Goal: Task Accomplishment & Management: Manage account settings

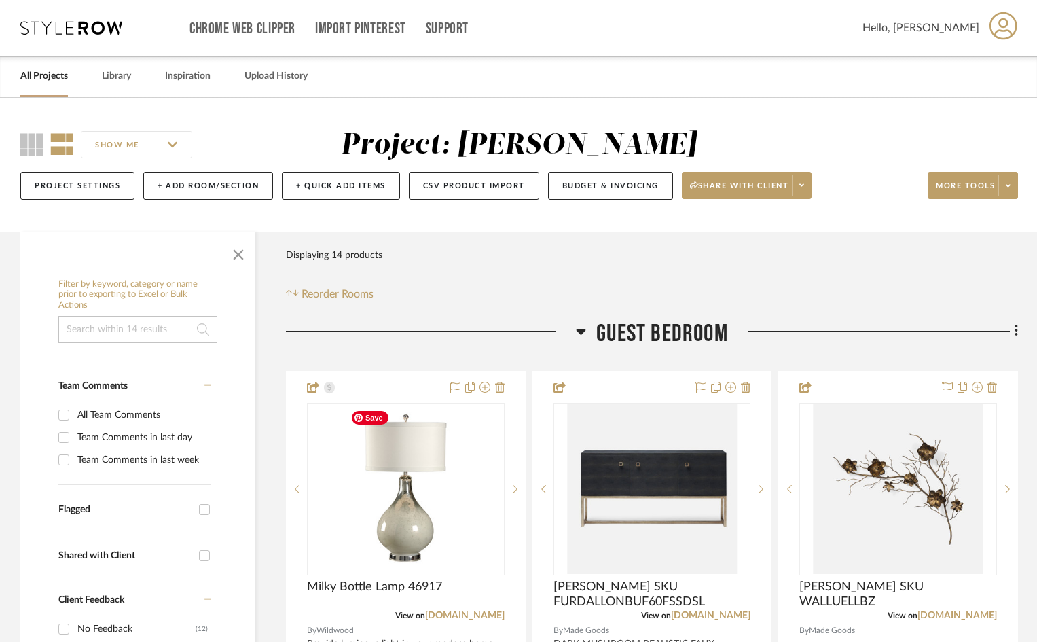
drag, startPoint x: 282, startPoint y: 470, endPoint x: -303, endPoint y: 314, distance: 605.5
click at [0, 314] on html "Chrome Web Clipper Import Pinterest Support All Projects Library Inspiration Up…" at bounding box center [518, 321] width 1037 height 642
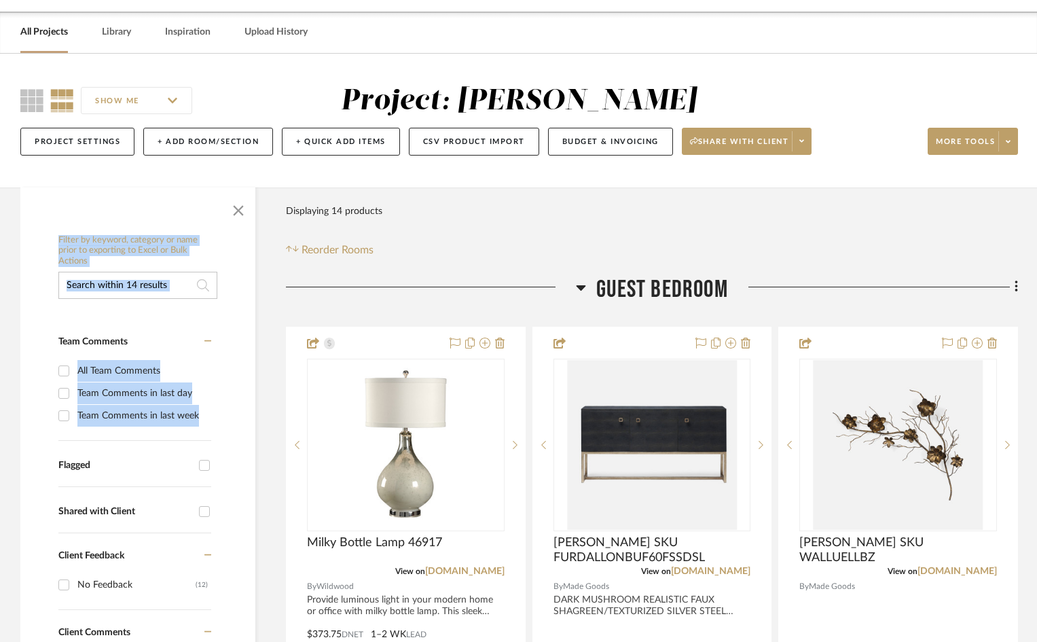
scroll to position [68, 0]
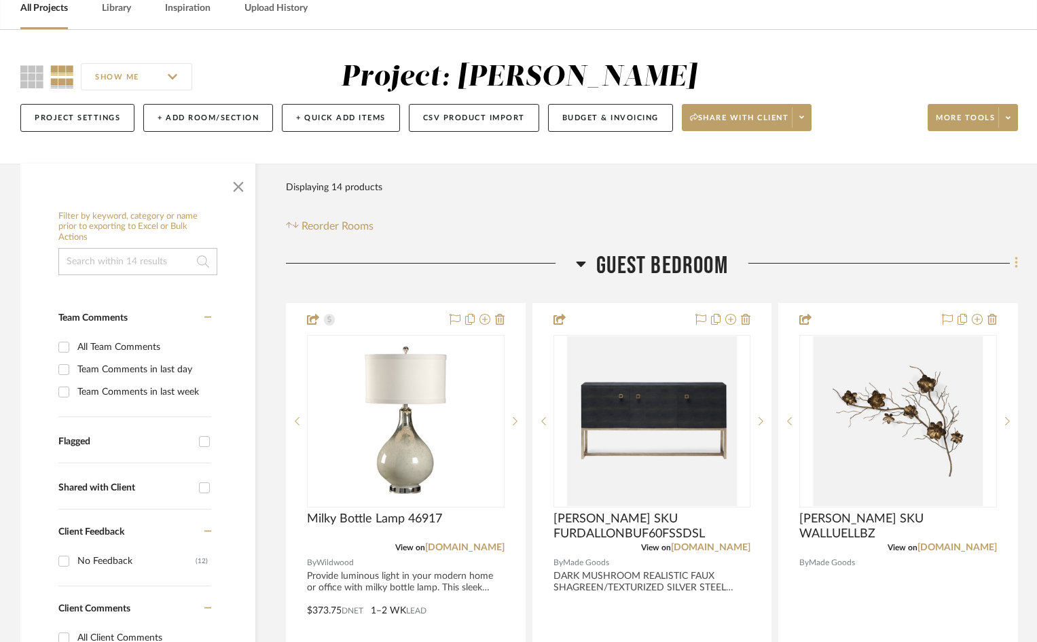
click at [1014, 261] on icon at bounding box center [1016, 262] width 4 height 15
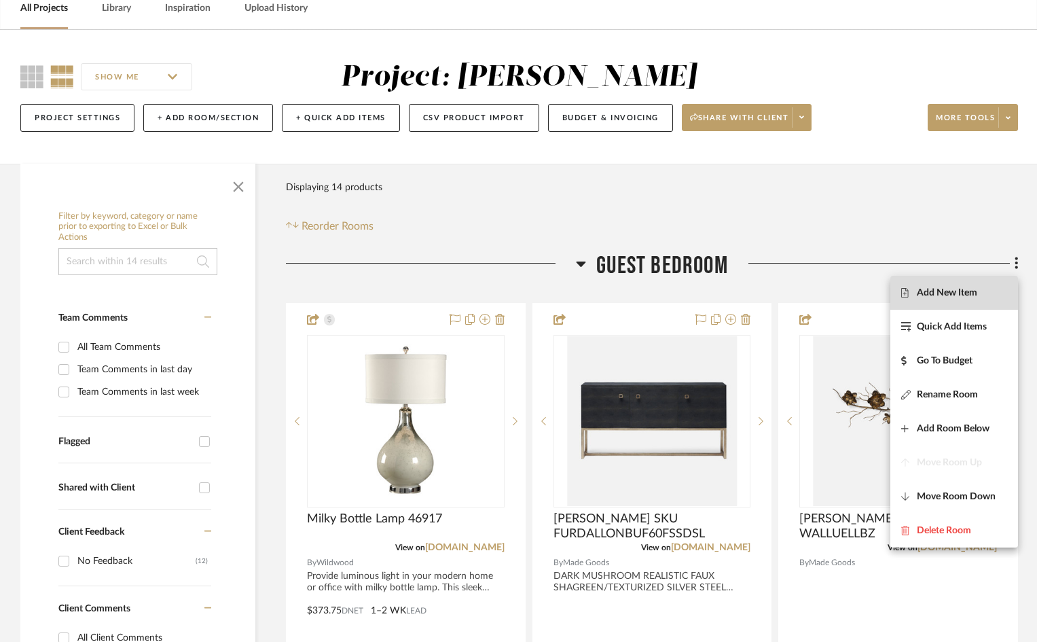
click at [904, 294] on icon at bounding box center [904, 292] width 7 height 10
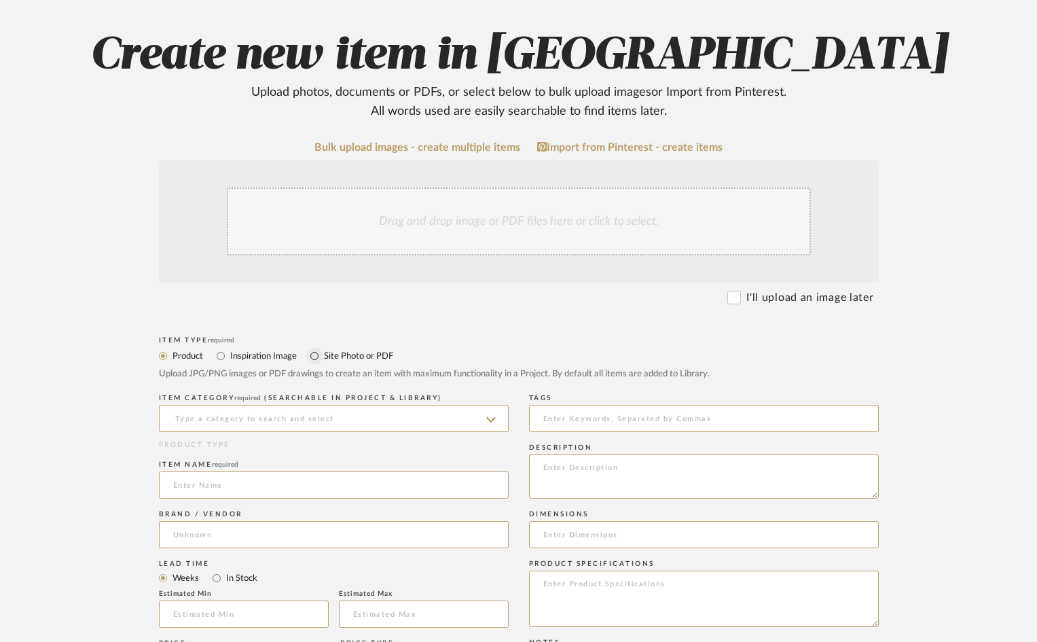
scroll to position [136, 0]
click at [394, 220] on div "Drag and drop image or PDF files here or click to select." at bounding box center [519, 221] width 584 height 68
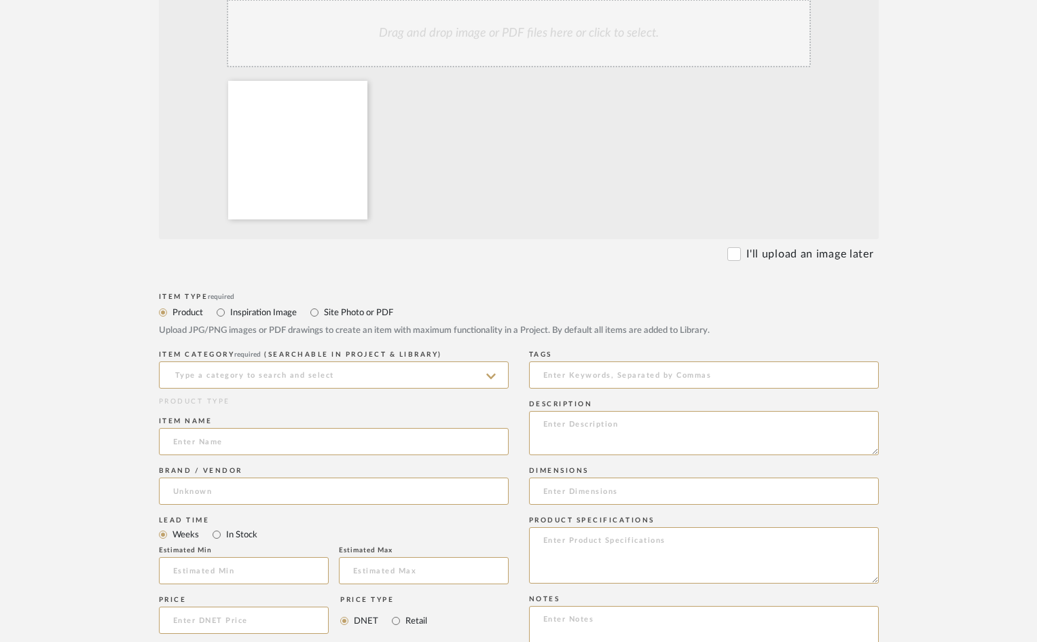
scroll to position [339, 0]
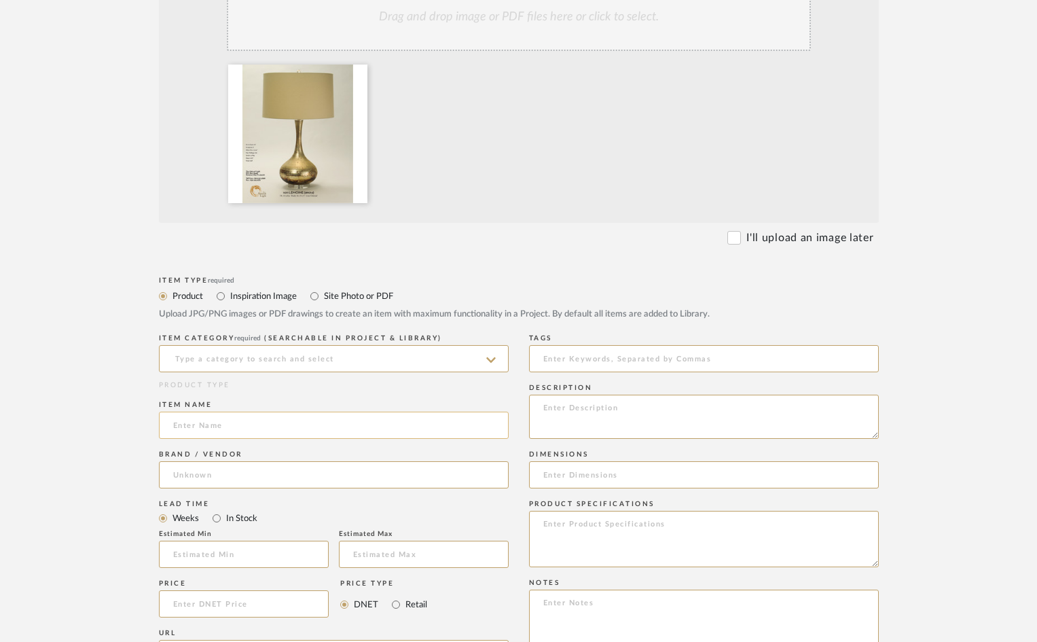
drag, startPoint x: 235, startPoint y: 427, endPoint x: 362, endPoint y: 427, distance: 127.0
click at [240, 427] on input at bounding box center [334, 424] width 350 height 27
paste input "LAKESIDE SILVER ACRYLIC BASE 31 H"
drag, startPoint x: 171, startPoint y: 423, endPoint x: 399, endPoint y: 447, distance: 229.4
click at [177, 423] on input "LAKESIDE SILVER ACRYLIC BASE 31 H" at bounding box center [334, 424] width 350 height 27
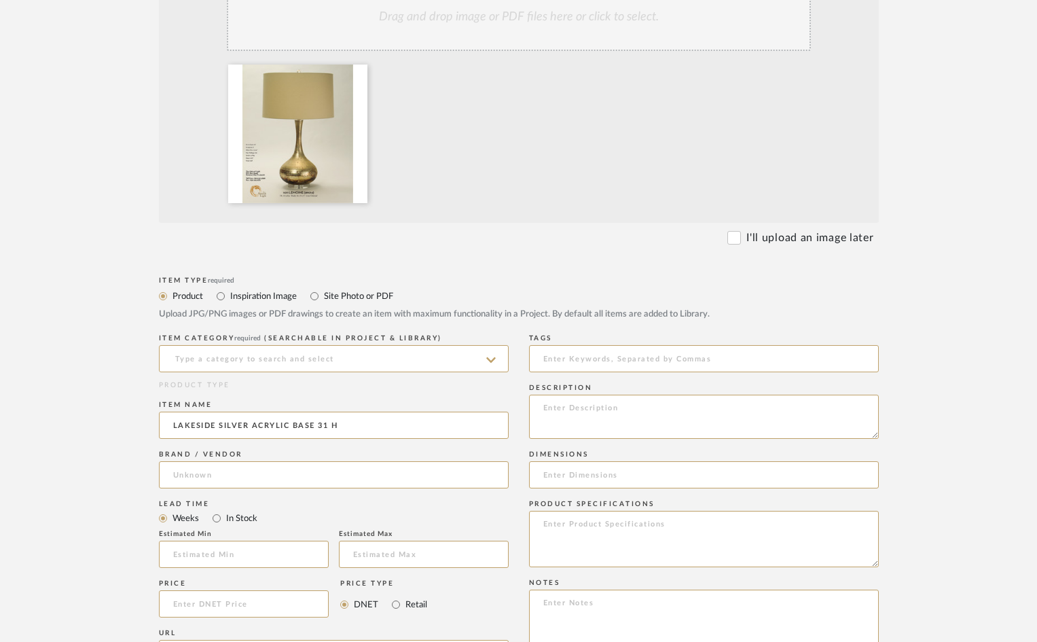
paste input "[PERSON_NAME] Table Lamp"
type input "[PERSON_NAME] TABLE LAMP- LAKESIDE SILVER ACRYLIC BASE 31 H"
click at [295, 477] on input at bounding box center [334, 474] width 350 height 27
click at [236, 477] on input at bounding box center [334, 474] width 350 height 27
click at [339, 172] on div at bounding box center [297, 133] width 139 height 139
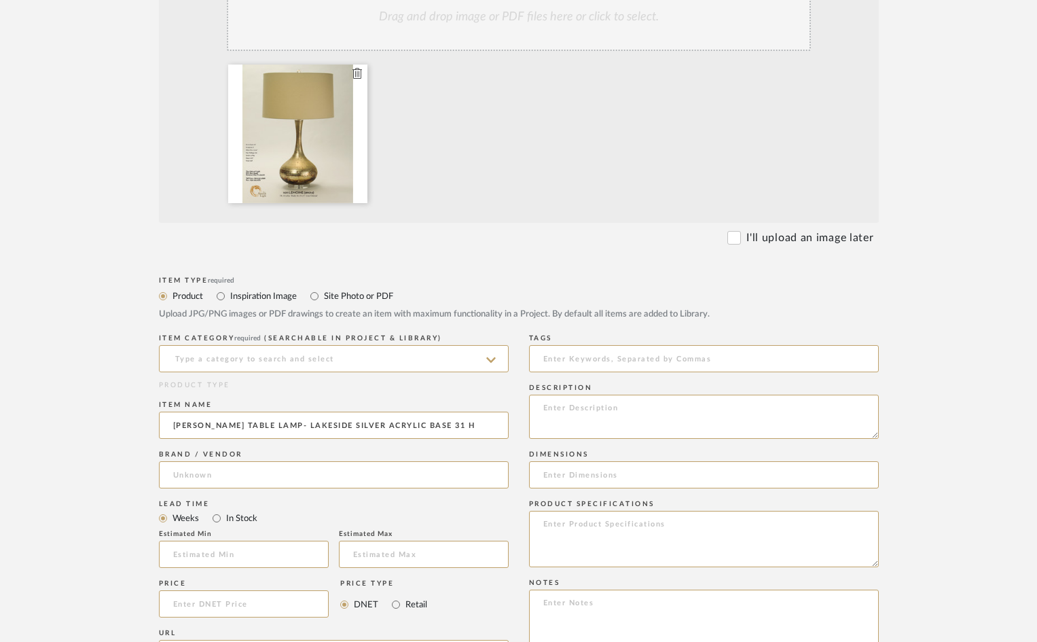
click at [337, 172] on div at bounding box center [297, 133] width 139 height 139
click at [205, 470] on input at bounding box center [334, 474] width 350 height 27
click at [204, 472] on input at bounding box center [334, 474] width 350 height 27
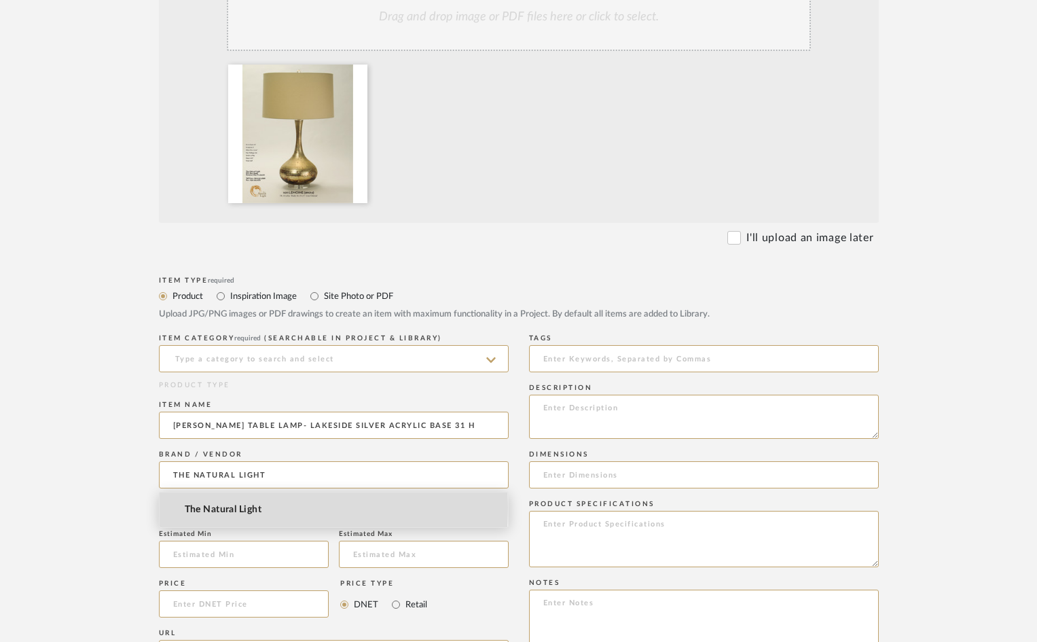
click at [207, 507] on span "The Natural Light" at bounding box center [223, 510] width 77 height 12
type input "The Natural Light"
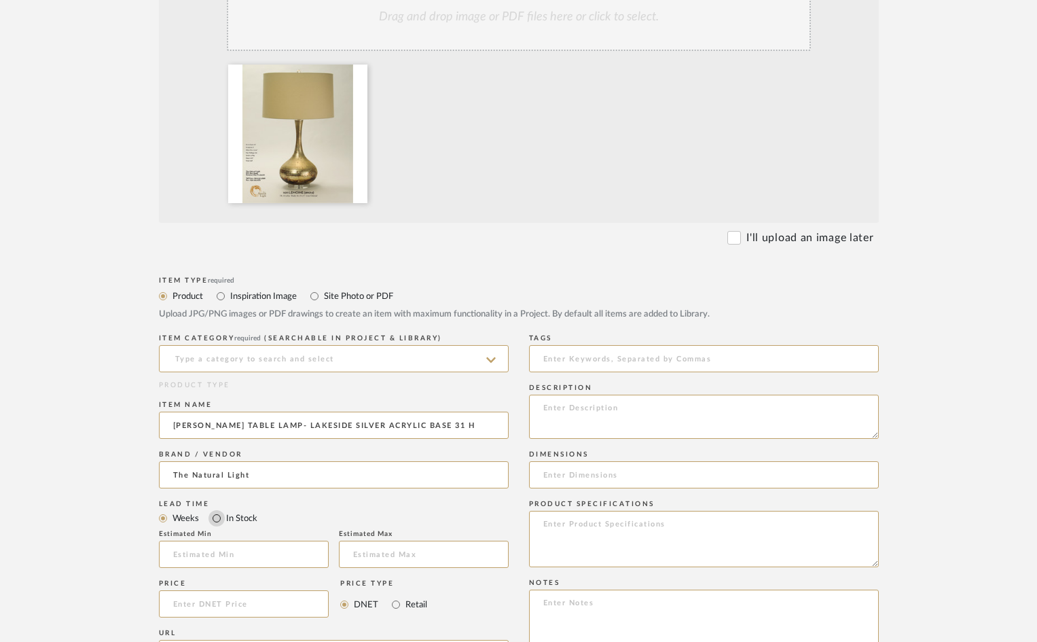
click at [218, 520] on input "In Stock" at bounding box center [216, 518] width 16 height 16
radio input "true"
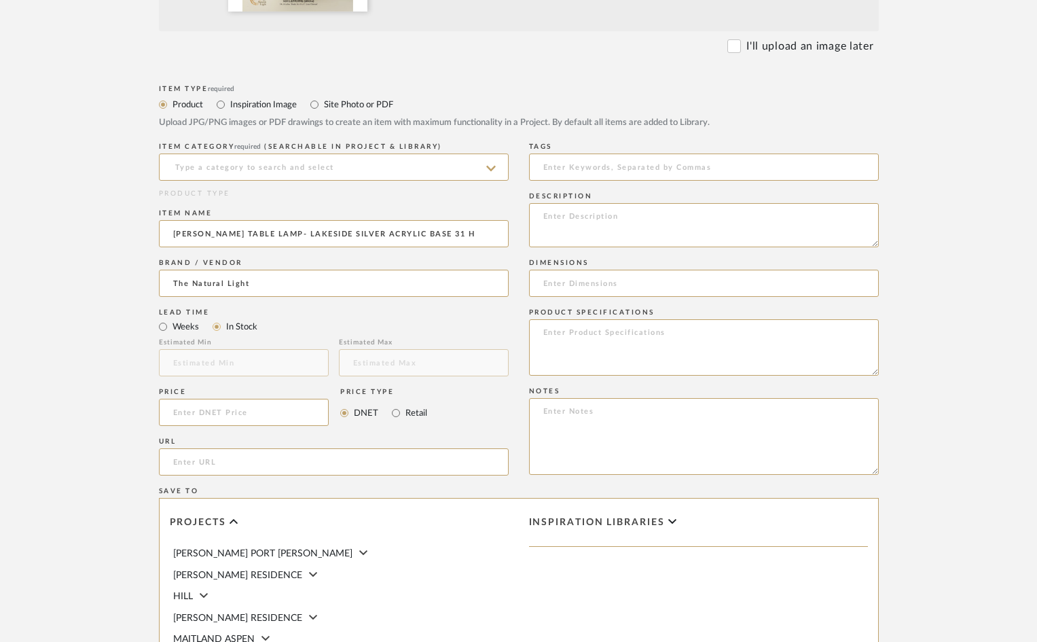
scroll to position [543, 0]
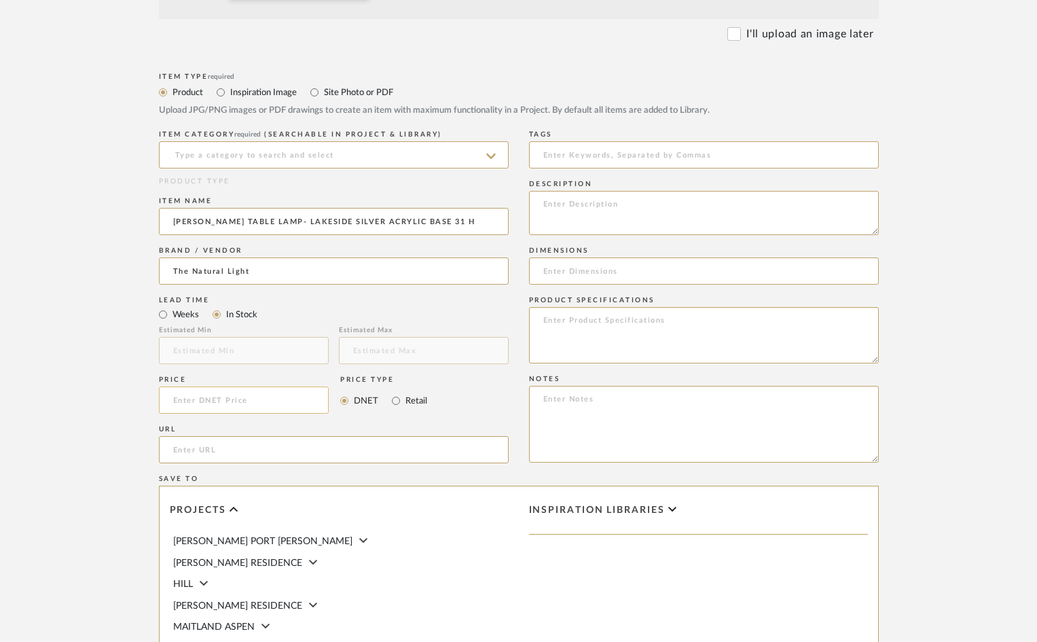
click at [231, 405] on input at bounding box center [244, 399] width 170 height 27
type input "$643.00"
click at [227, 441] on input "url" at bounding box center [334, 449] width 350 height 27
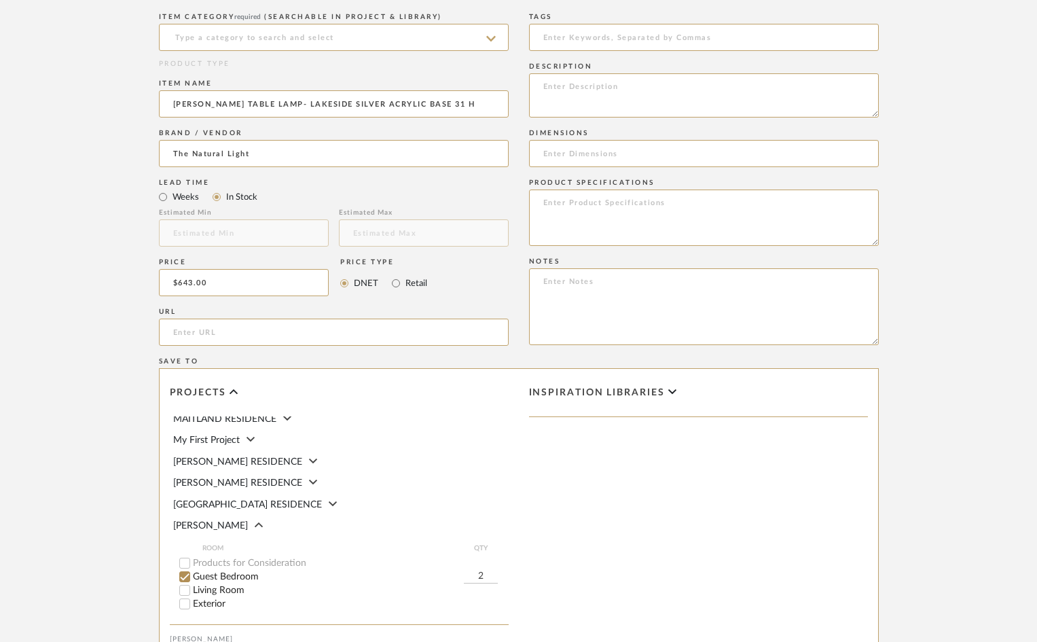
scroll to position [453, 0]
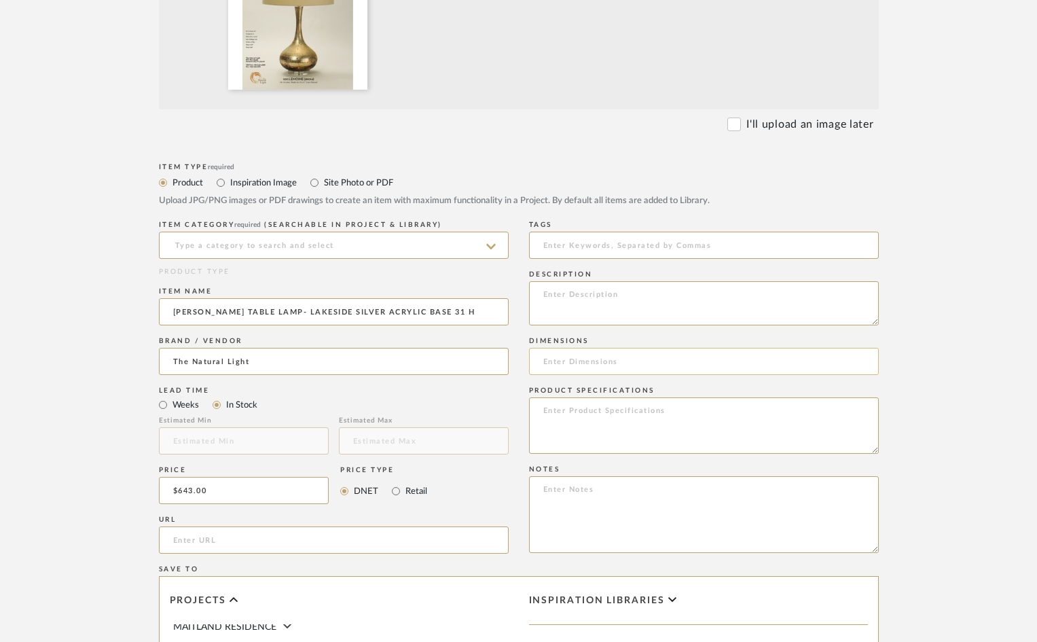
type input "2"
click at [606, 365] on input at bounding box center [704, 361] width 350 height 27
type input "31"H. SHADE: 18X19X11"
click at [451, 315] on input "[PERSON_NAME] TABLE LAMP- LAKESIDE SILVER ACRYLIC BASE 31 H" at bounding box center [334, 311] width 350 height 27
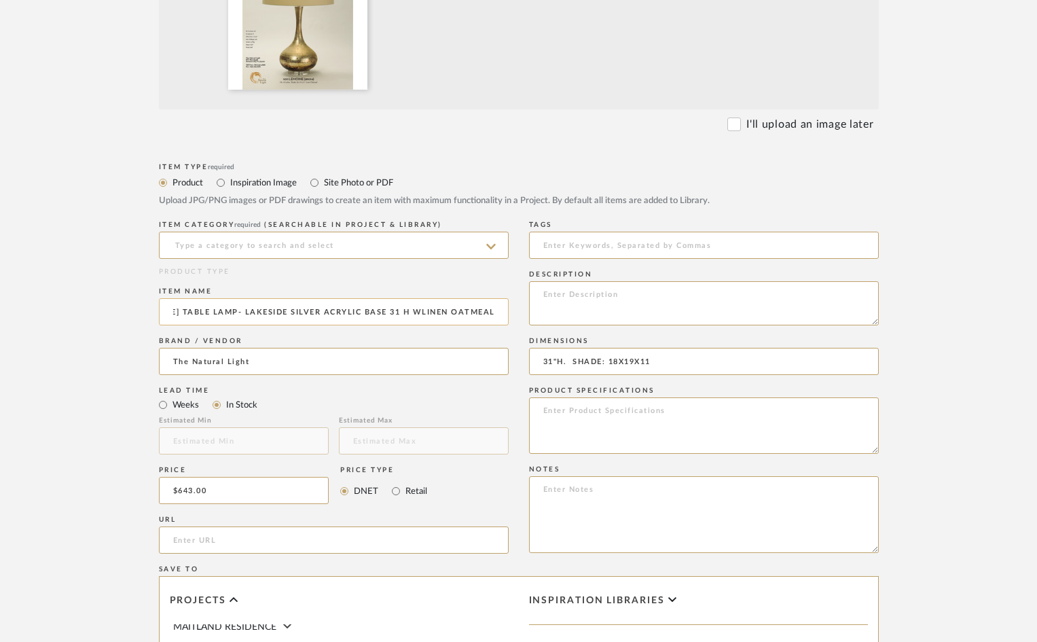
click at [385, 313] on input "[PERSON_NAME] TABLE LAMP- LAKESIDE SILVER ACRYLIC BASE 31 H WLINEN OATMEAL SHADE" at bounding box center [334, 311] width 350 height 27
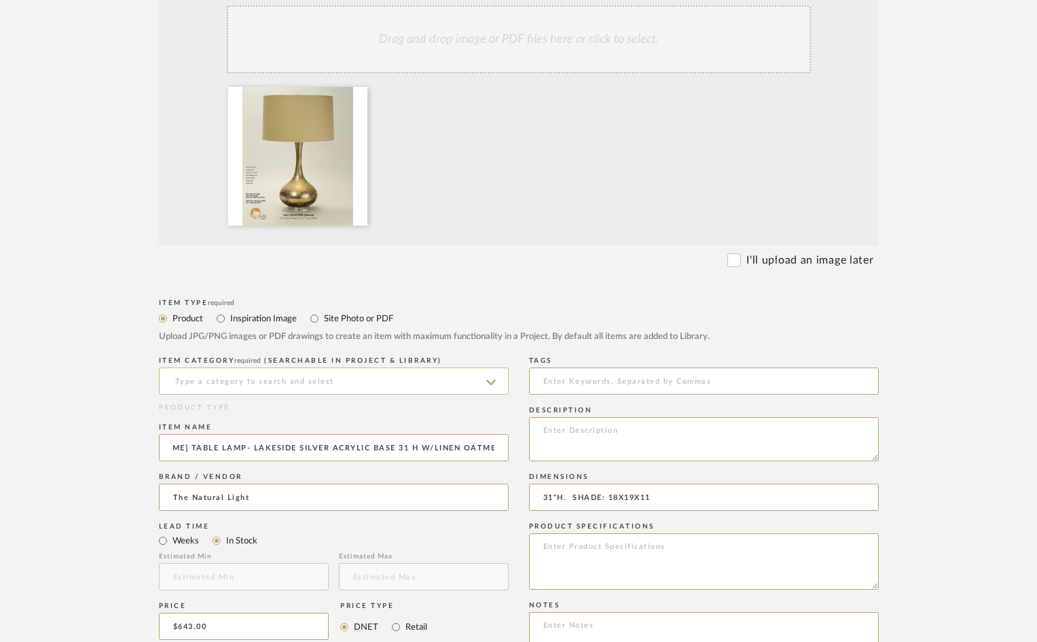
type input "[PERSON_NAME] TABLE LAMP- LAKESIDE SILVER ACRYLIC BASE 31 H W/LINEN OATMEAL SHA…"
click at [324, 375] on input at bounding box center [334, 380] width 350 height 27
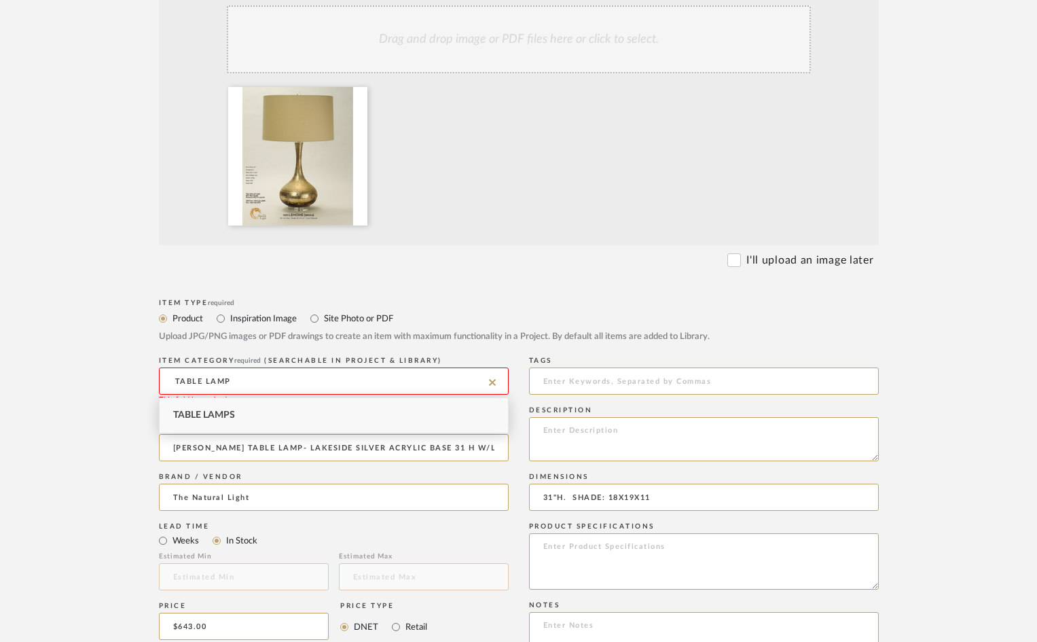
click at [226, 413] on span "Table Lamps" at bounding box center [204, 415] width 62 height 10
type input "Table Lamps"
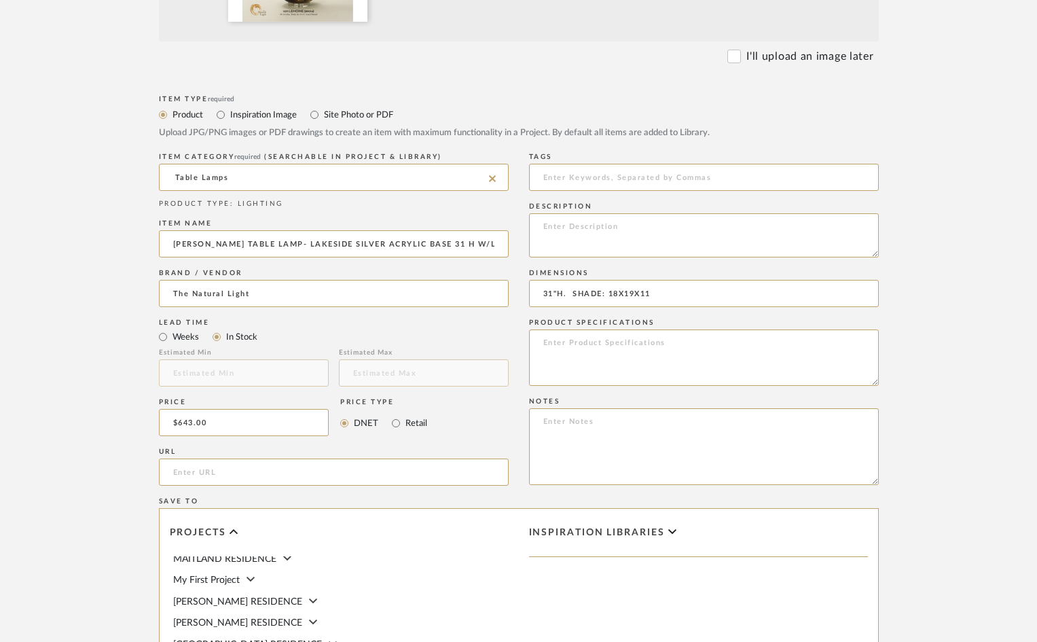
scroll to position [453, 0]
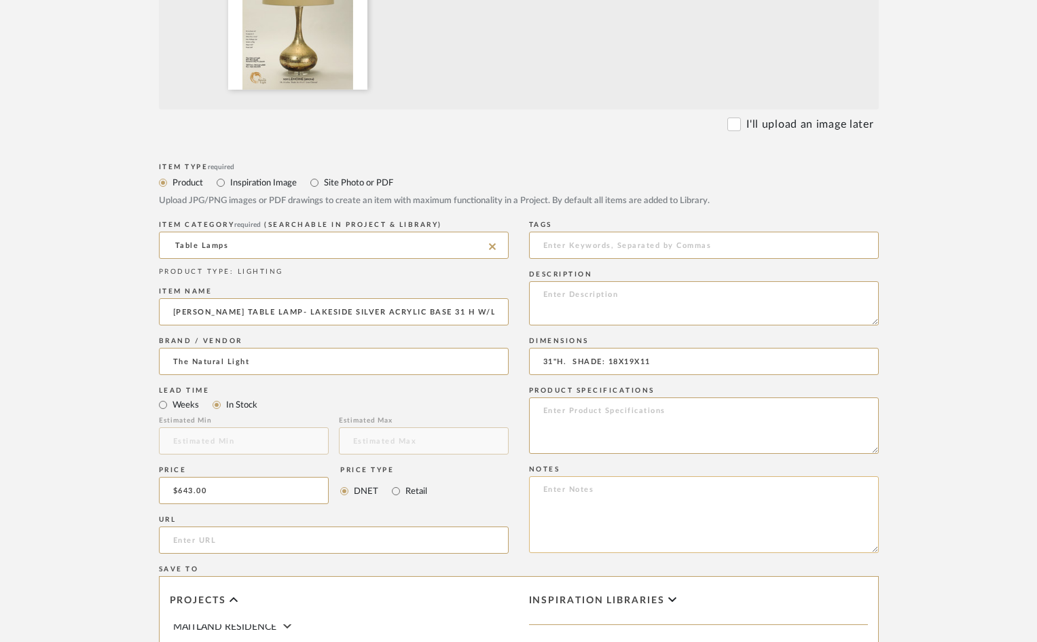
click at [590, 492] on textarea at bounding box center [704, 514] width 350 height 77
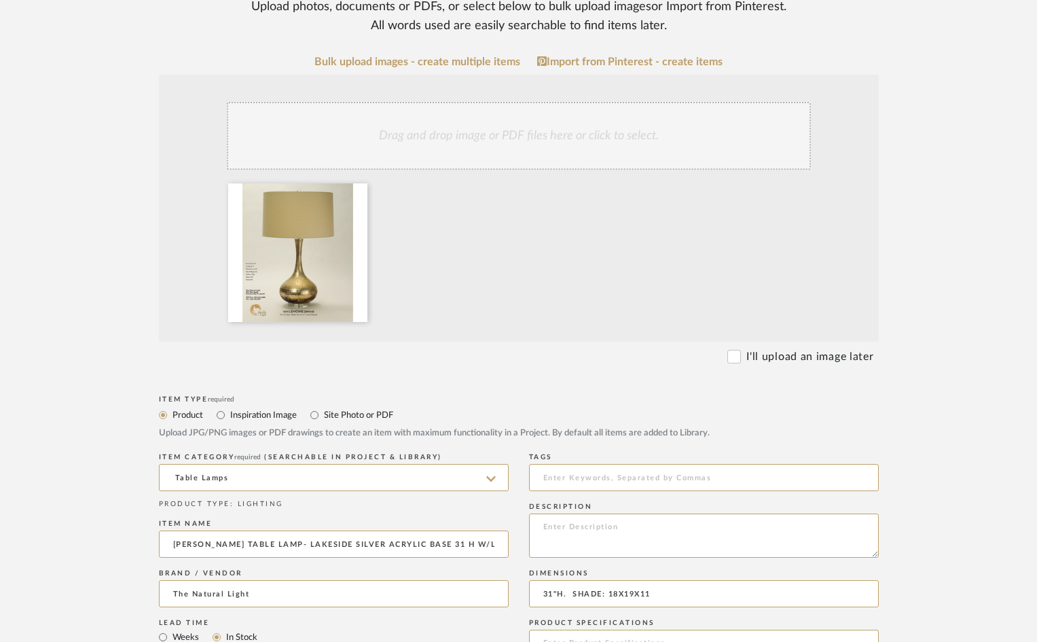
scroll to position [113, 0]
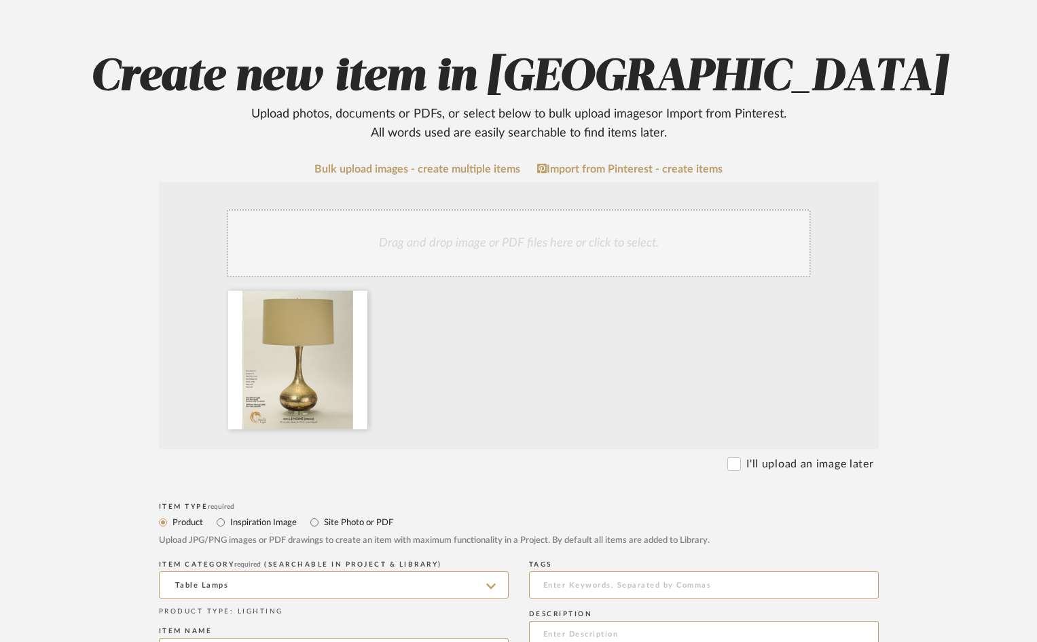
type textarea "ON HOLD AT SHOWROOM- SALE IS FINAL-NO TAKING OUT ON APPROVAL"
click at [494, 358] on div at bounding box center [520, 363] width 597 height 145
click at [496, 352] on div at bounding box center [520, 363] width 597 height 145
click at [430, 242] on div "Drag and drop image or PDF files here or click to select." at bounding box center [519, 243] width 584 height 68
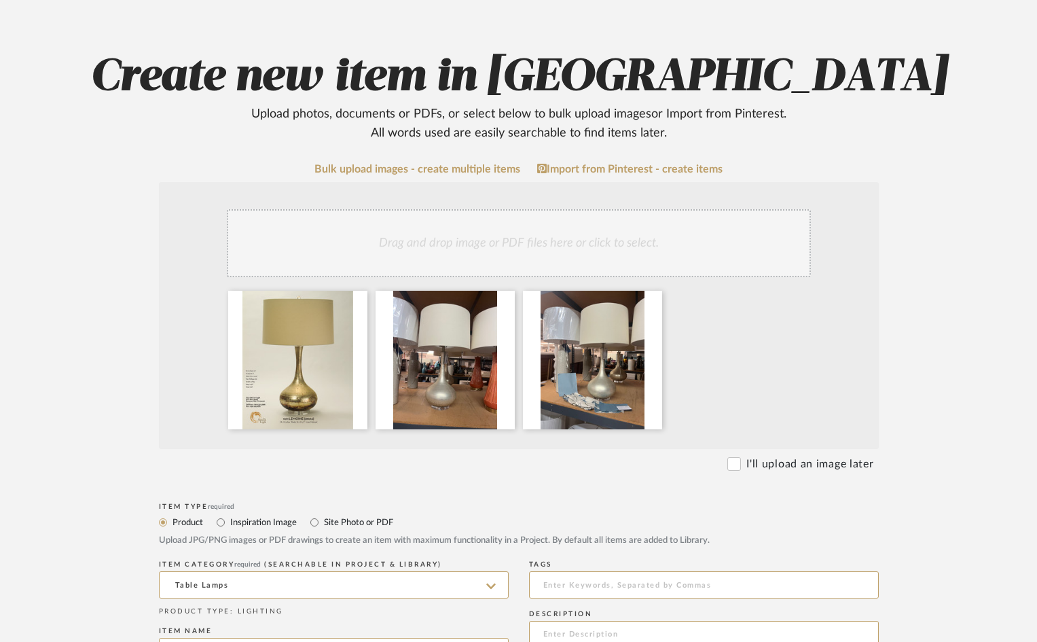
click at [485, 245] on div "Drag and drop image or PDF files here or click to select." at bounding box center [519, 243] width 584 height 68
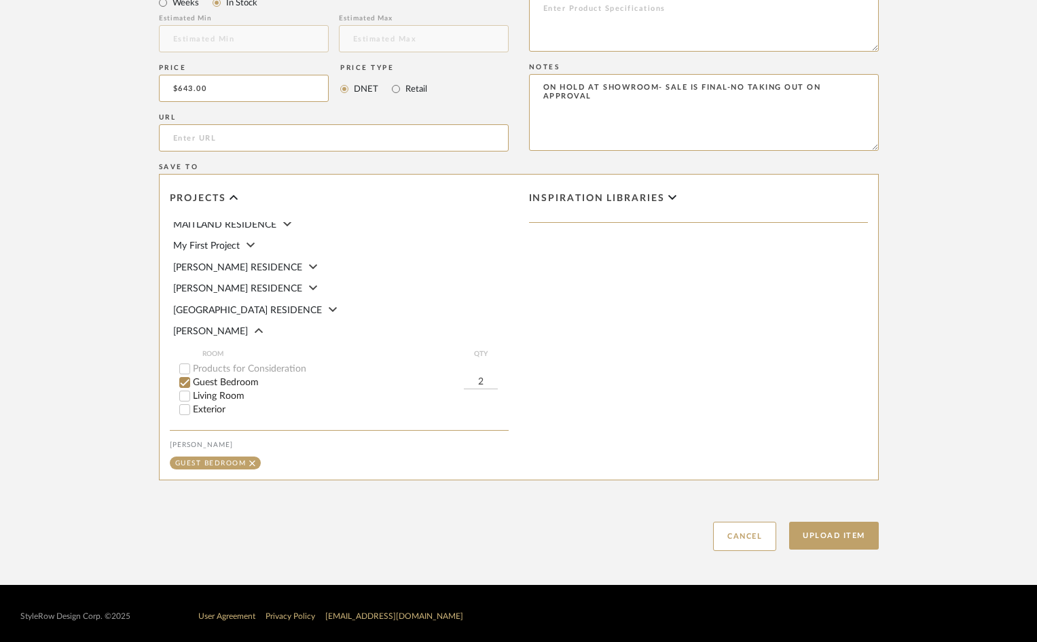
scroll to position [860, 0]
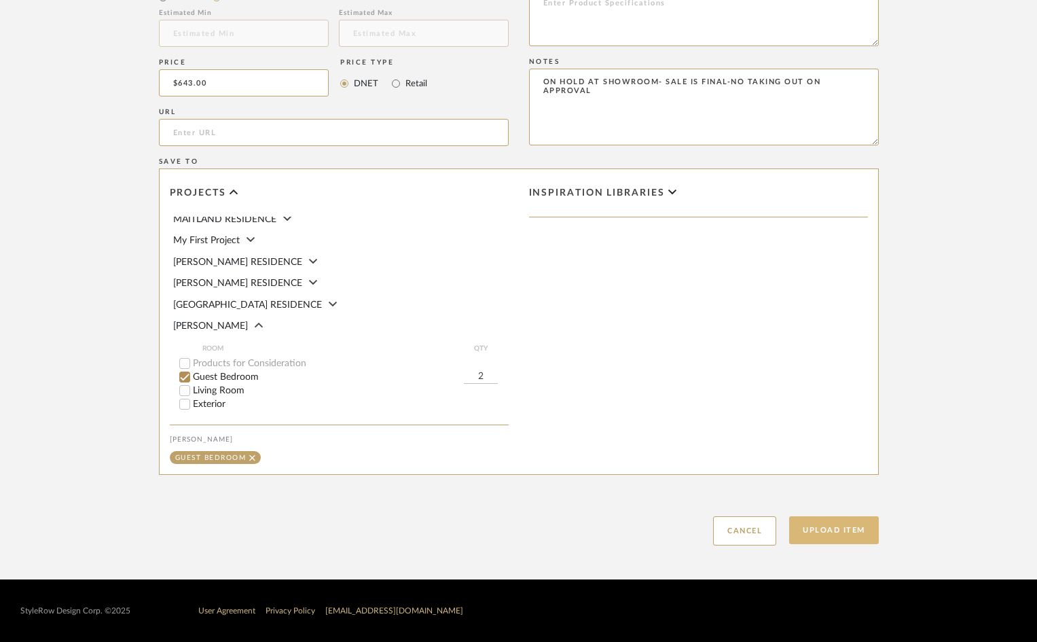
click at [836, 528] on button "Upload Item" at bounding box center [834, 530] width 90 height 28
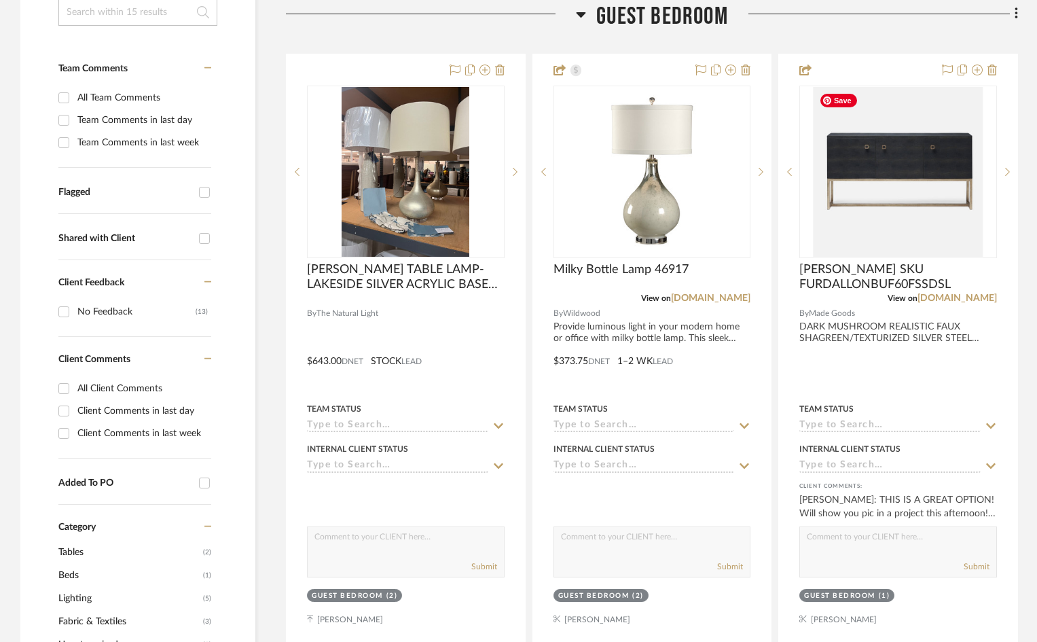
scroll to position [319, 0]
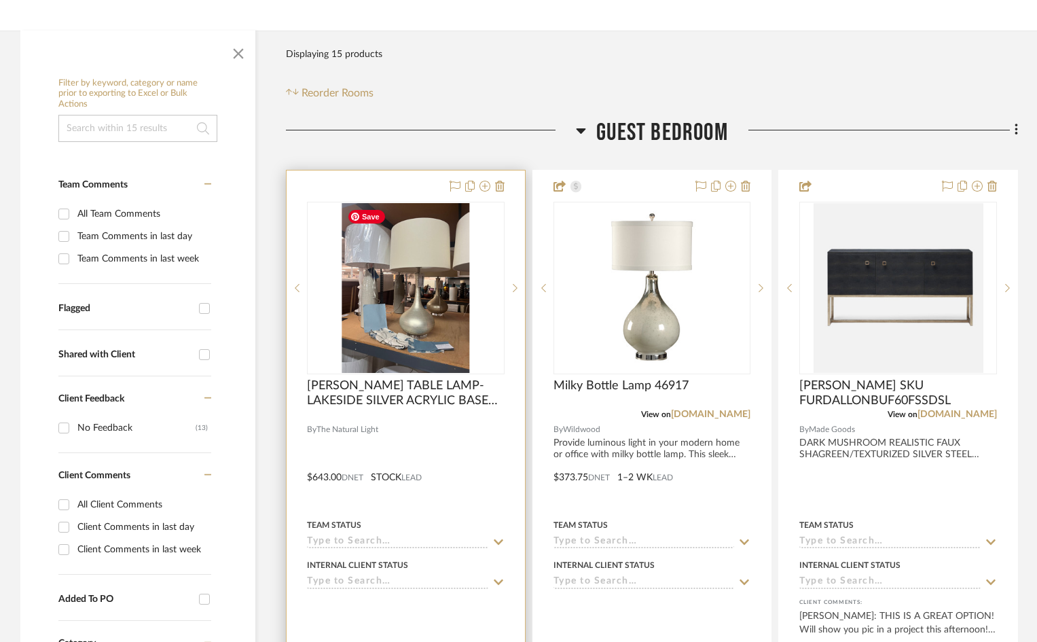
scroll to position [204, 0]
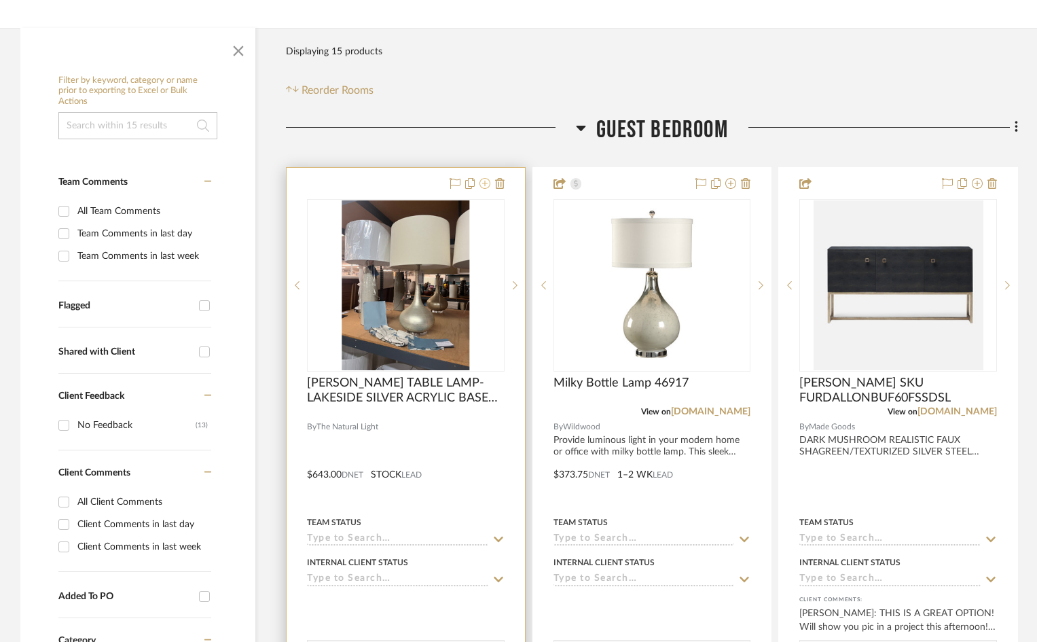
click at [485, 184] on icon at bounding box center [484, 183] width 11 height 11
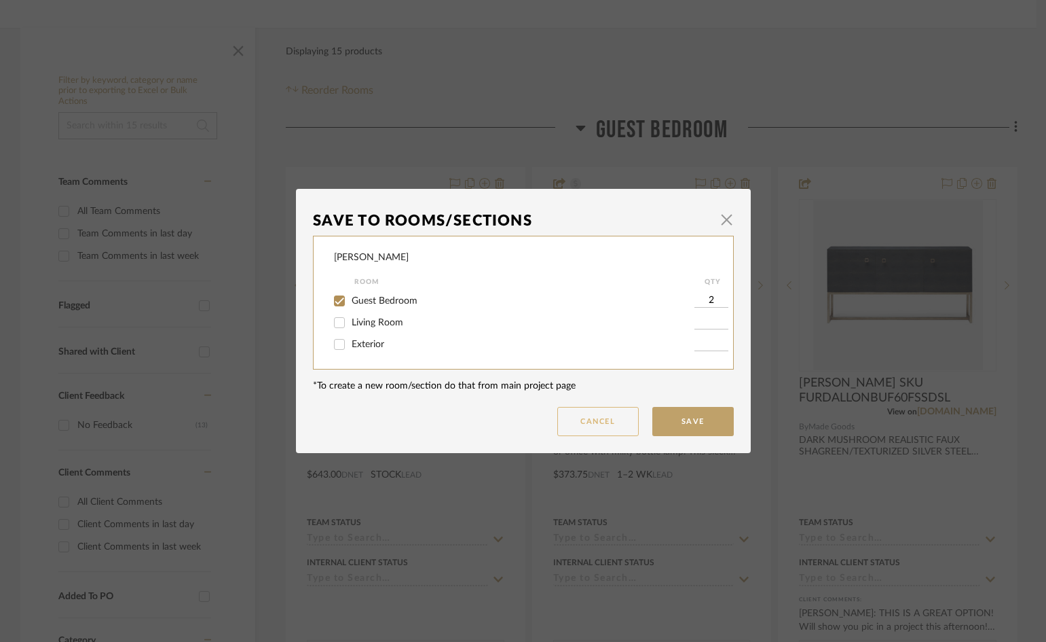
click at [630, 424] on button "Cancel" at bounding box center [597, 421] width 81 height 29
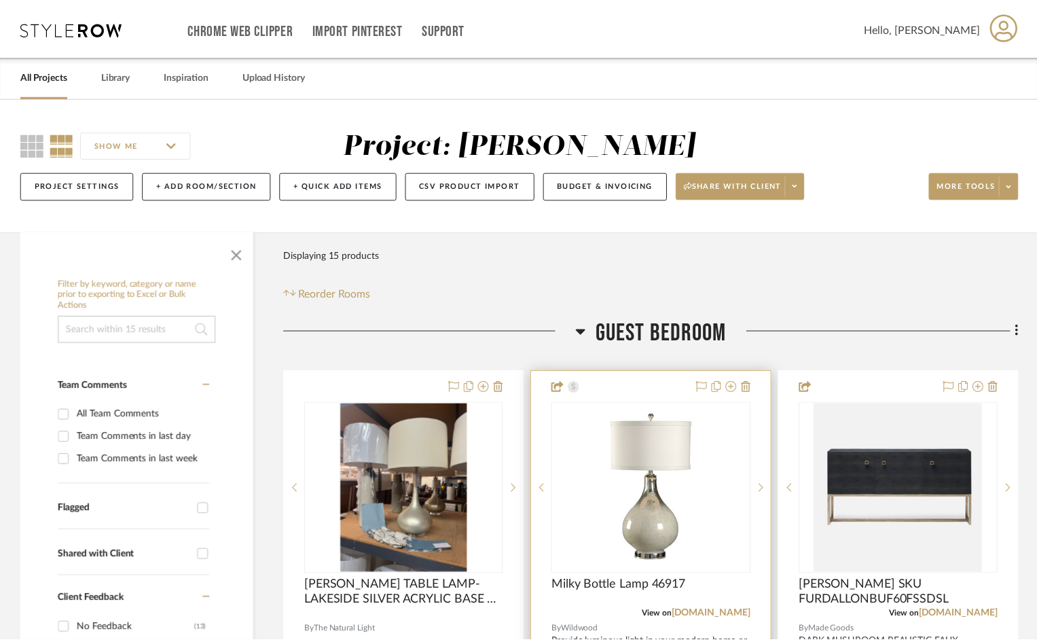
scroll to position [204, 0]
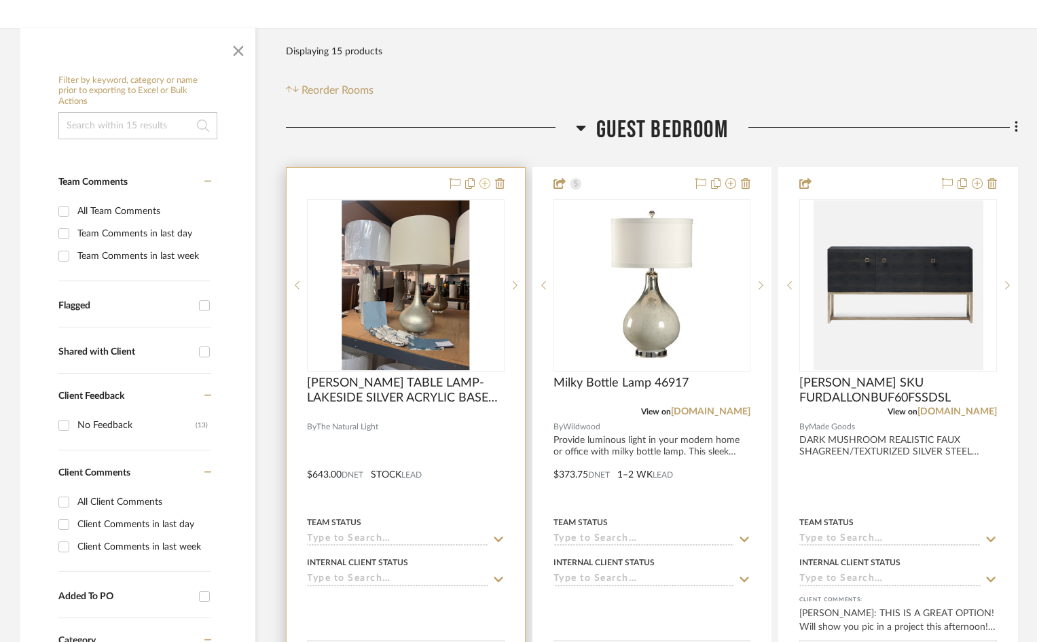
click at [485, 180] on icon at bounding box center [484, 183] width 11 height 11
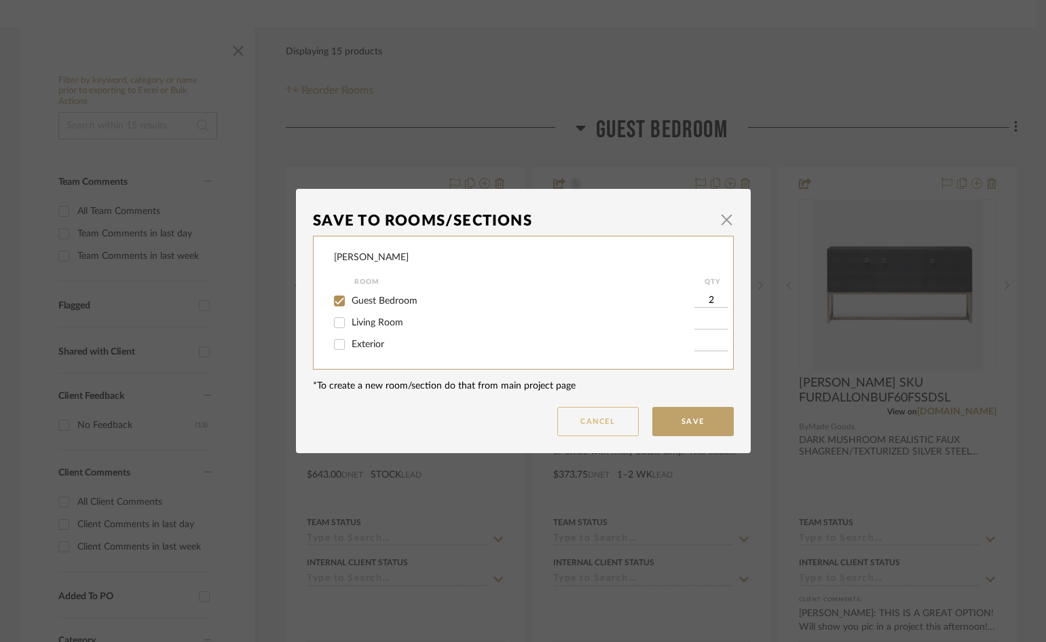
click at [593, 411] on button "Cancel" at bounding box center [597, 421] width 81 height 29
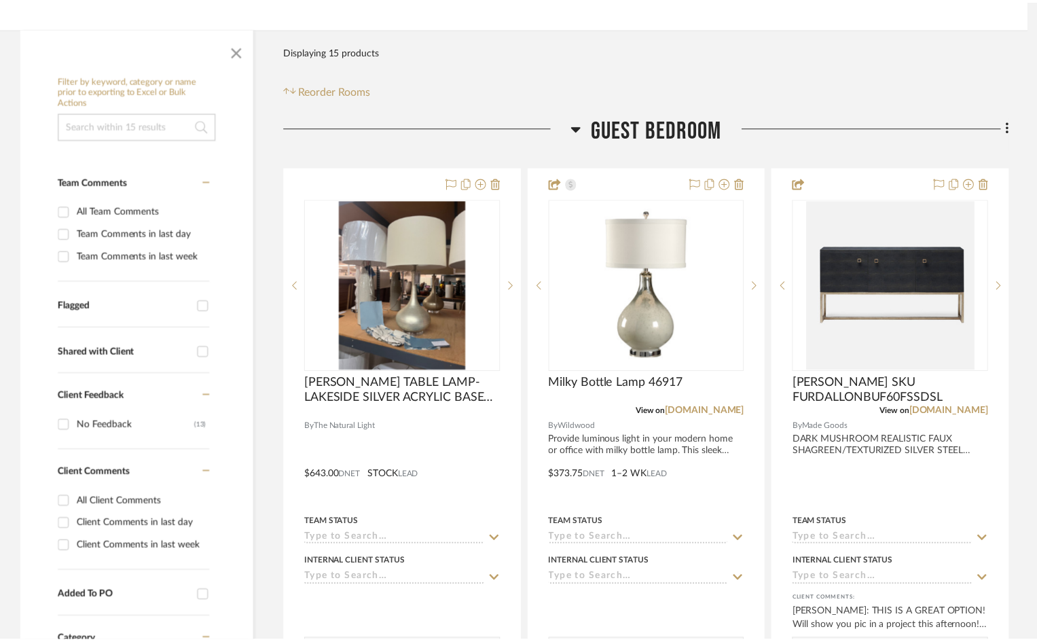
scroll to position [204, 0]
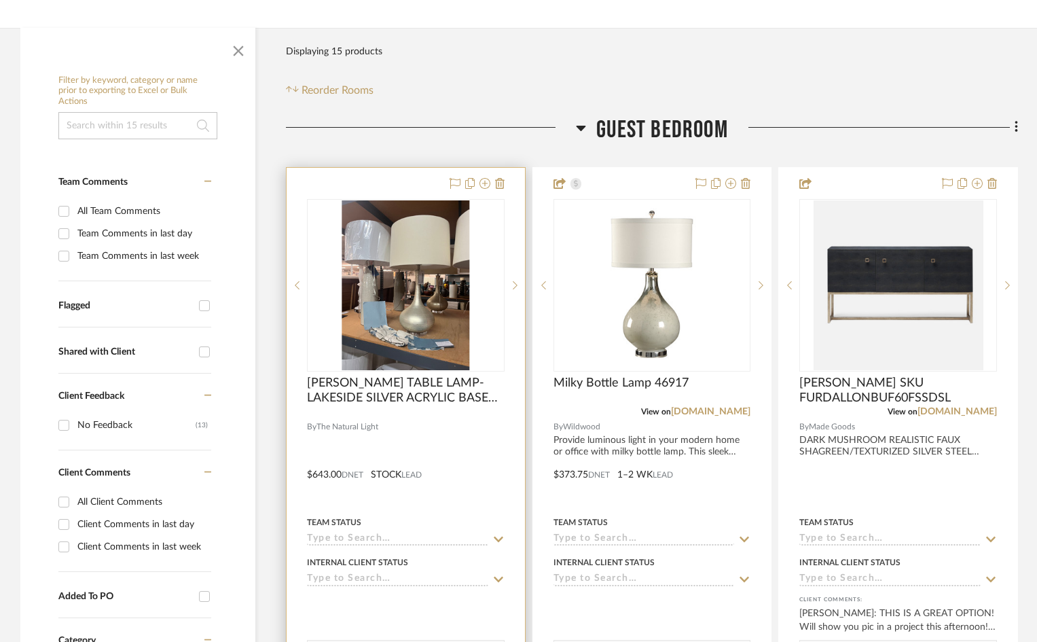
click at [478, 263] on div "0" at bounding box center [406, 285] width 196 height 171
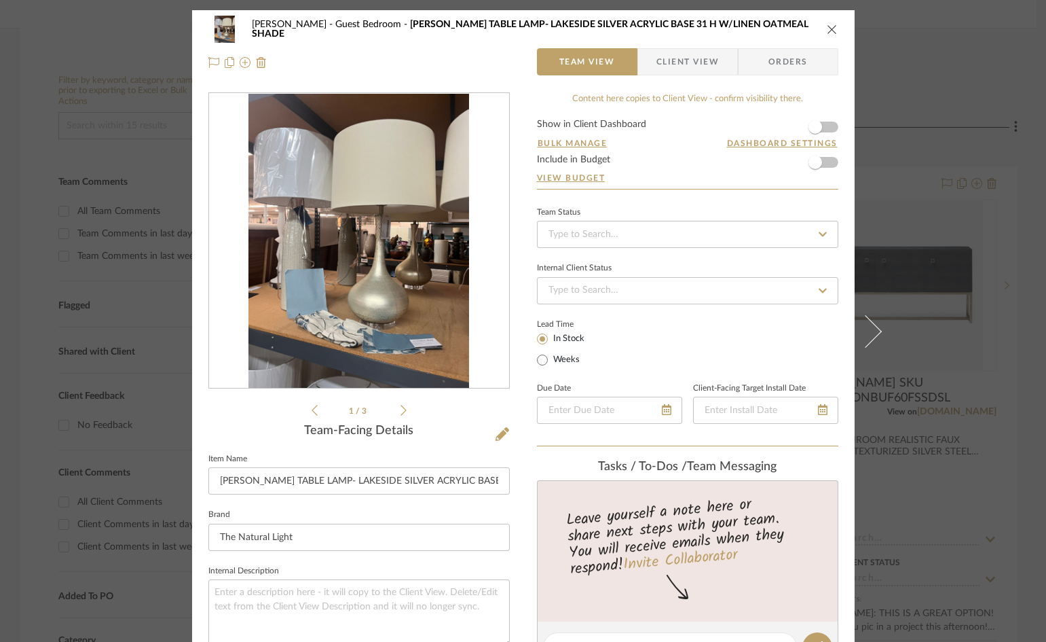
click at [678, 66] on span "Client View" at bounding box center [688, 61] width 62 height 27
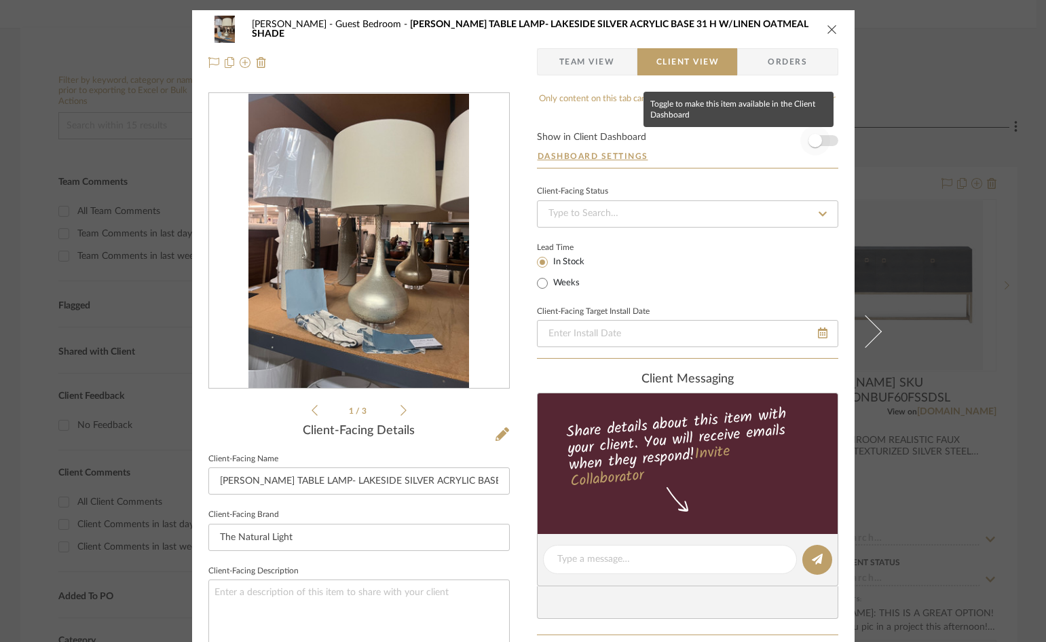
click at [809, 143] on span "button" at bounding box center [816, 141] width 14 height 14
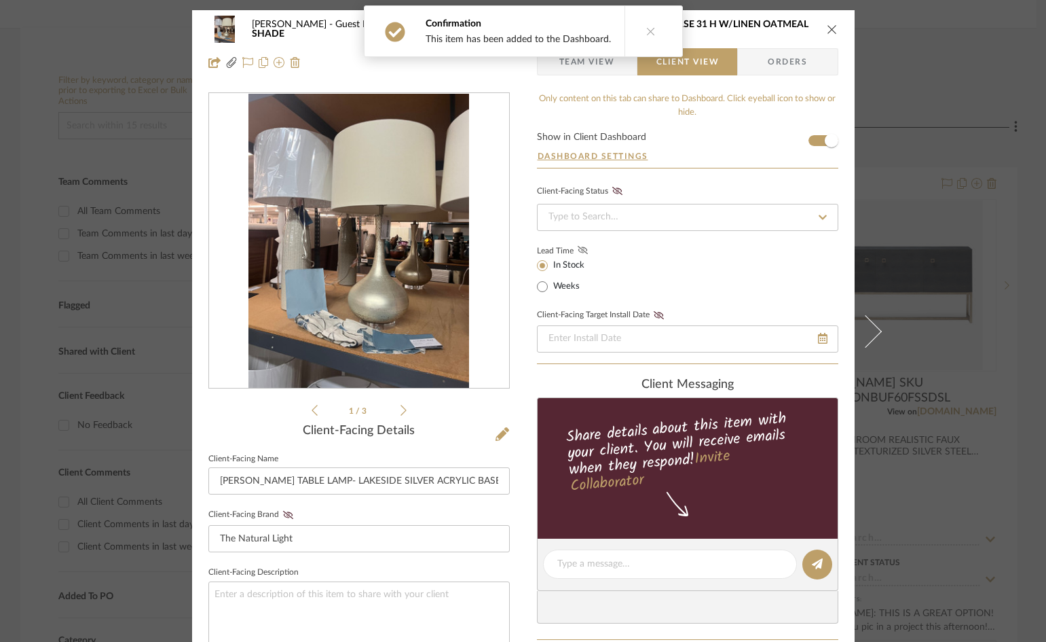
click at [578, 248] on icon at bounding box center [583, 250] width 10 height 8
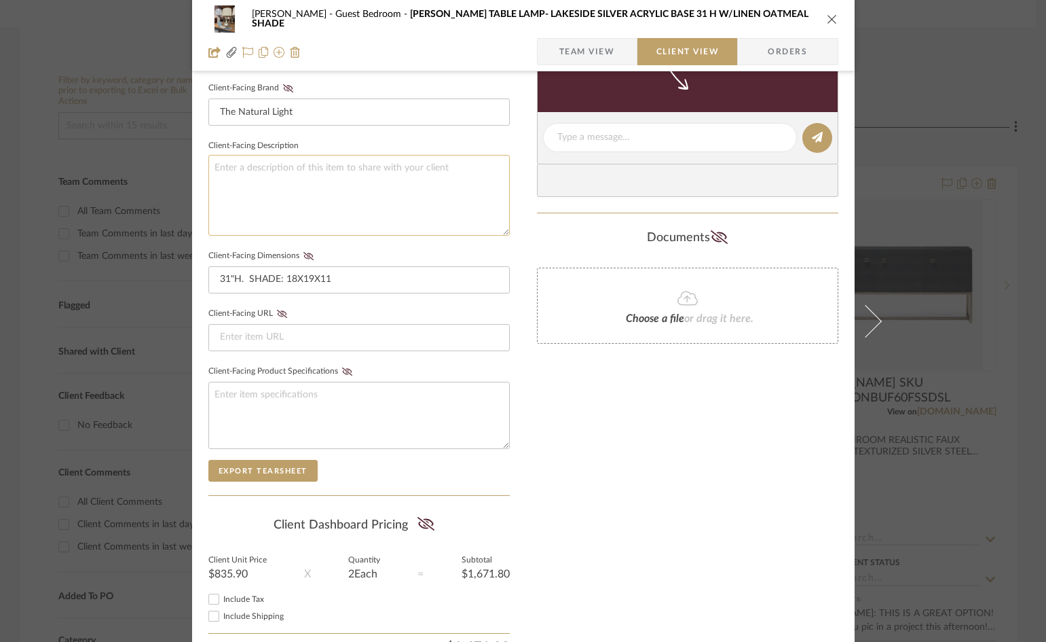
scroll to position [475, 0]
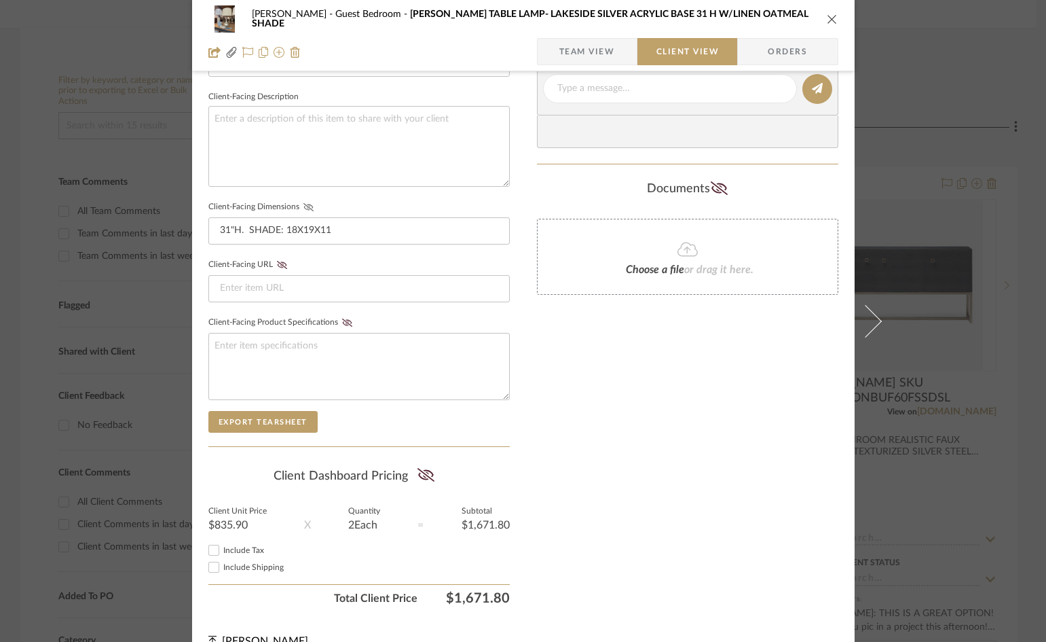
click at [305, 204] on icon at bounding box center [308, 207] width 10 height 8
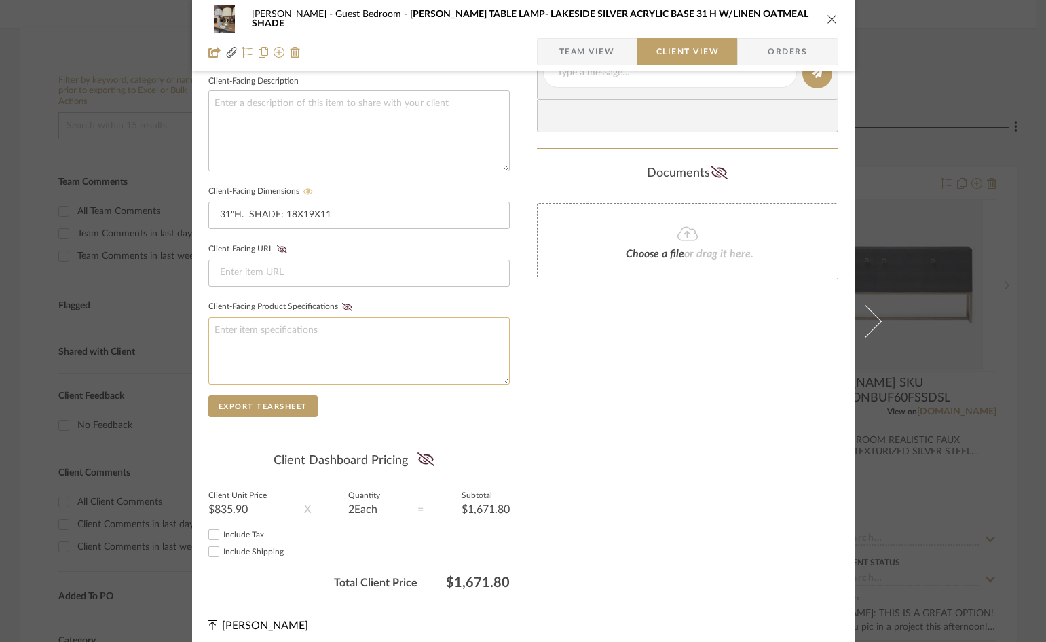
scroll to position [499, 0]
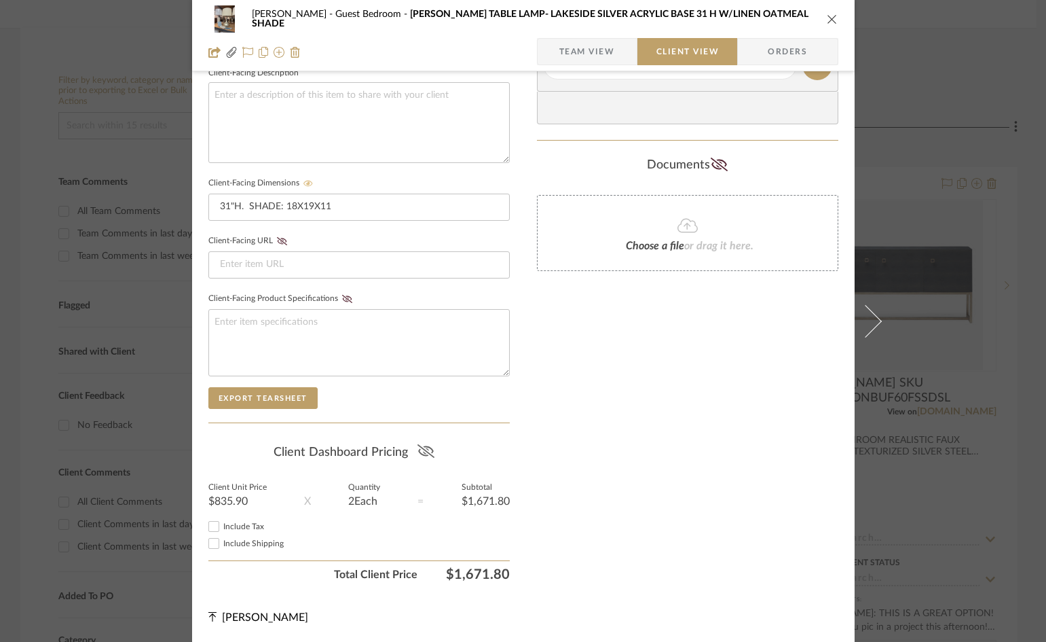
click at [420, 451] on icon at bounding box center [426, 451] width 17 height 14
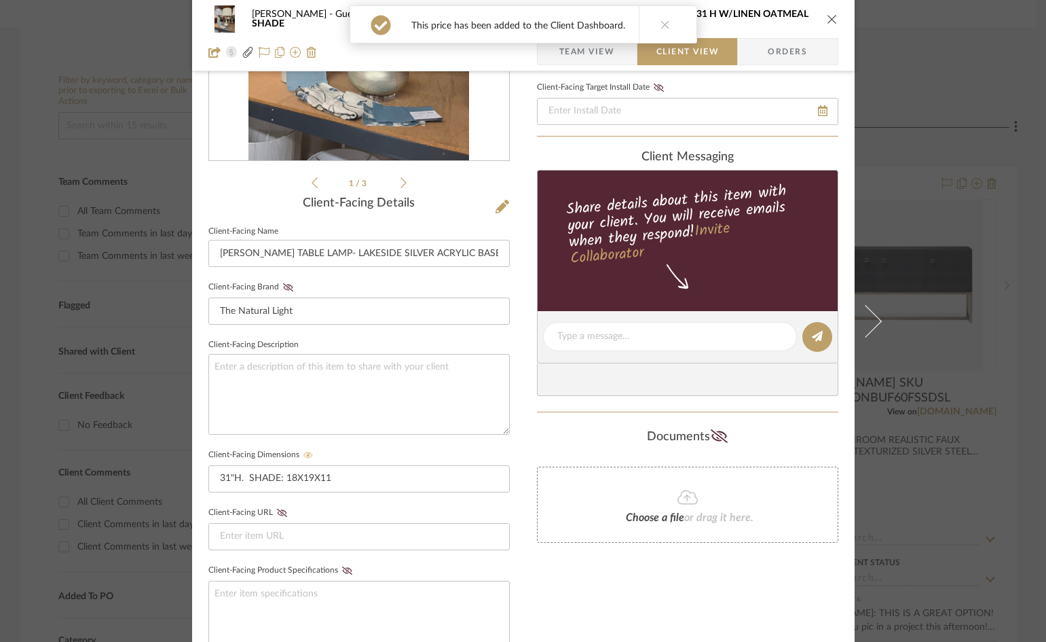
scroll to position [0, 0]
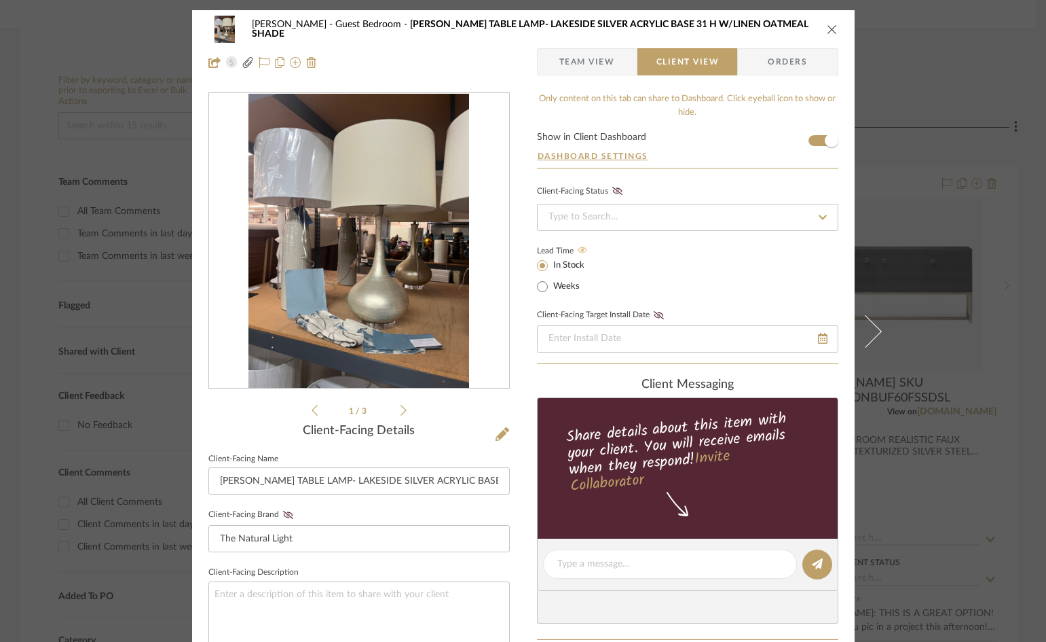
click at [403, 407] on div "FILE_2128.pdf FILE_2128.pdf 1 / 3" at bounding box center [358, 255] width 301 height 326
click at [401, 409] on icon at bounding box center [404, 410] width 6 height 12
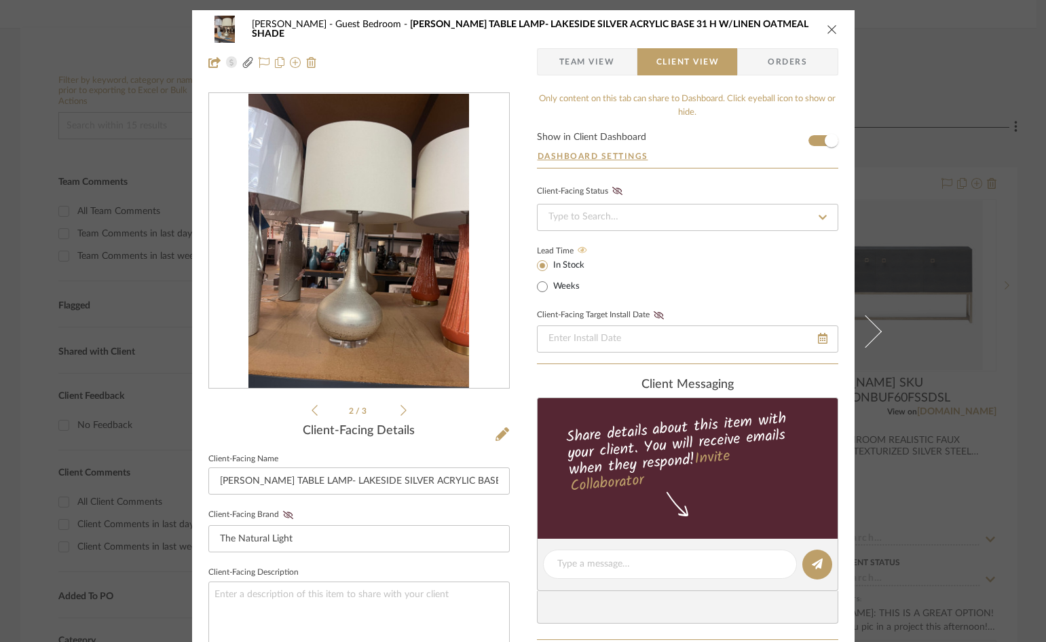
click at [401, 409] on icon at bounding box center [404, 410] width 6 height 12
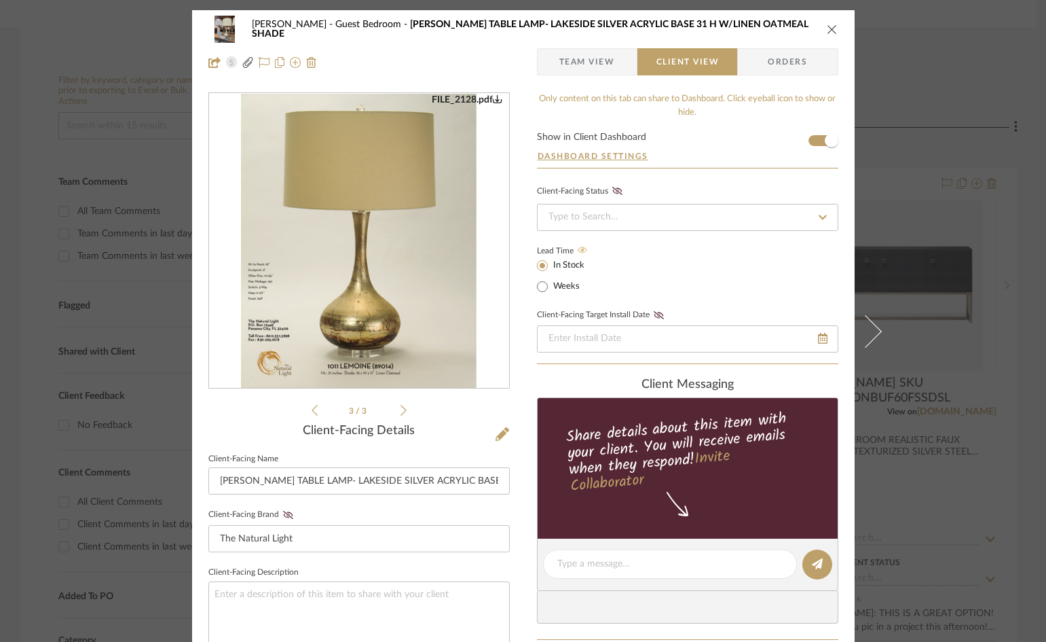
click at [829, 31] on icon "close" at bounding box center [832, 29] width 11 height 11
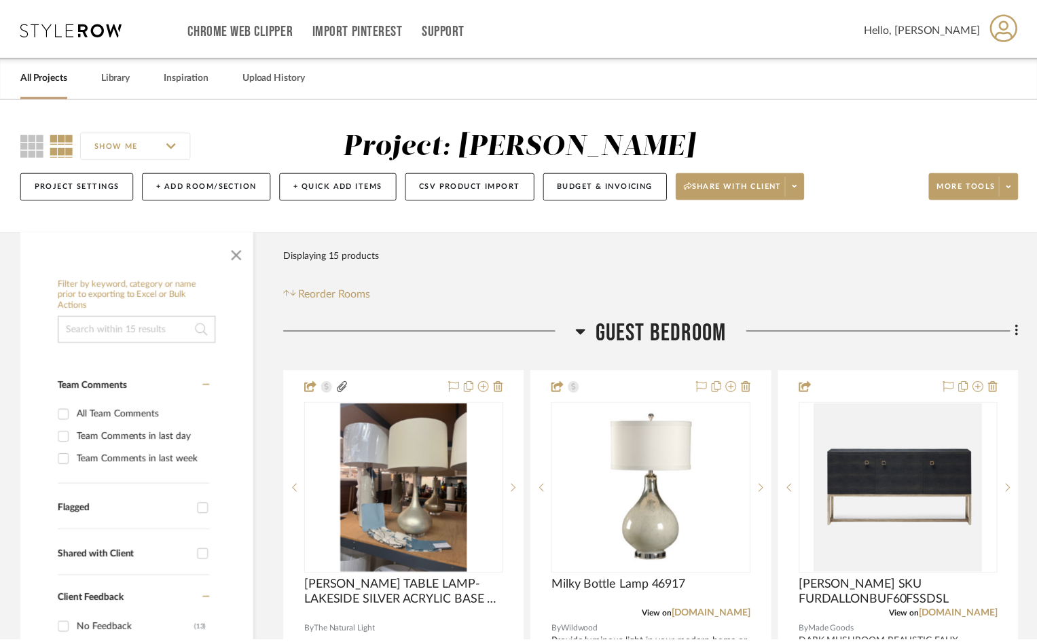
scroll to position [204, 0]
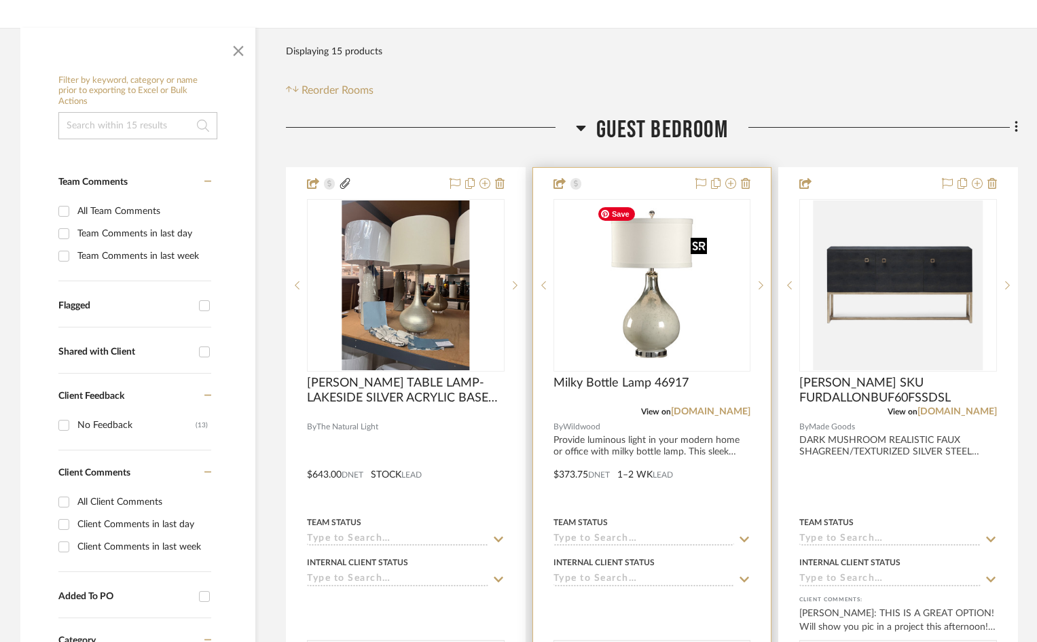
click at [703, 302] on img "0" at bounding box center [652, 285] width 122 height 170
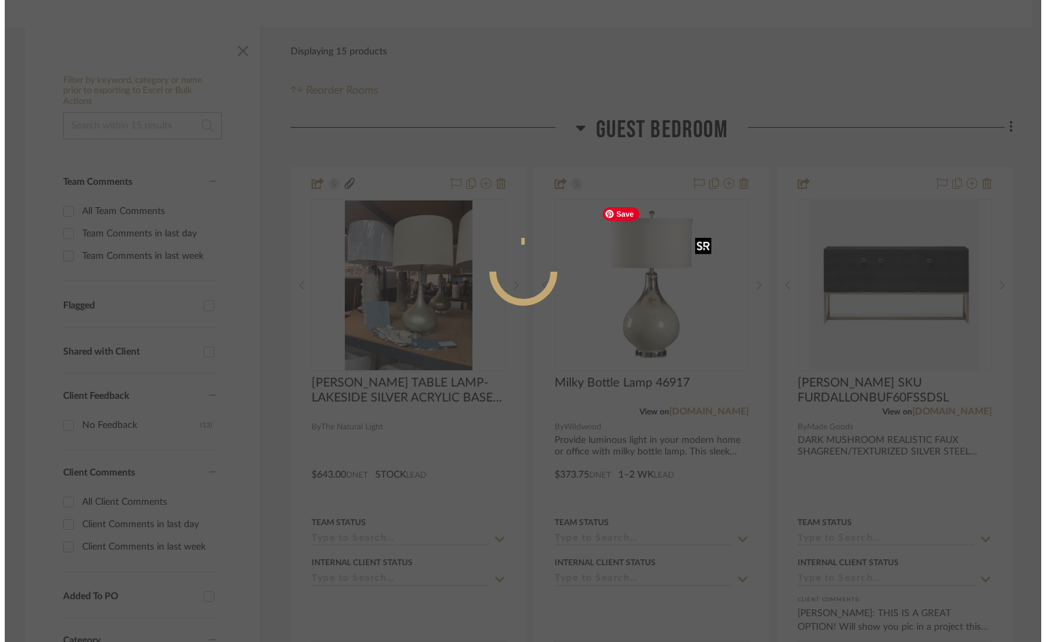
scroll to position [0, 0]
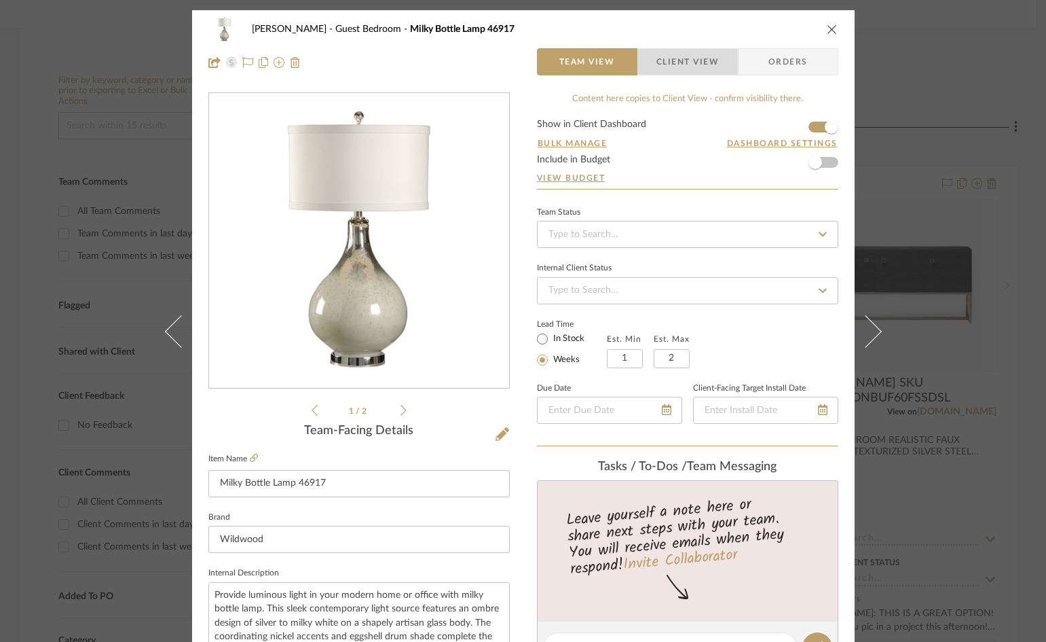
click at [673, 59] on span "Client View" at bounding box center [688, 61] width 62 height 27
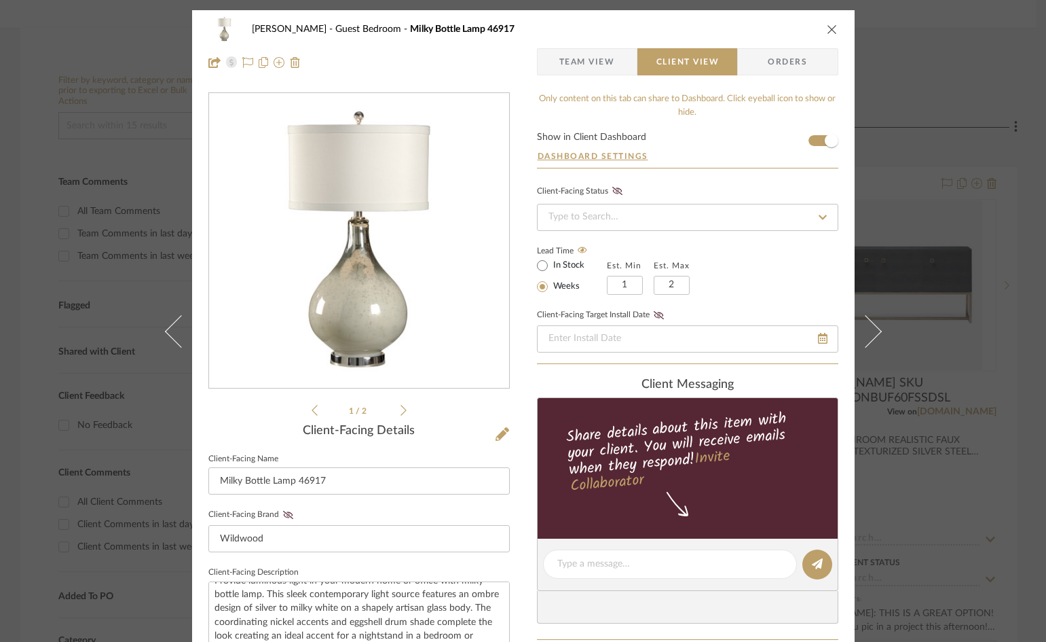
click at [580, 58] on span "Team View" at bounding box center [587, 61] width 56 height 27
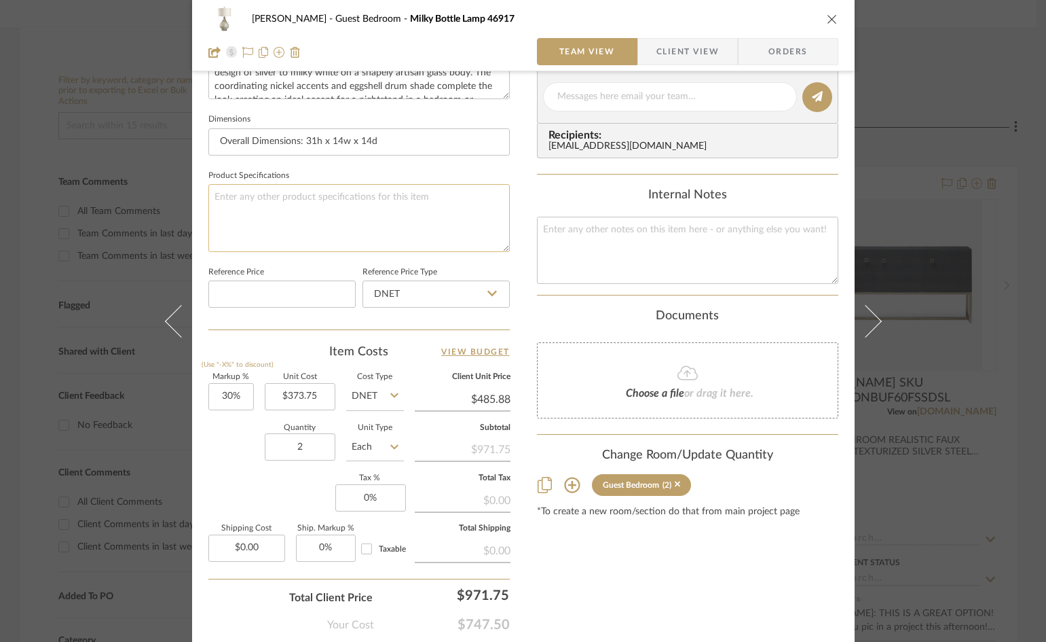
scroll to position [611, 0]
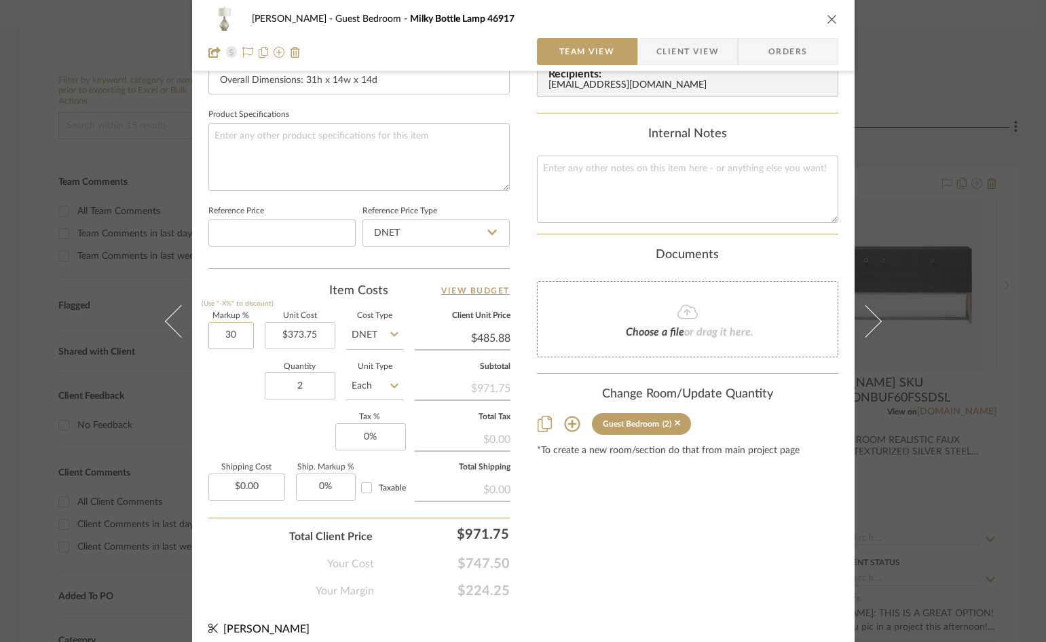
click at [243, 335] on input "30" at bounding box center [230, 335] width 45 height 27
type input "50%"
type input "373.75"
type input "$560.63"
type input "$373.75"
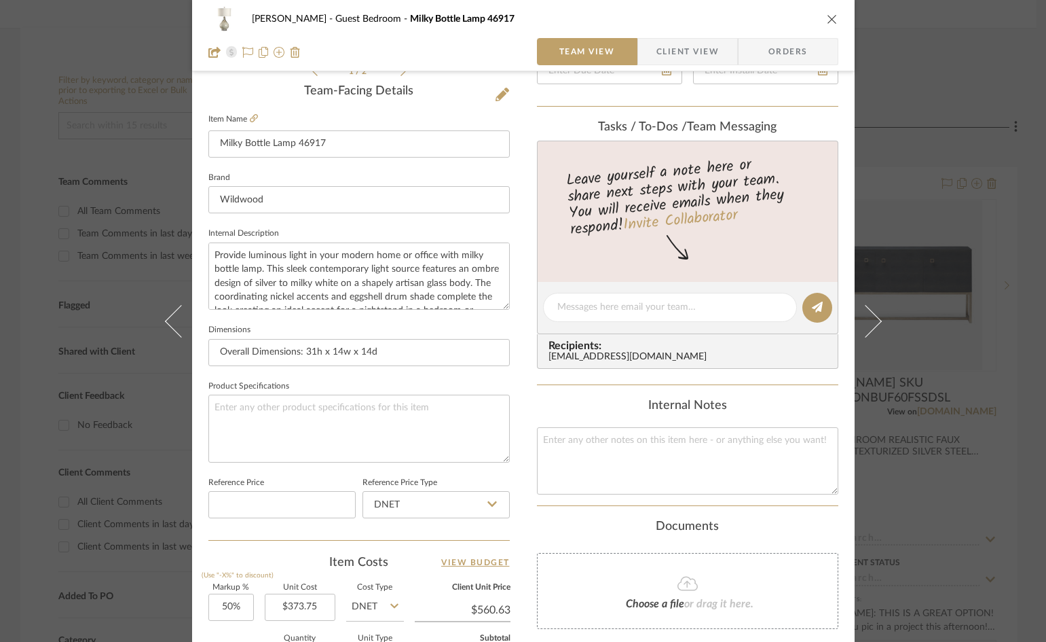
scroll to position [272, 0]
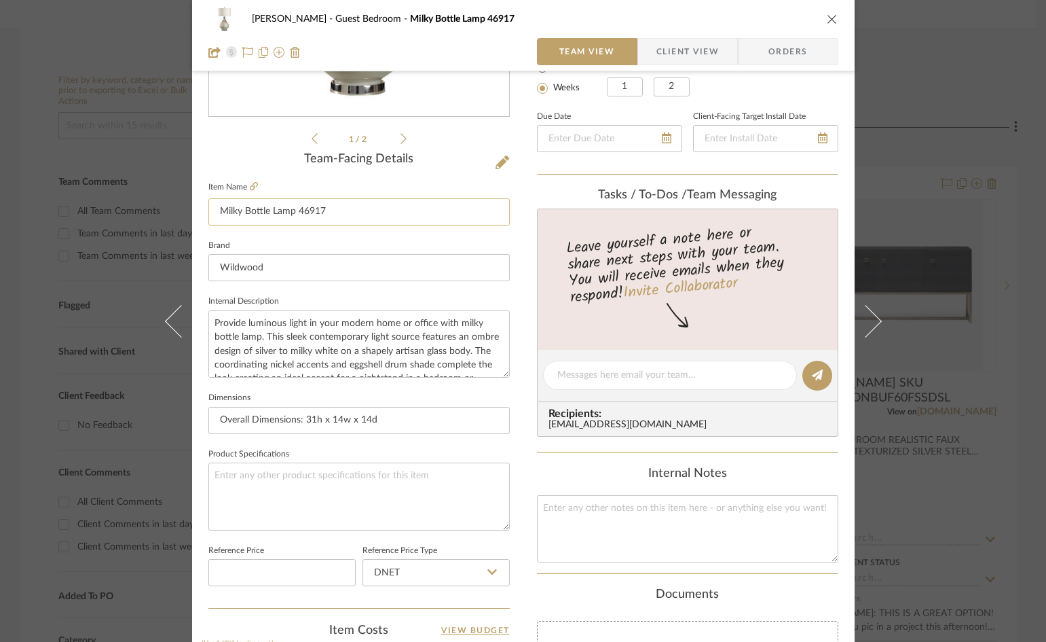
drag, startPoint x: 329, startPoint y: 210, endPoint x: 208, endPoint y: 212, distance: 120.9
click at [208, 212] on input "Milky Bottle Lamp 46917" at bounding box center [358, 211] width 301 height 27
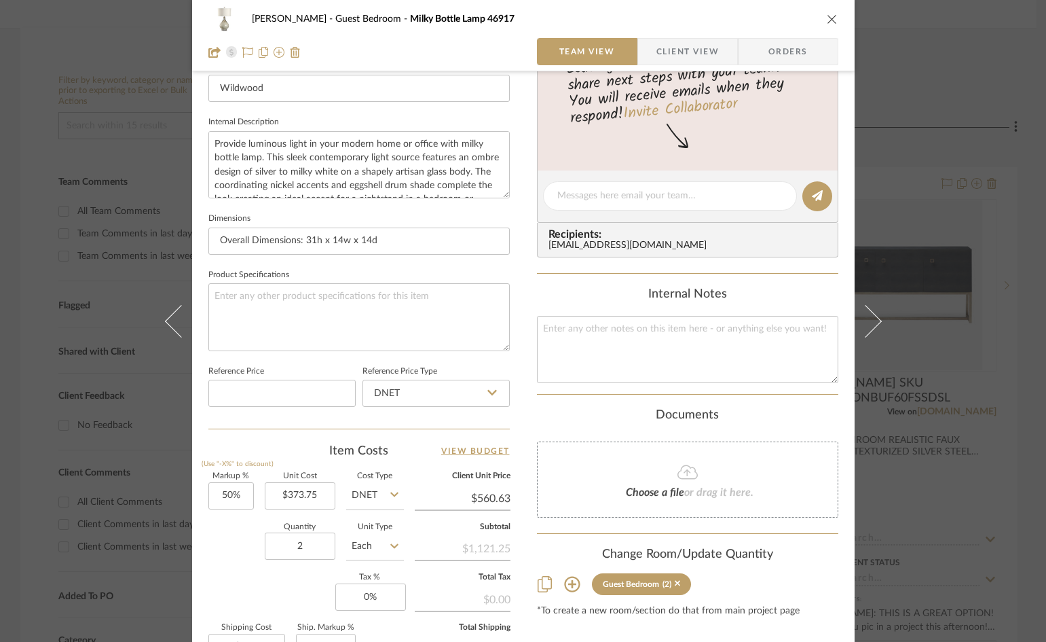
scroll to position [475, 0]
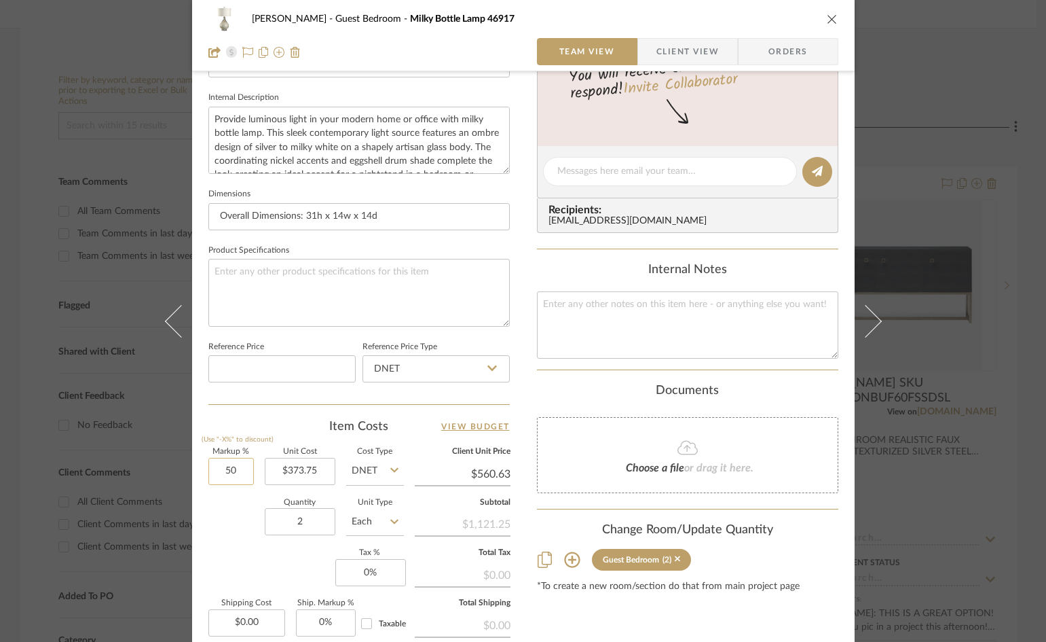
click at [242, 466] on input "50" at bounding box center [230, 471] width 45 height 27
type input "75%"
type input "373.75"
type input "$654.06"
type input "$373.75"
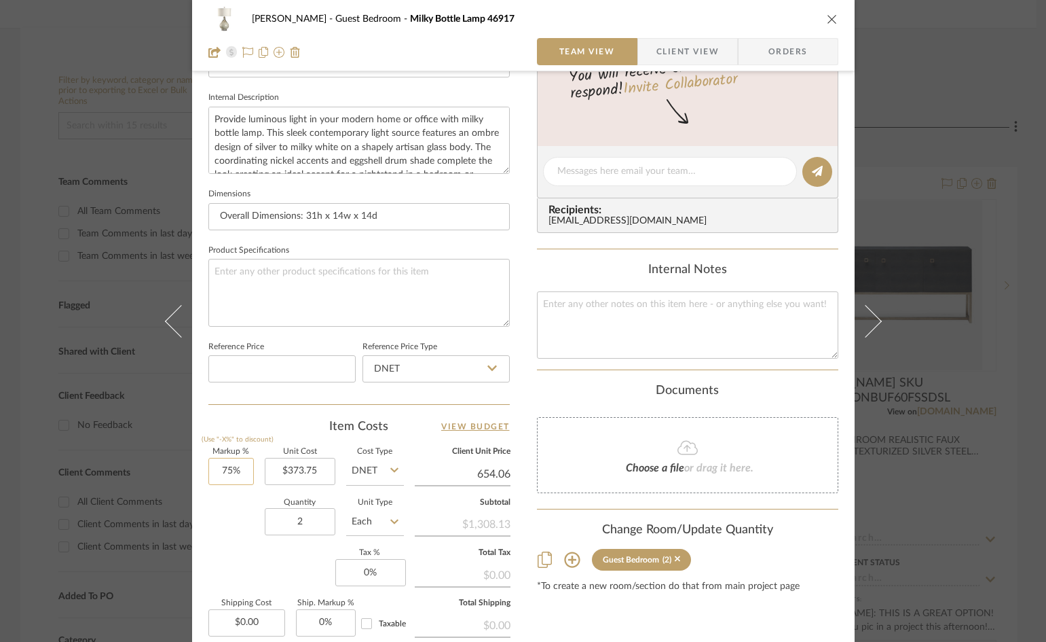
type input "$654.06"
type input "373.75"
type input "75"
type input "$373.75"
type input "60%"
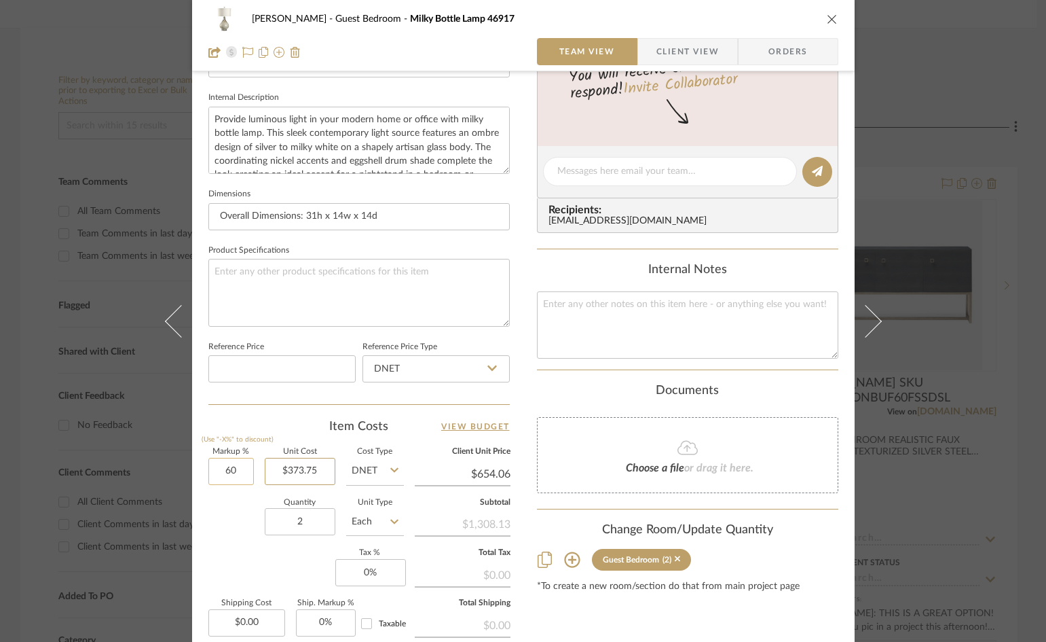
type input "373.75"
type input "$598.00"
type input "$373.75"
type input "$598.00"
click at [695, 55] on span "Client View" at bounding box center [688, 51] width 62 height 27
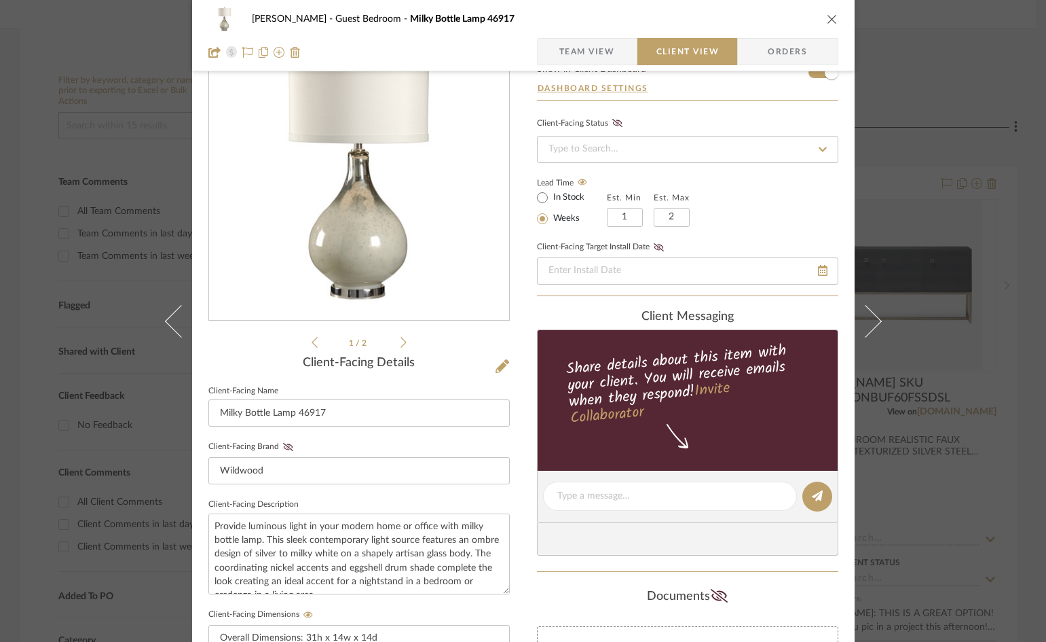
scroll to position [0, 0]
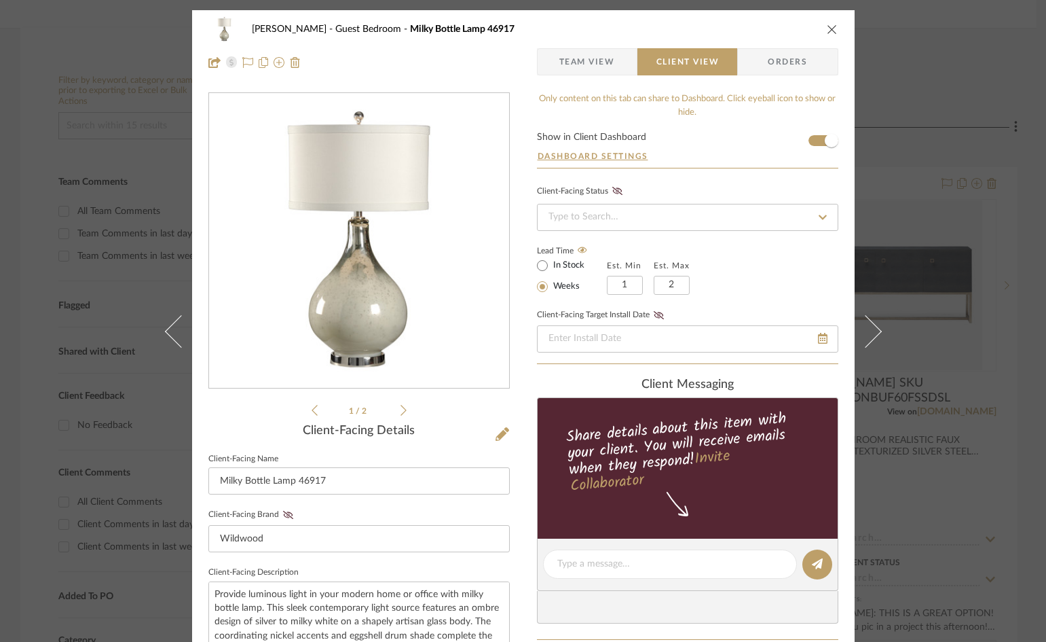
click at [830, 29] on icon "close" at bounding box center [832, 29] width 11 height 11
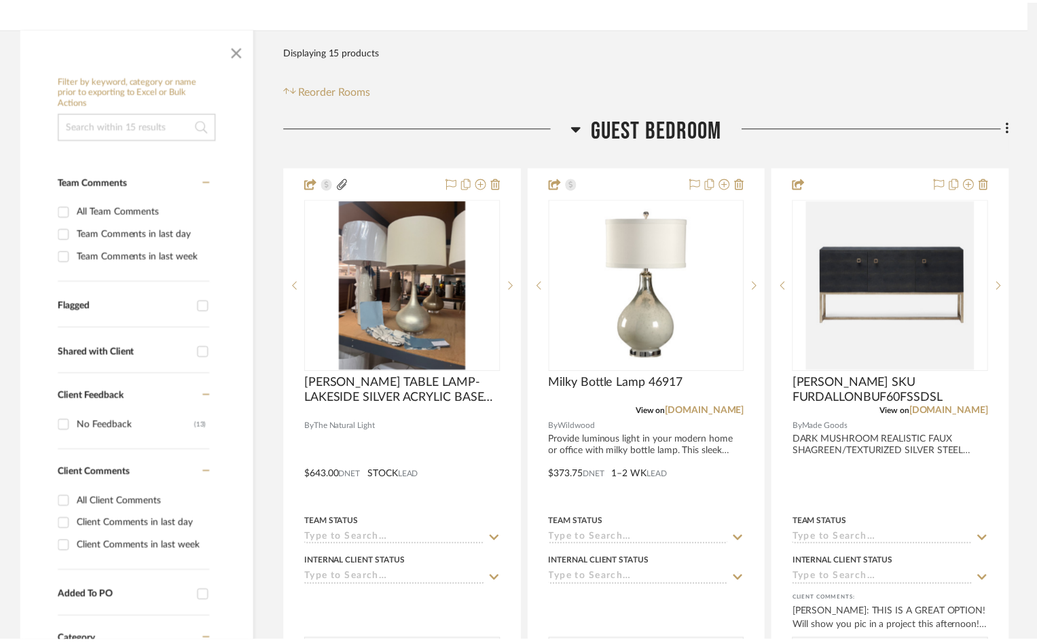
scroll to position [204, 0]
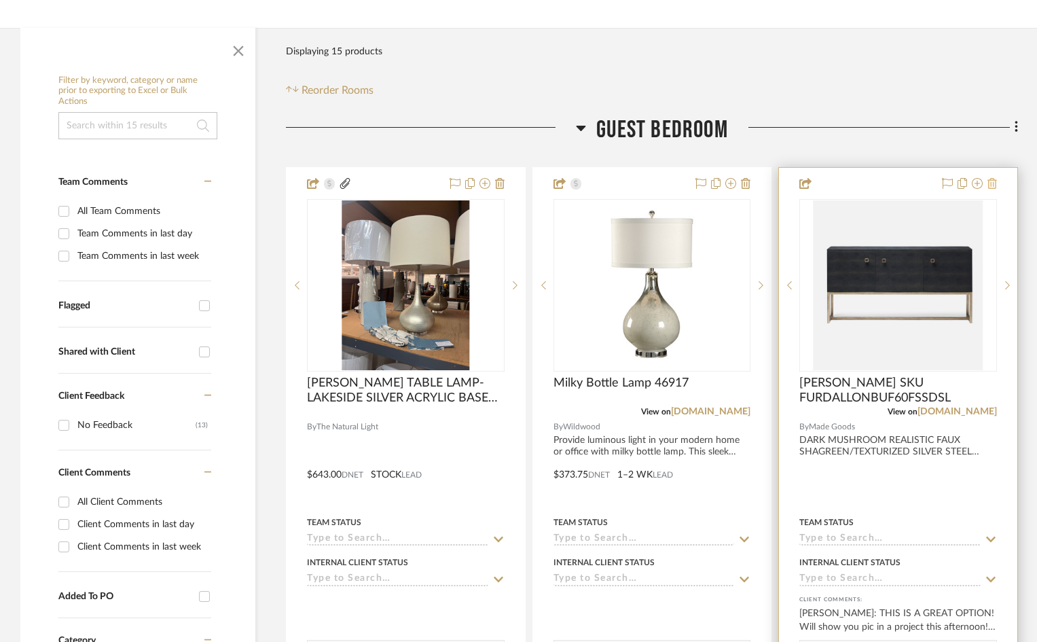
click at [992, 184] on icon at bounding box center [992, 183] width 10 height 11
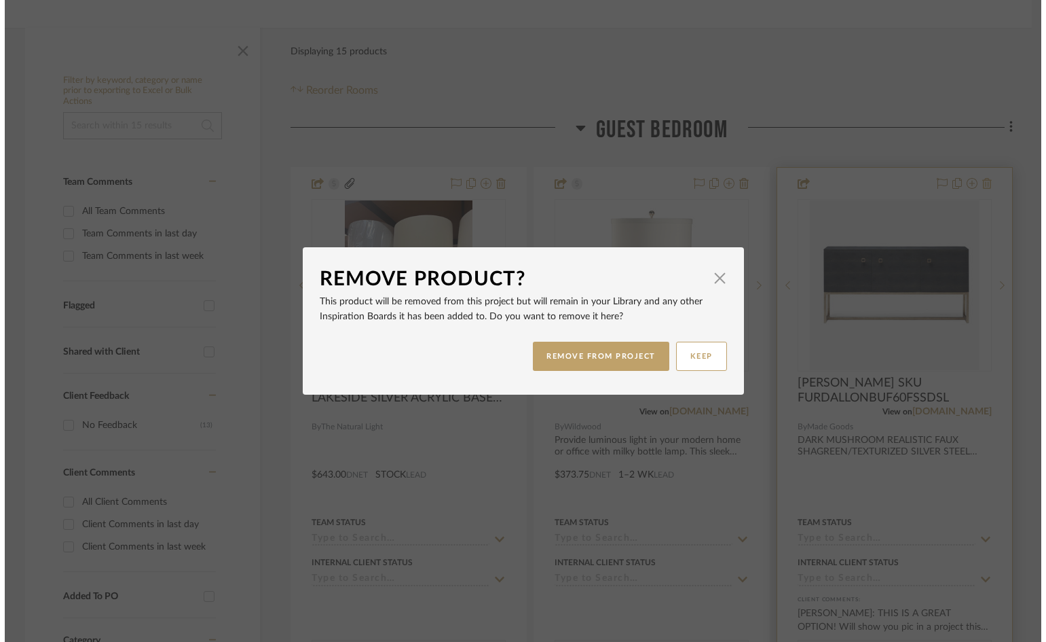
scroll to position [0, 0]
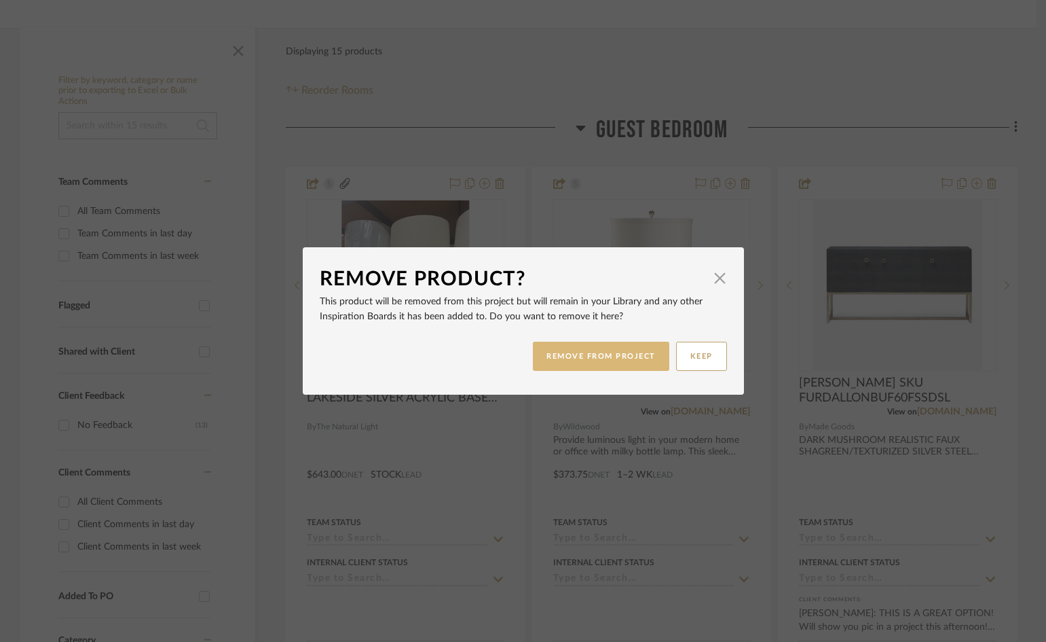
click at [618, 357] on button "REMOVE FROM PROJECT" at bounding box center [601, 356] width 136 height 29
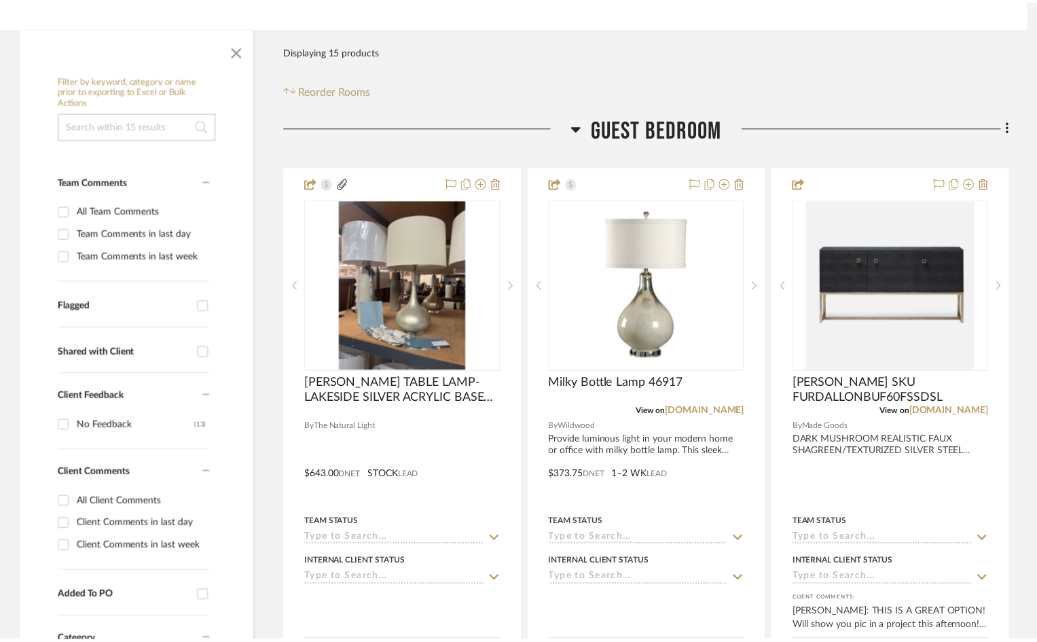
scroll to position [204, 0]
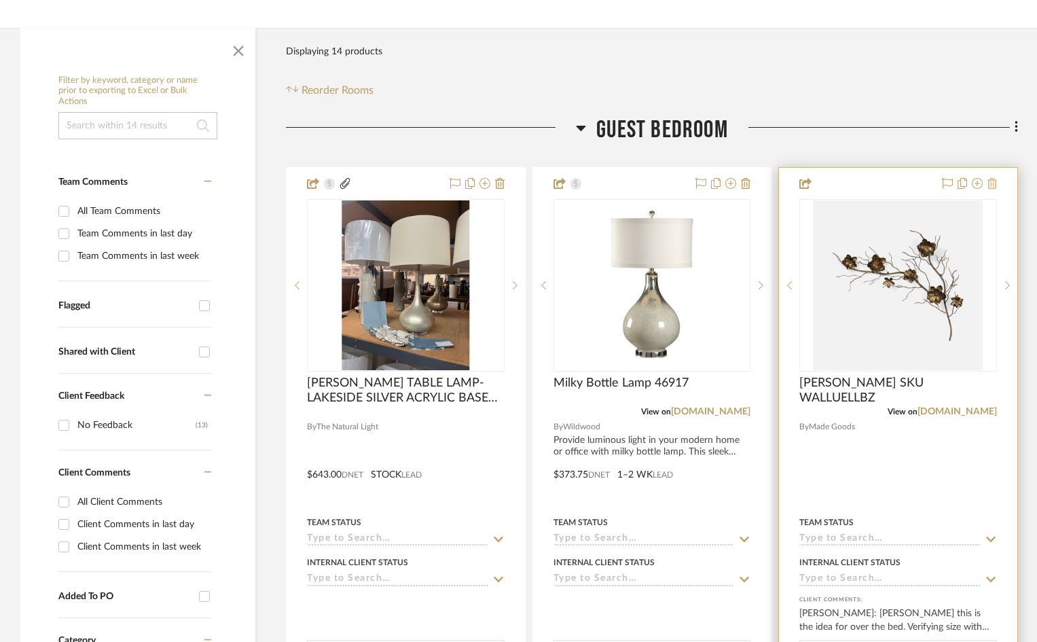
click at [993, 183] on icon at bounding box center [992, 183] width 10 height 11
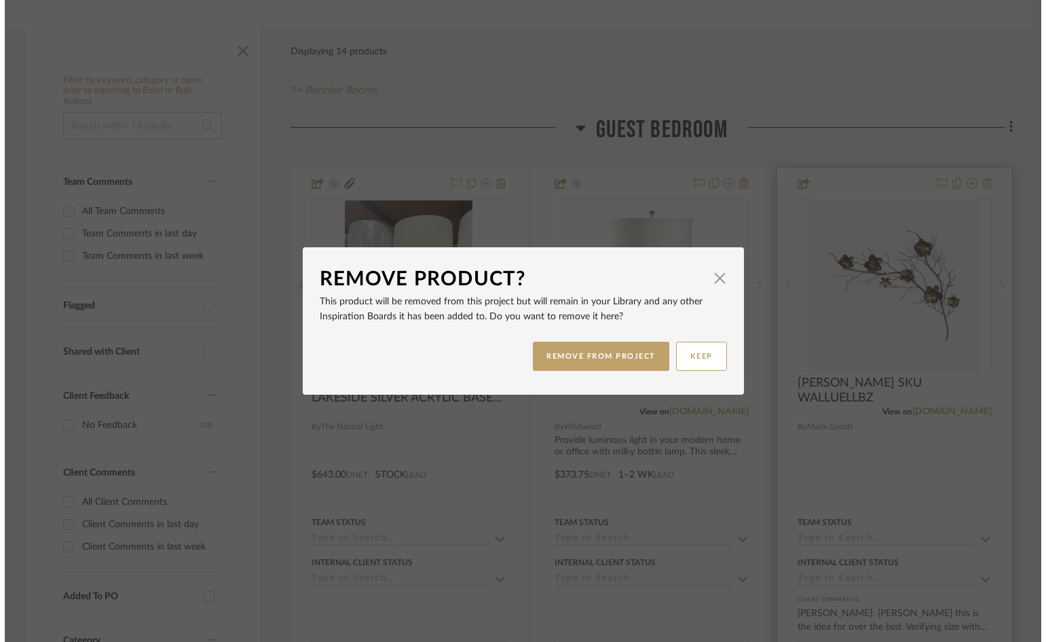
scroll to position [0, 0]
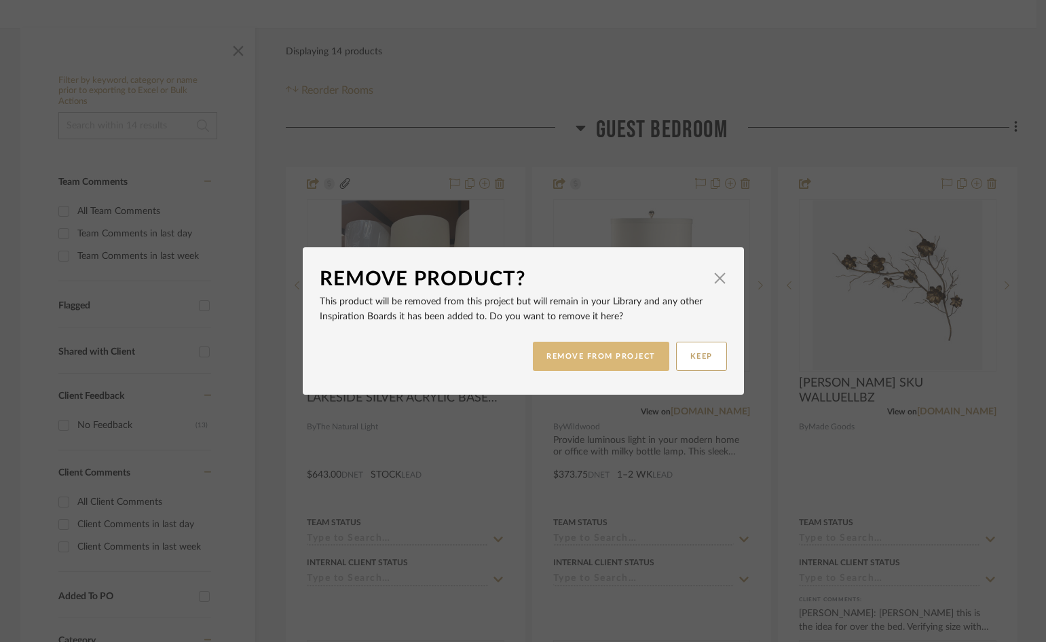
click at [622, 354] on button "REMOVE FROM PROJECT" at bounding box center [601, 356] width 136 height 29
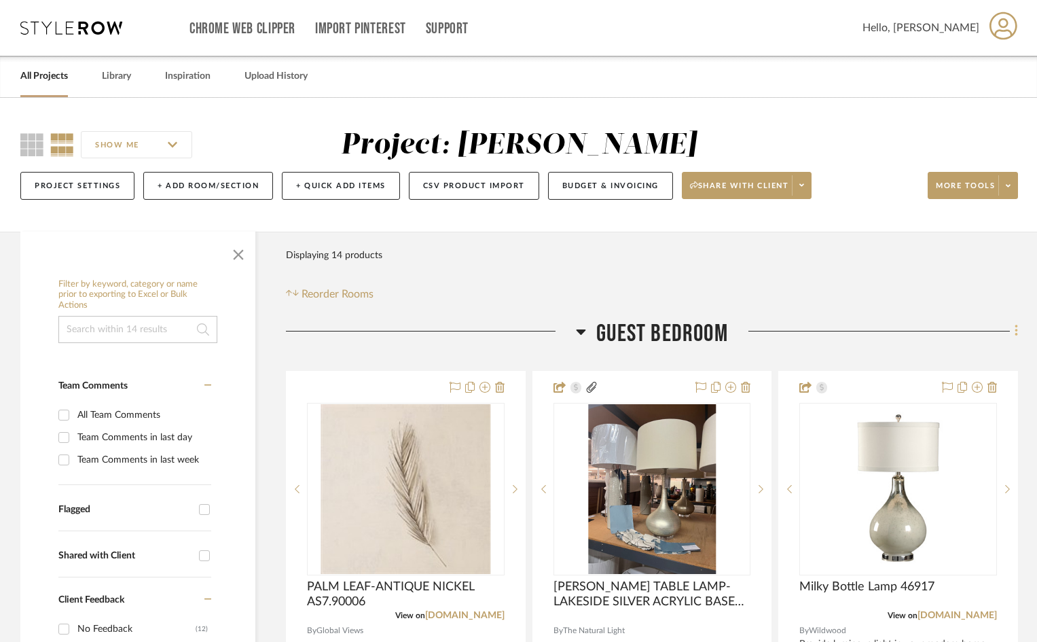
click at [1014, 333] on icon at bounding box center [1016, 330] width 4 height 15
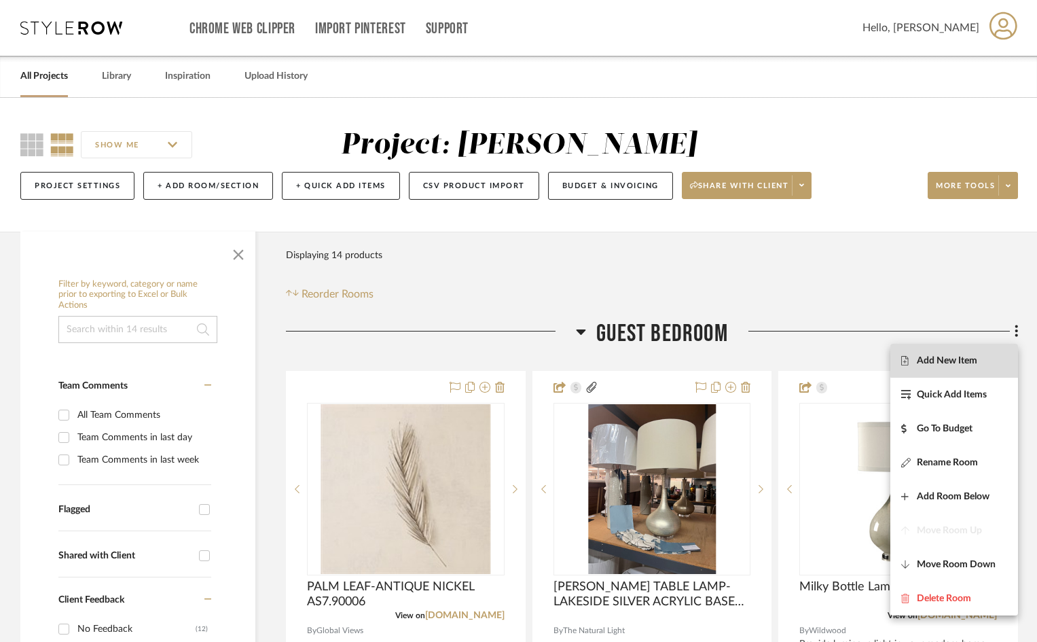
click at [965, 358] on span "Add New Item" at bounding box center [947, 360] width 60 height 12
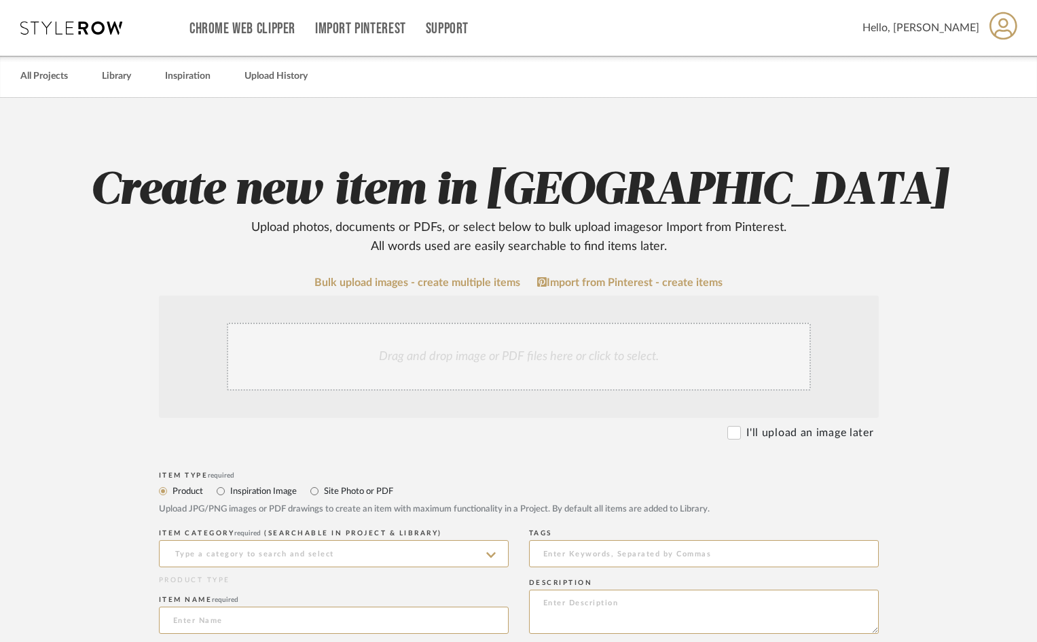
click at [323, 337] on div "Drag and drop image or PDF files here or click to select." at bounding box center [519, 356] width 584 height 68
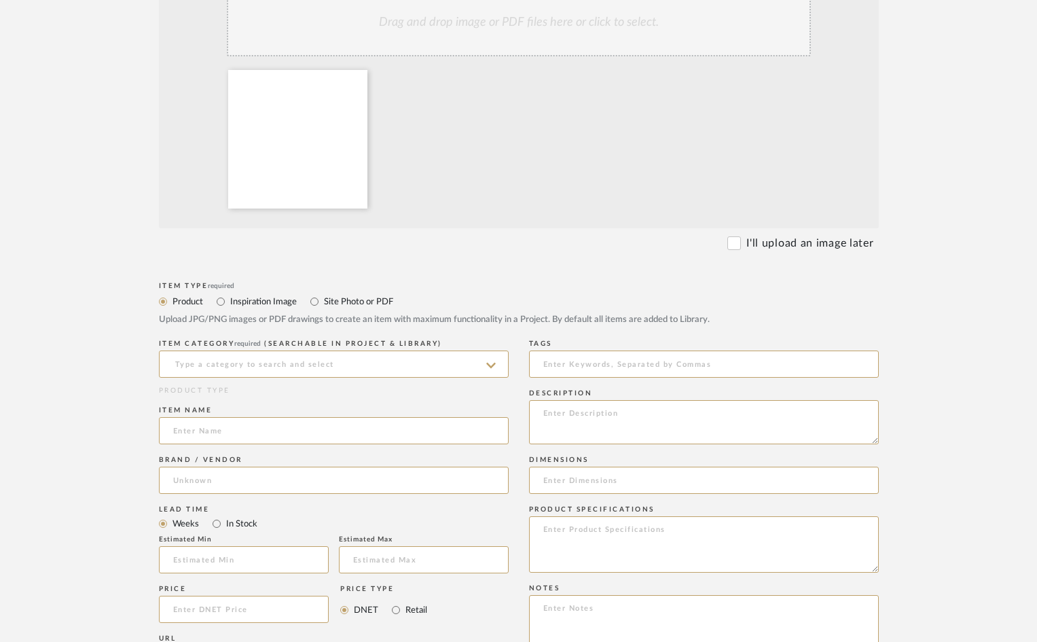
scroll to position [339, 0]
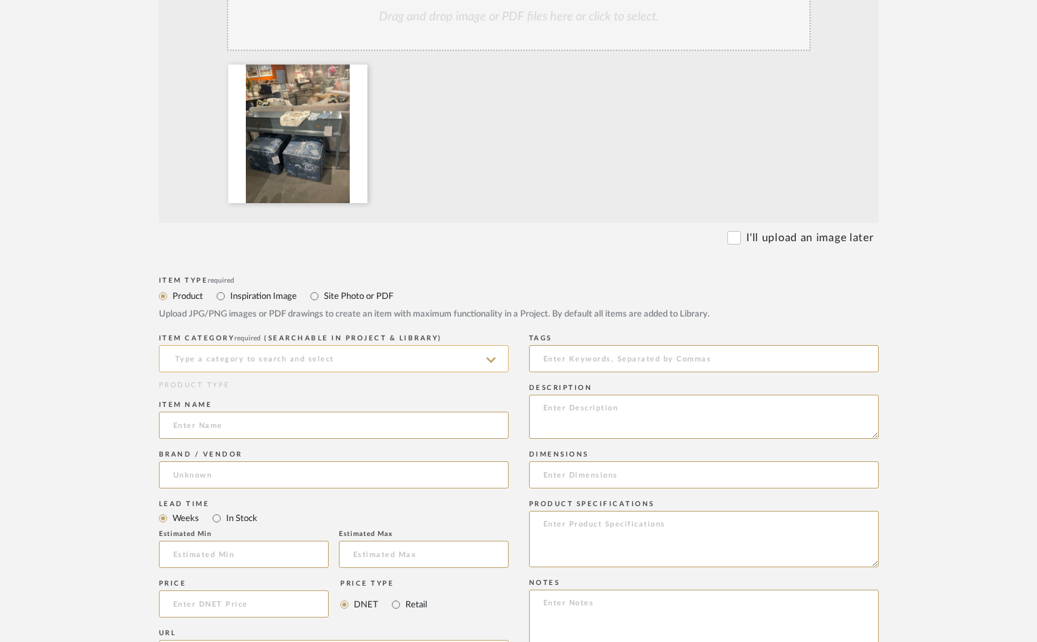
click at [200, 352] on input at bounding box center [334, 358] width 350 height 27
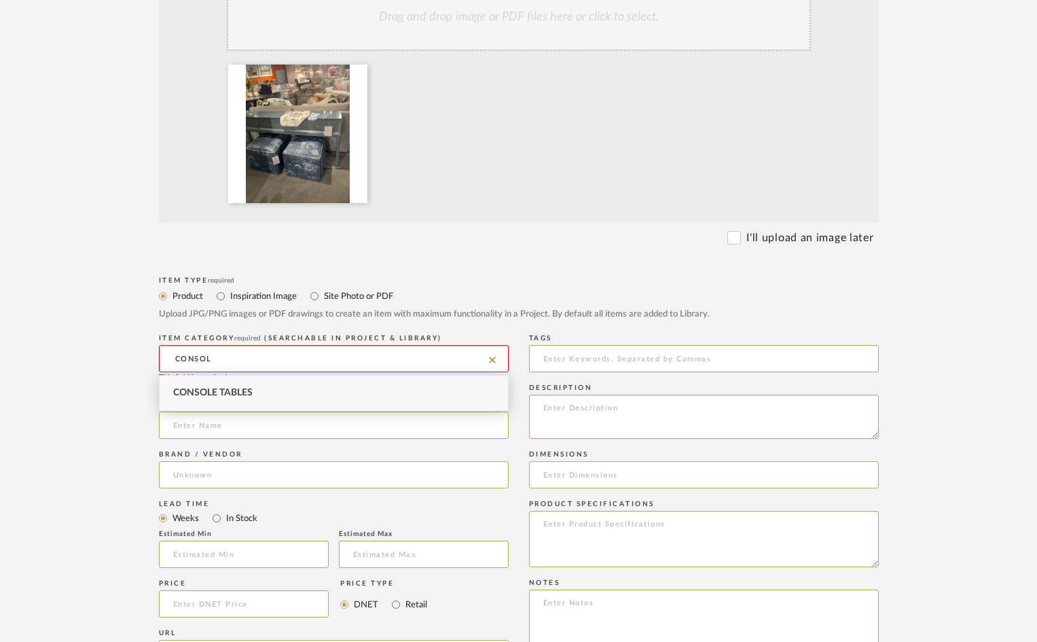
click at [227, 392] on span "Console Tables" at bounding box center [212, 393] width 79 height 10
type input "Console Tables"
click at [229, 428] on input at bounding box center [334, 424] width 350 height 27
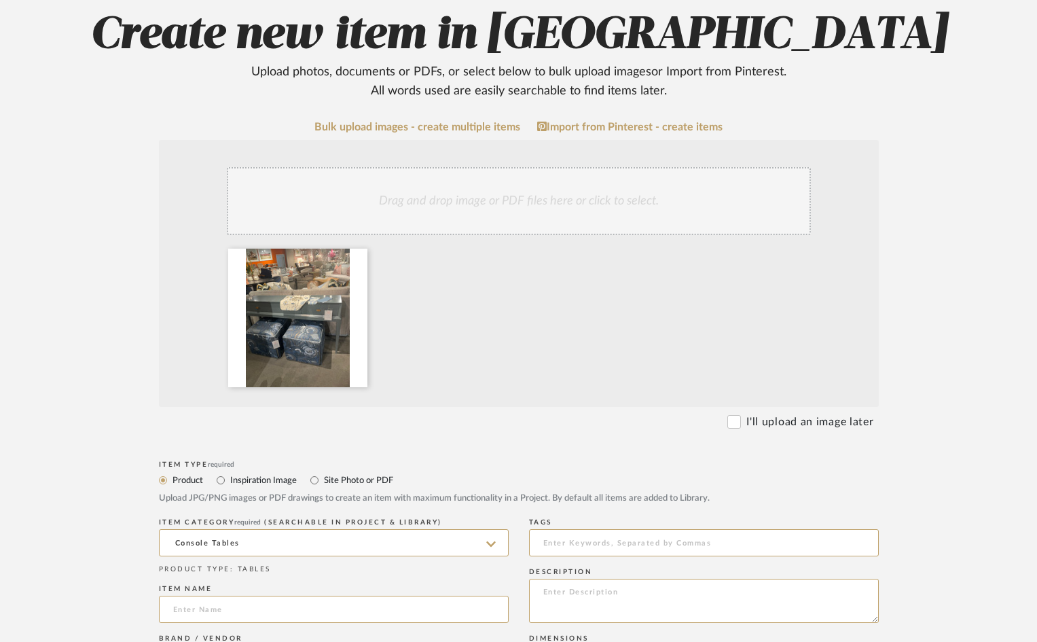
scroll to position [0, 0]
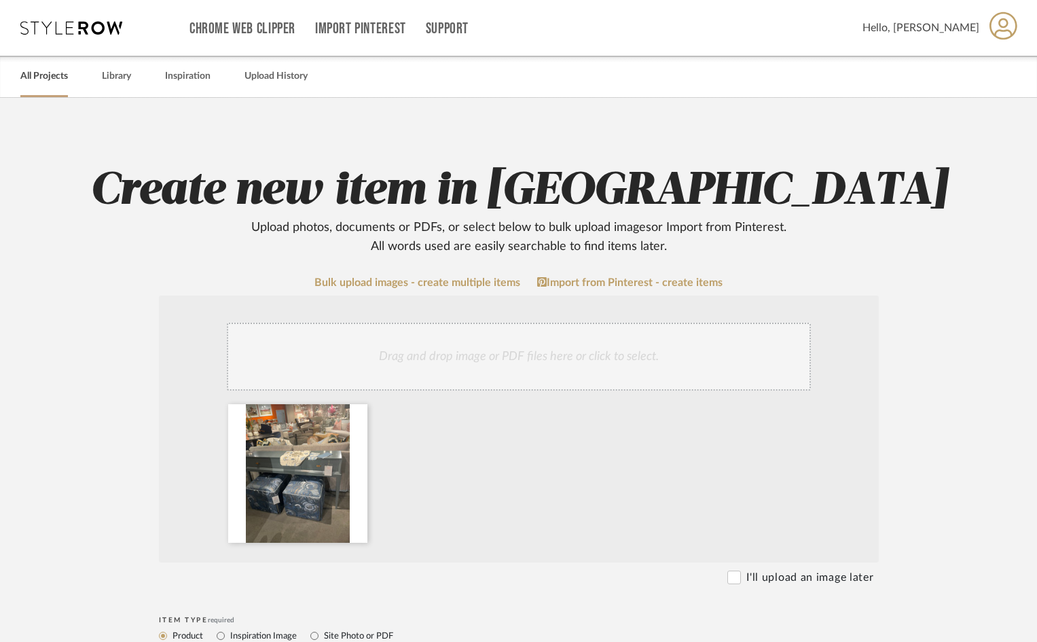
click at [55, 81] on link "All Projects" at bounding box center [44, 76] width 48 height 18
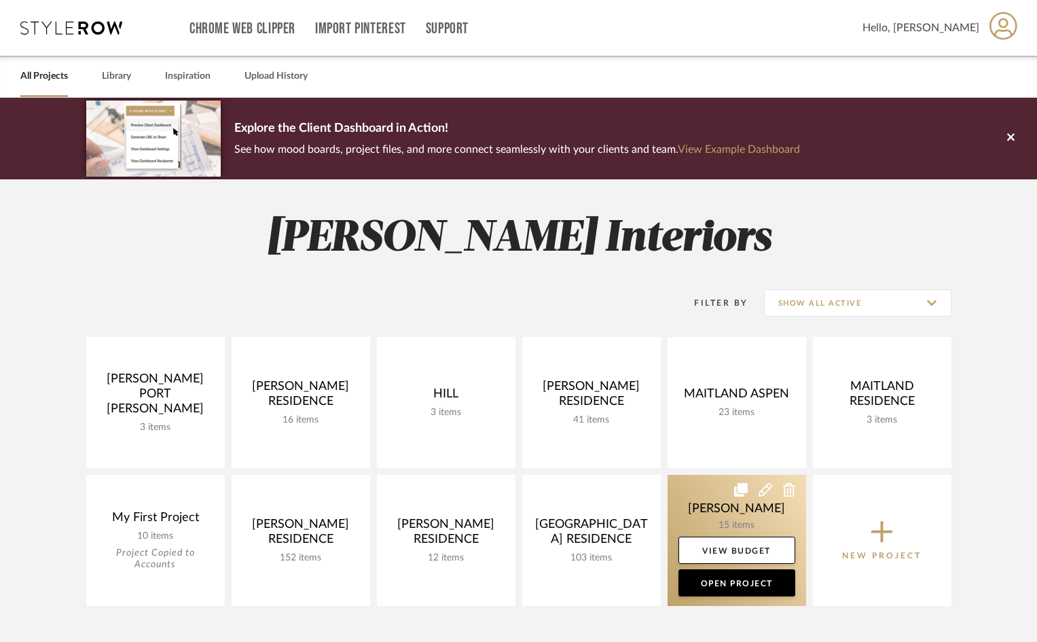
click at [728, 498] on link at bounding box center [736, 540] width 139 height 131
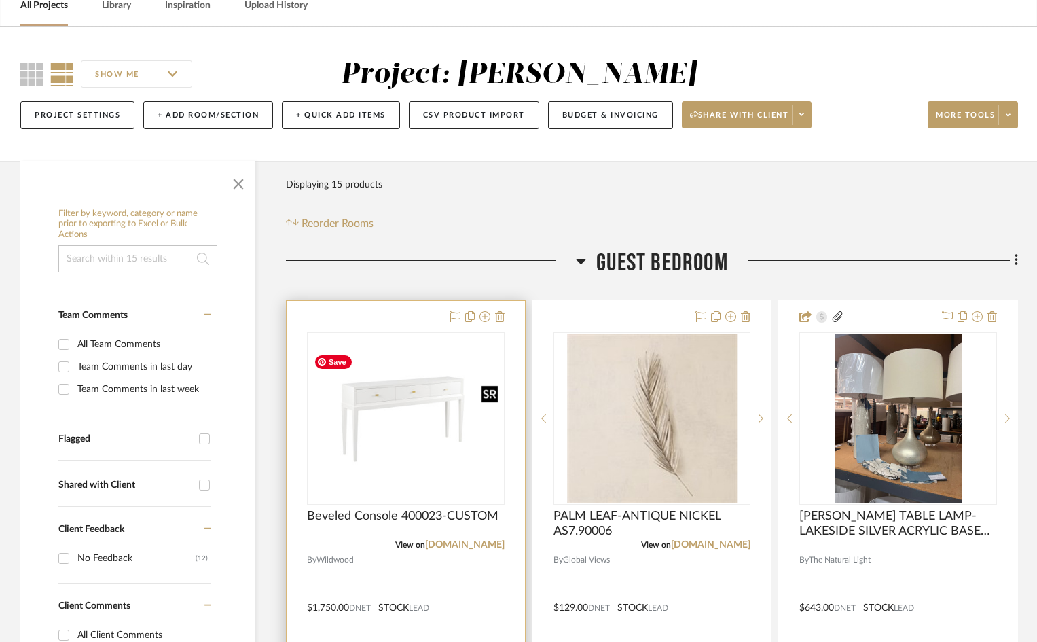
scroll to position [136, 0]
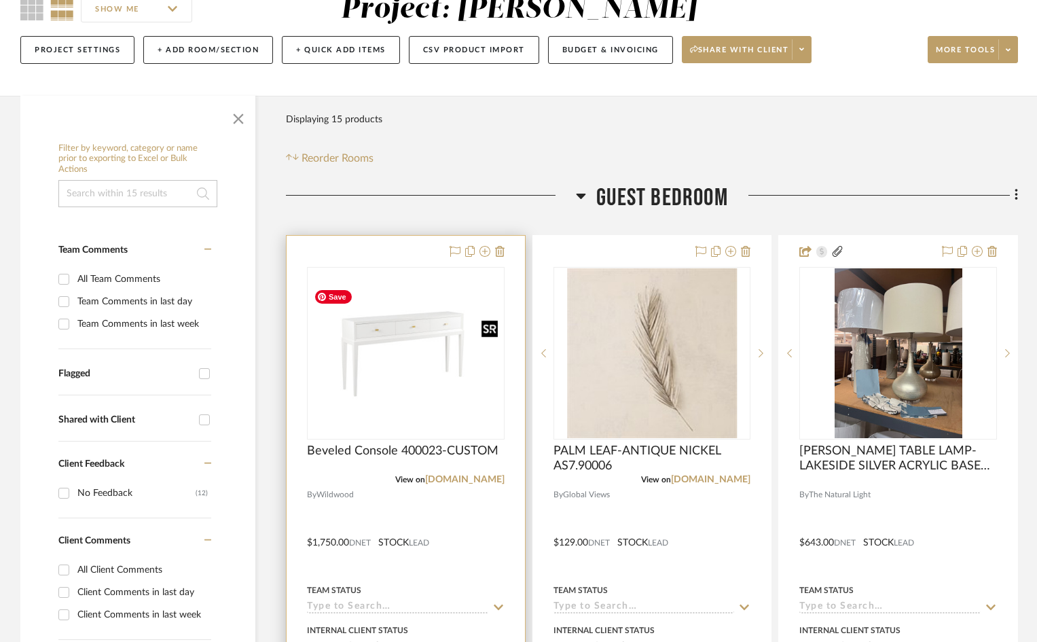
click at [456, 410] on img "0" at bounding box center [405, 352] width 195 height 139
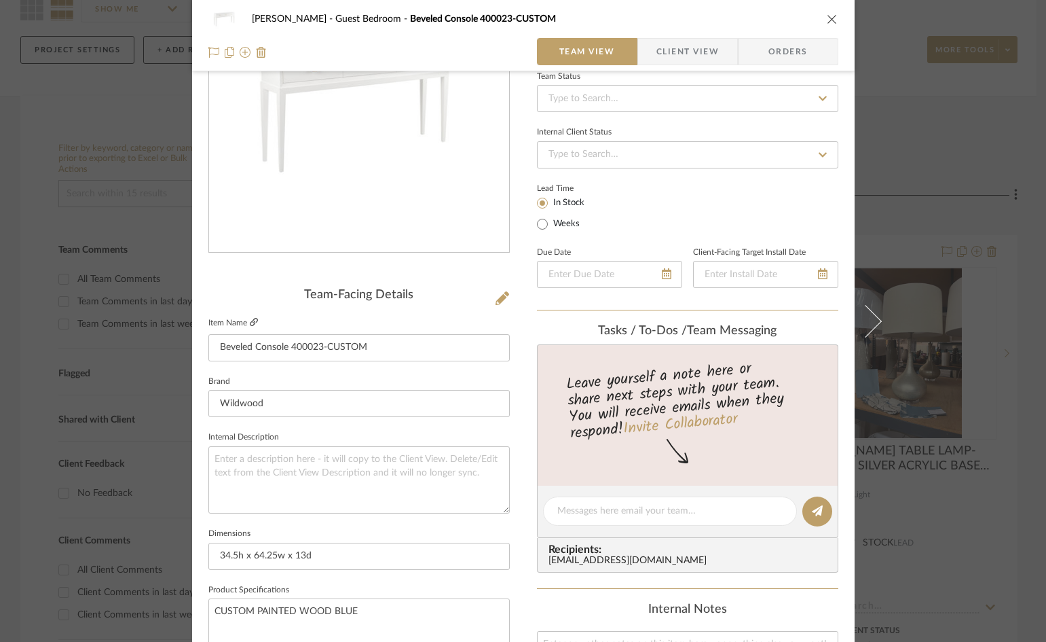
click at [250, 323] on icon at bounding box center [254, 322] width 8 height 8
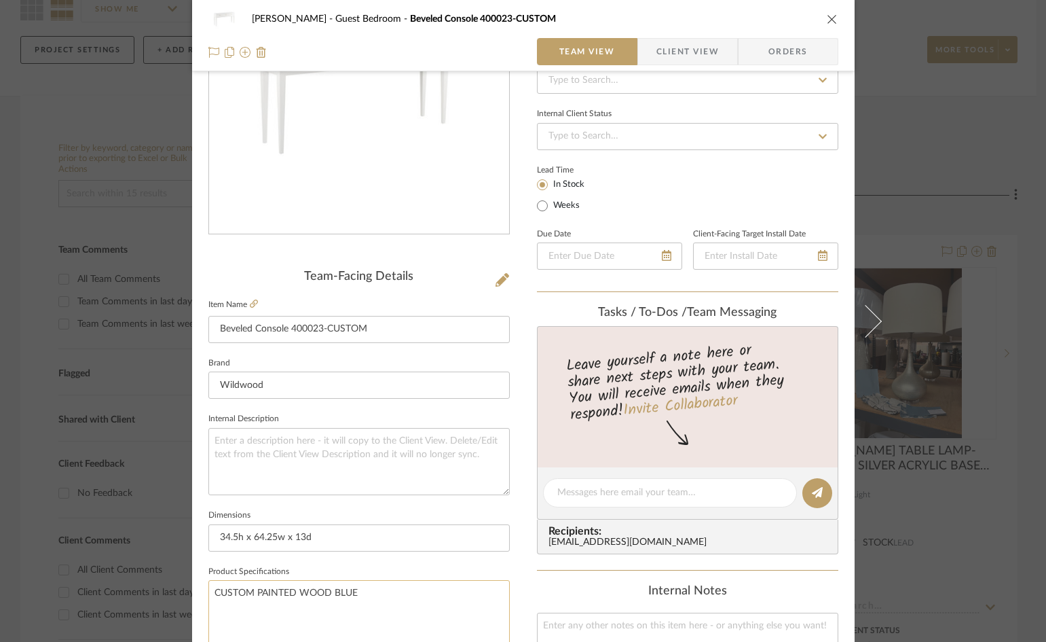
scroll to position [12, 0]
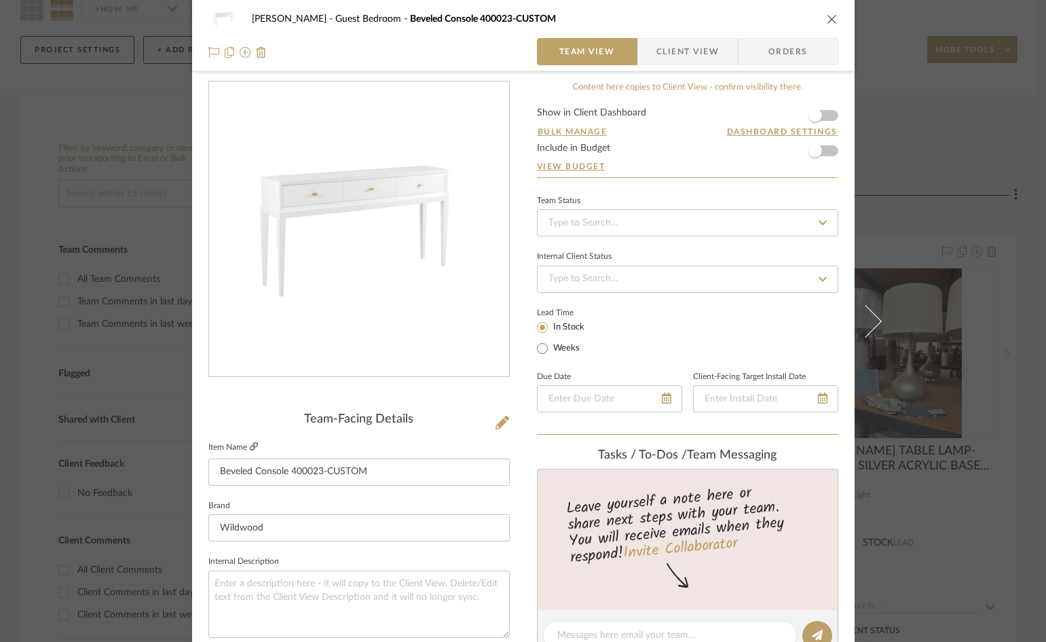
click at [250, 444] on icon at bounding box center [254, 446] width 8 height 8
click at [499, 422] on icon at bounding box center [503, 423] width 14 height 14
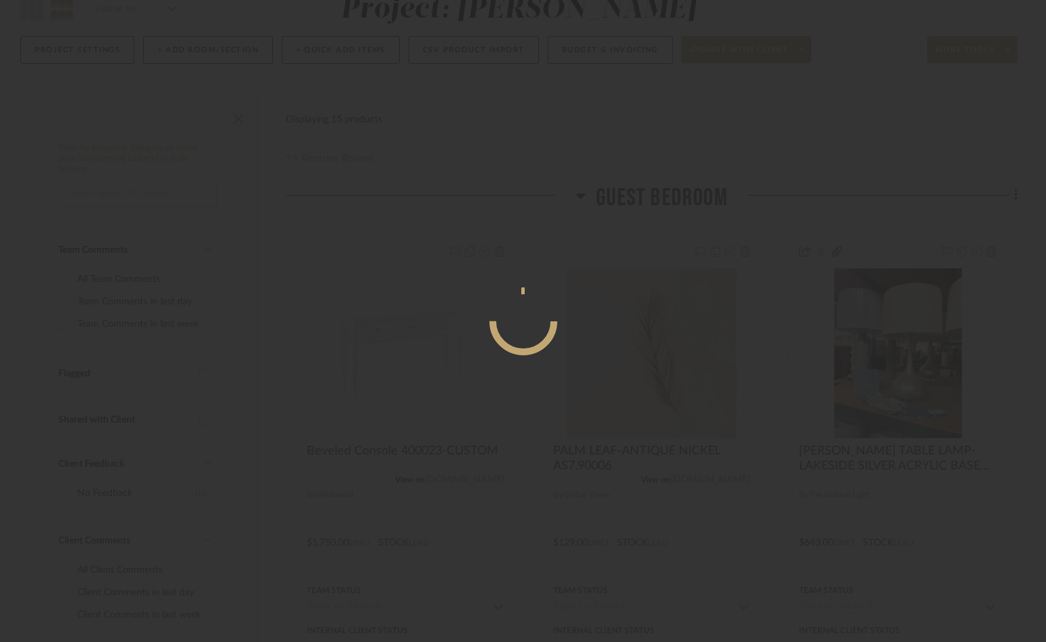
scroll to position [0, 0]
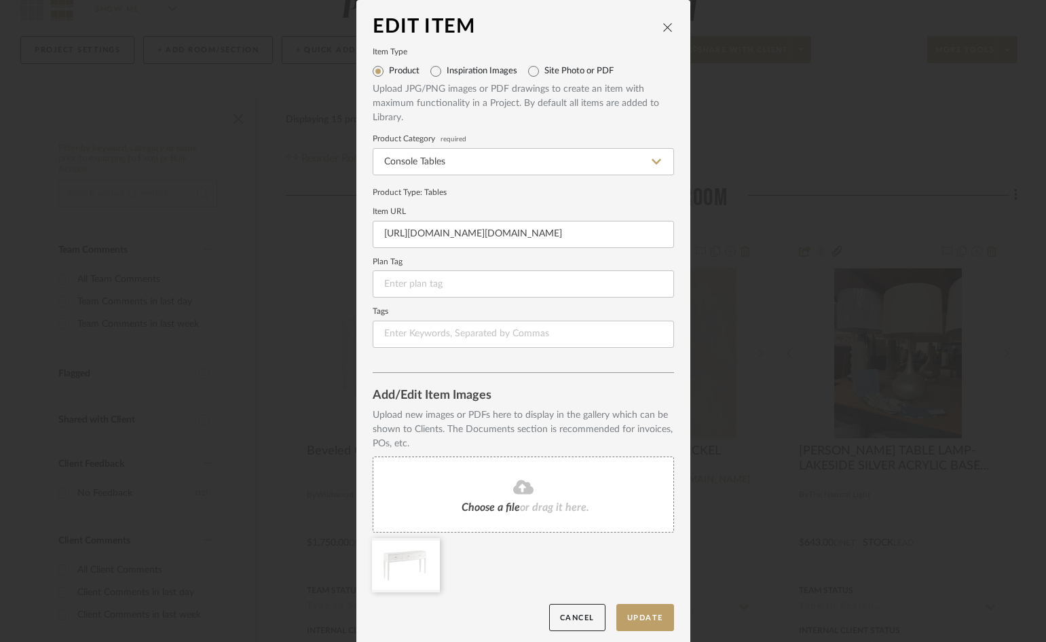
click at [498, 491] on fa-icon at bounding box center [524, 488] width 124 height 18
click at [630, 614] on button "Update" at bounding box center [645, 618] width 58 height 28
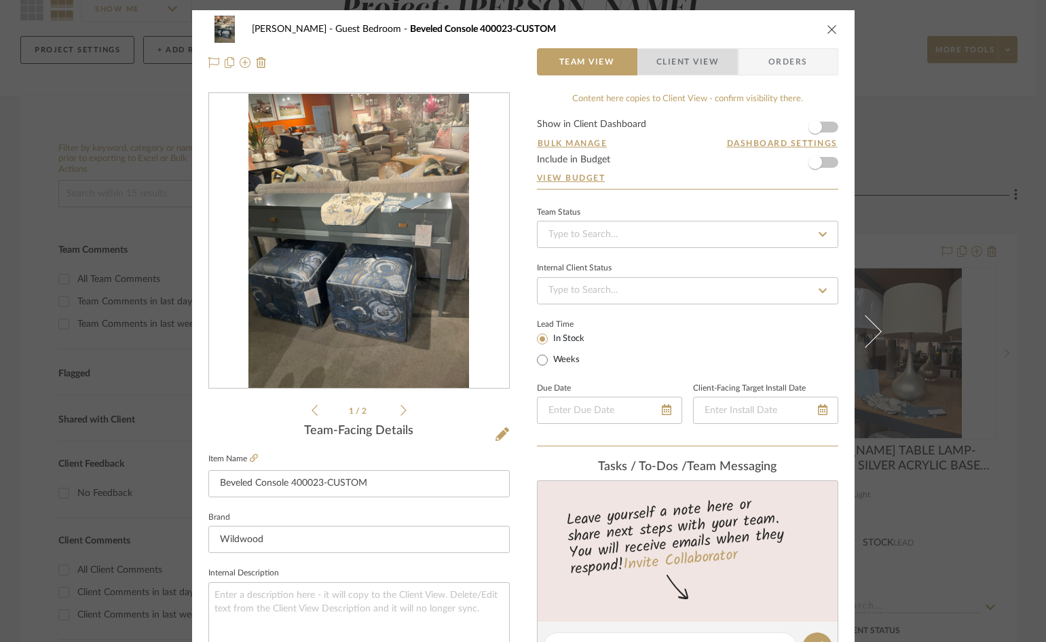
click at [707, 64] on span "Client View" at bounding box center [688, 61] width 62 height 27
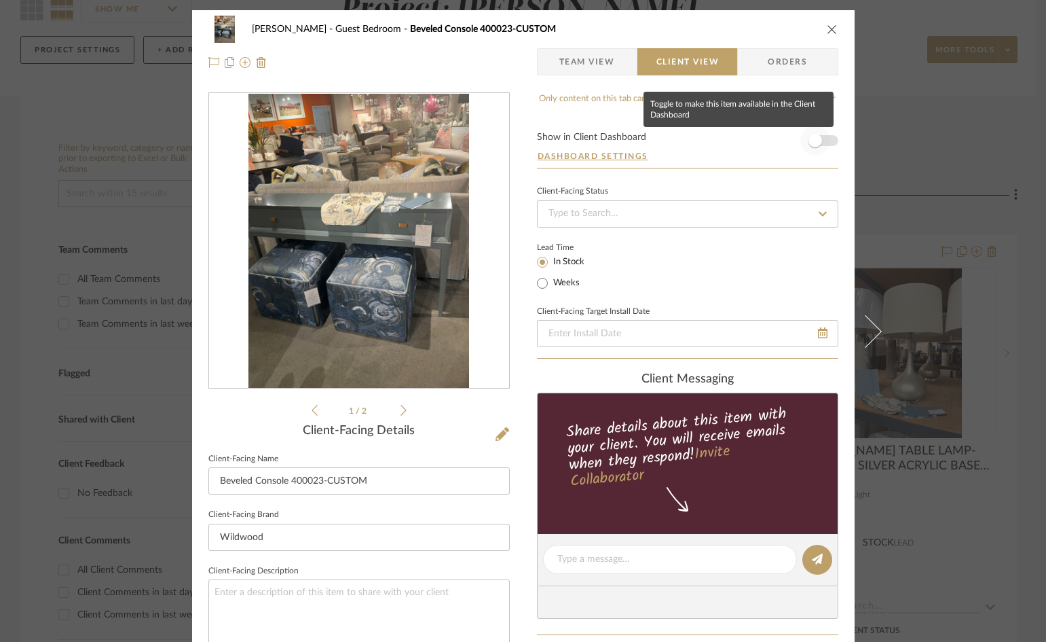
click at [810, 140] on span "button" at bounding box center [816, 141] width 14 height 14
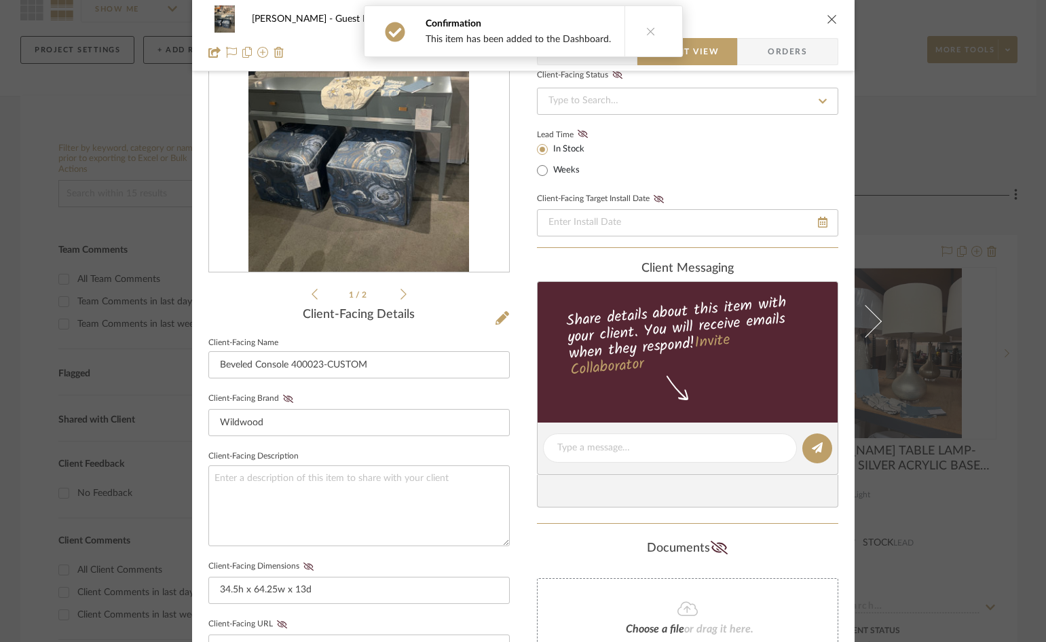
scroll to position [136, 0]
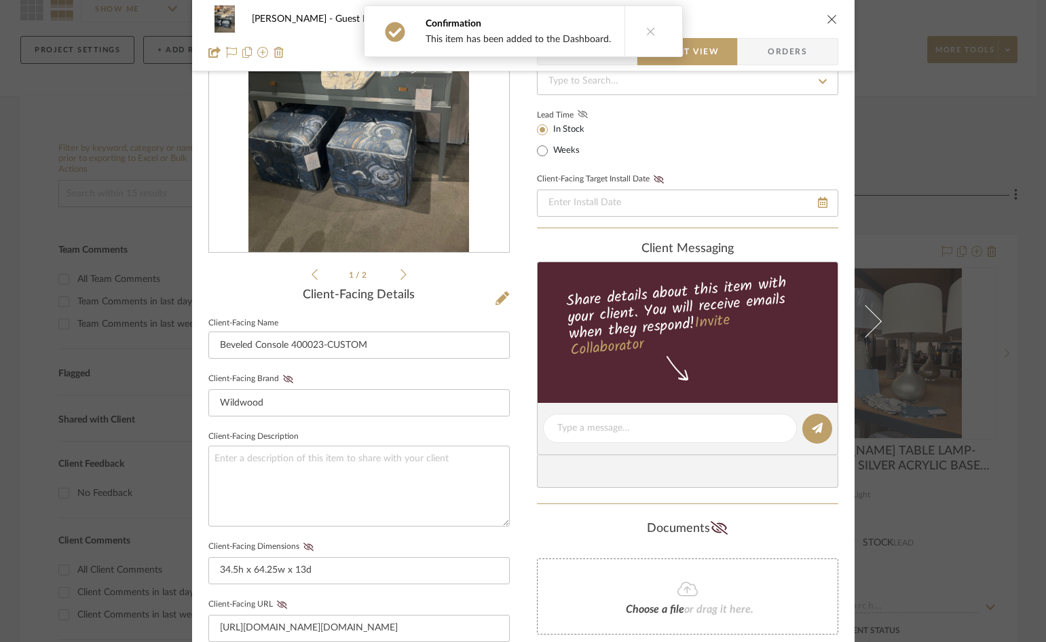
click at [580, 112] on icon at bounding box center [582, 114] width 10 height 8
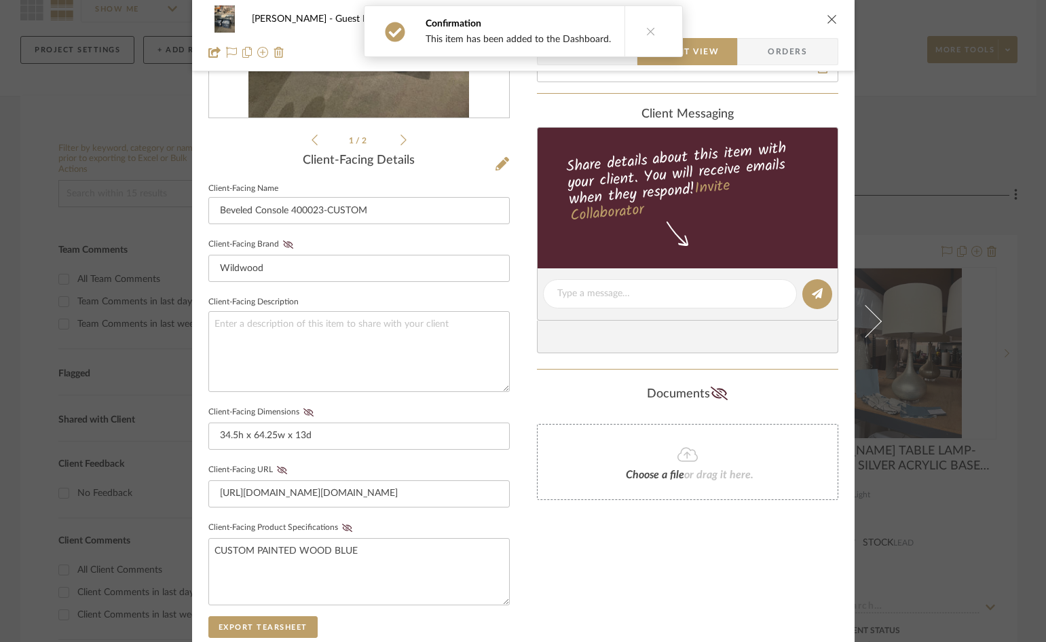
scroll to position [272, 0]
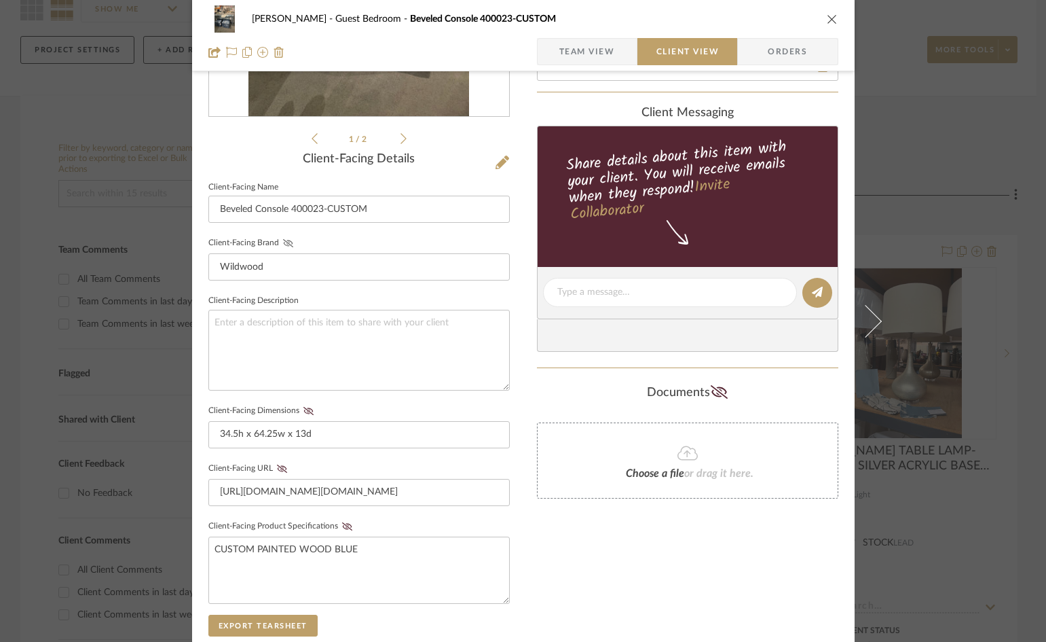
click at [284, 241] on icon at bounding box center [288, 243] width 10 height 8
click at [303, 409] on icon at bounding box center [308, 411] width 10 height 8
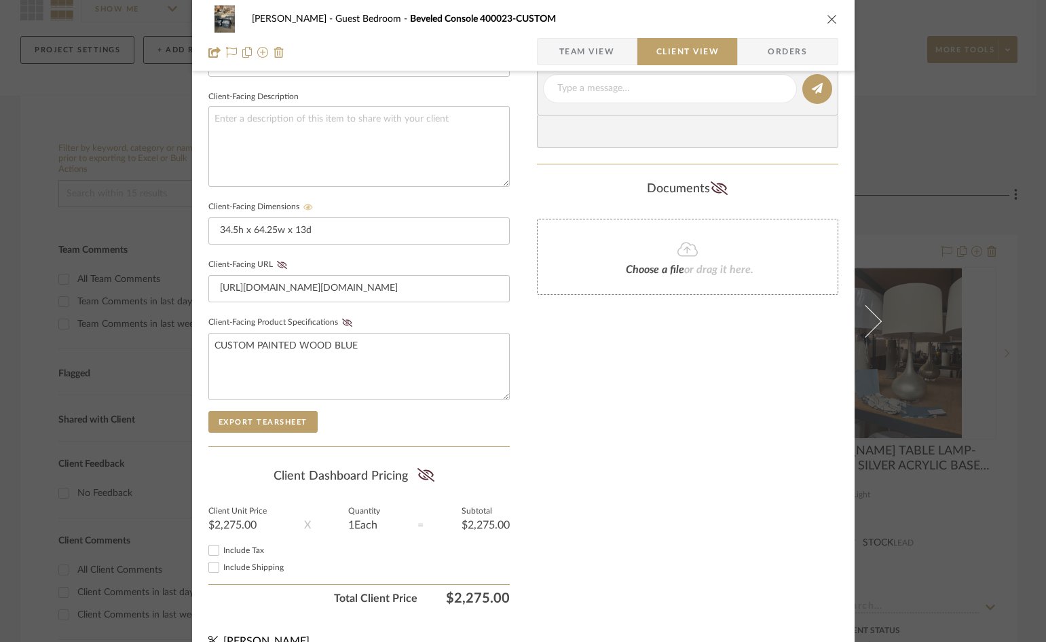
scroll to position [499, 0]
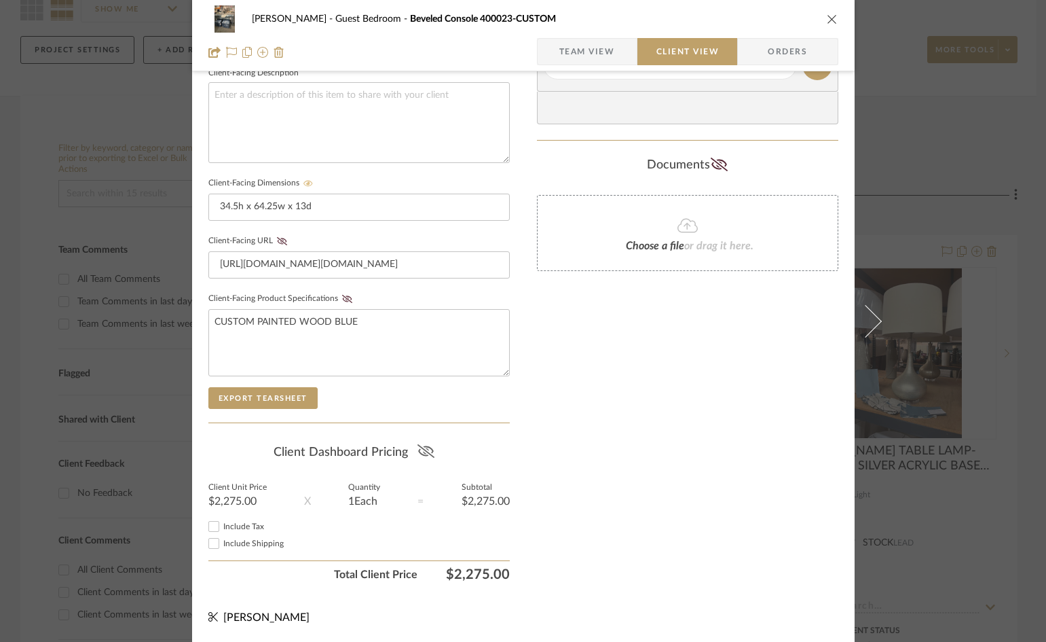
click at [422, 447] on icon at bounding box center [426, 451] width 17 height 14
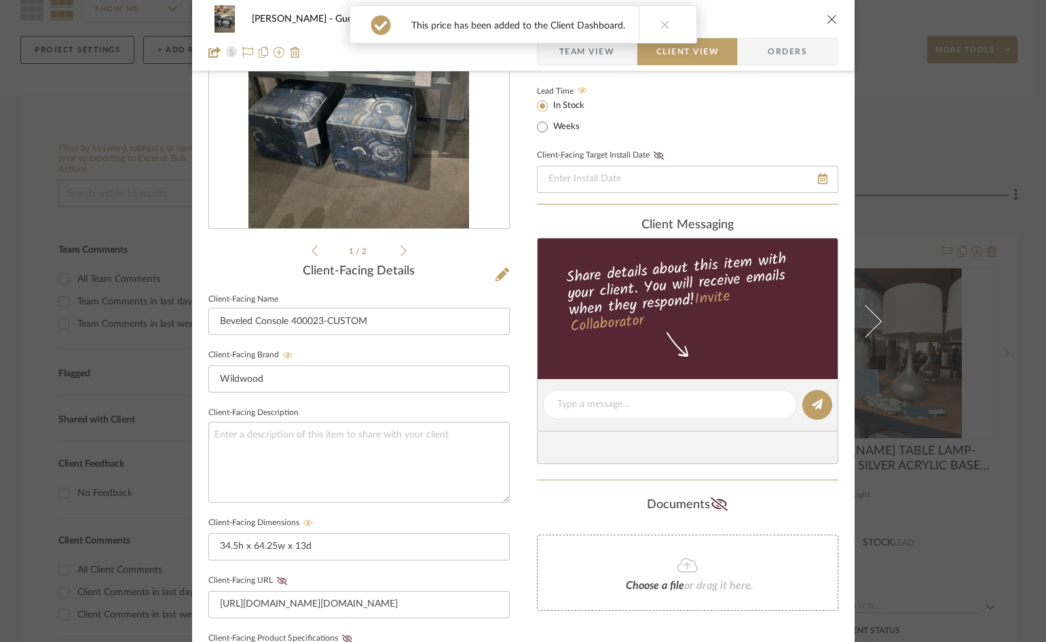
scroll to position [0, 0]
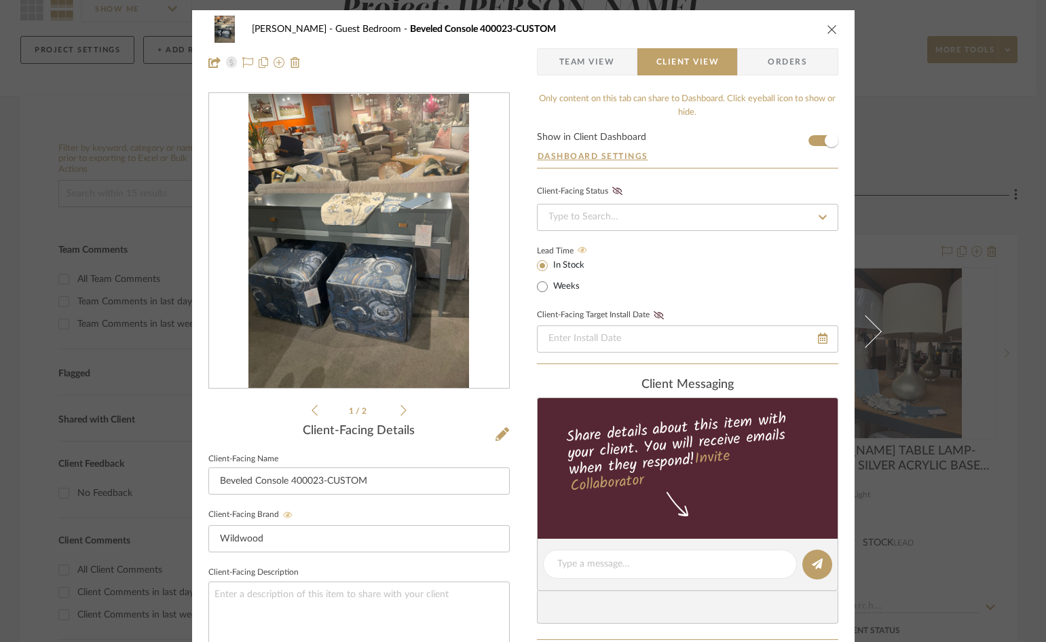
click at [401, 409] on icon at bounding box center [404, 410] width 6 height 12
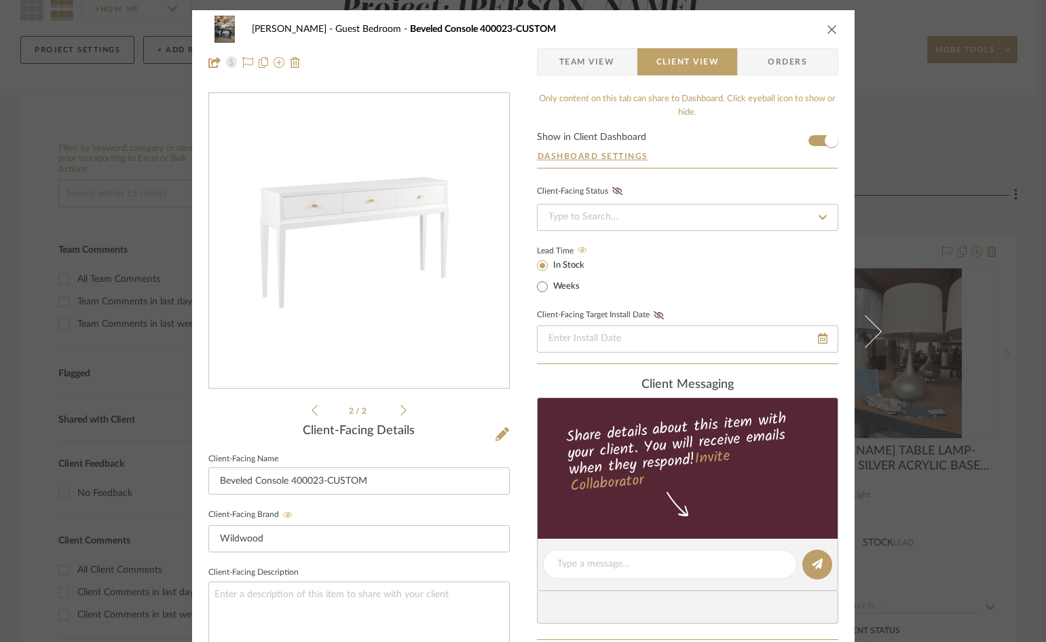
click at [827, 28] on icon "close" at bounding box center [832, 29] width 11 height 11
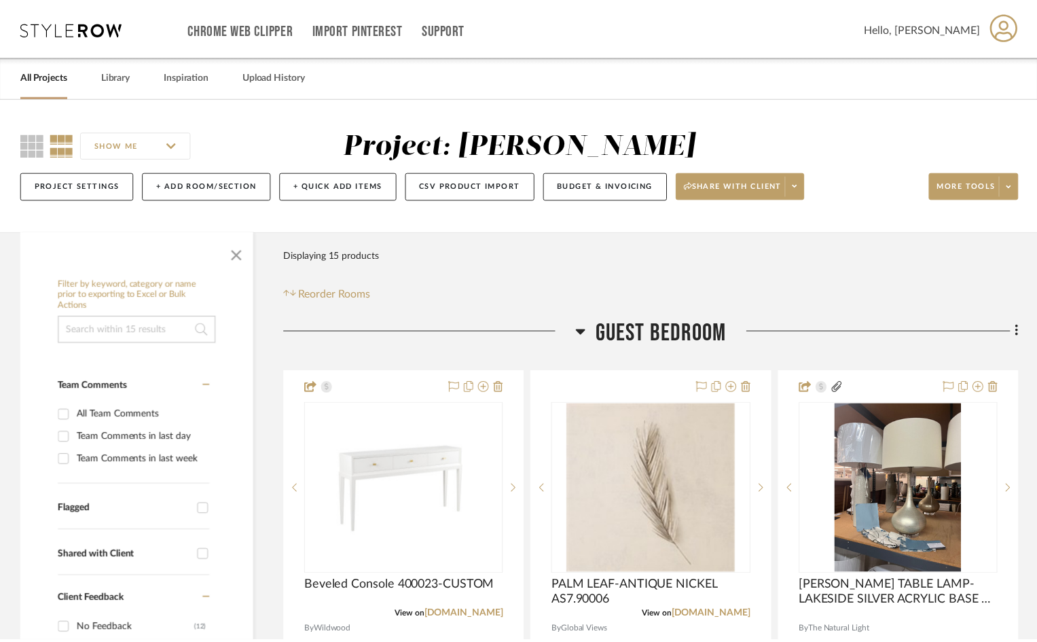
scroll to position [136, 0]
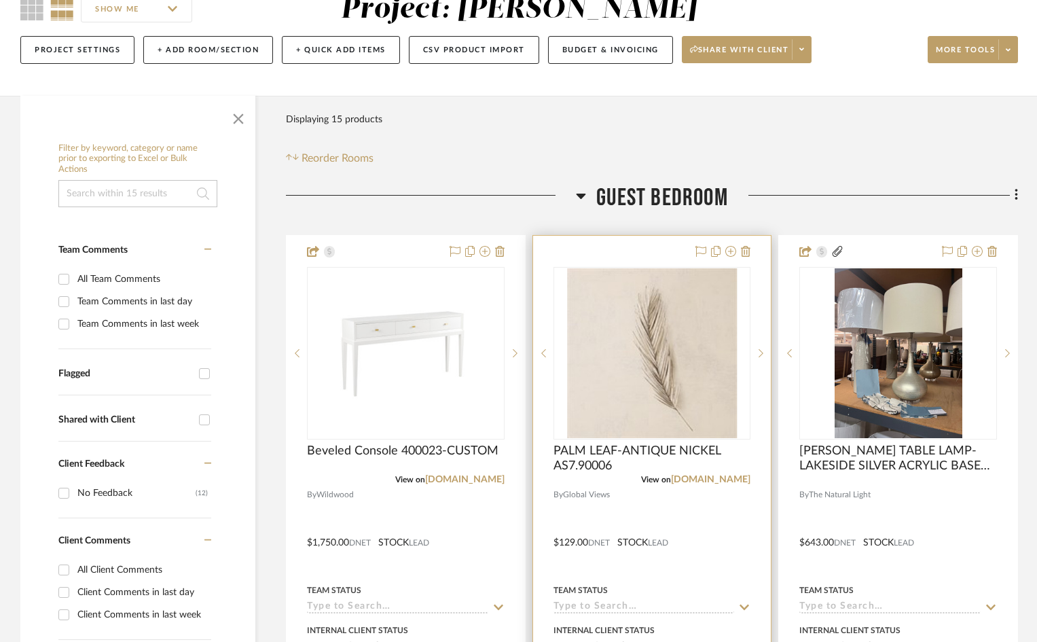
click at [657, 253] on div at bounding box center [652, 533] width 238 height 594
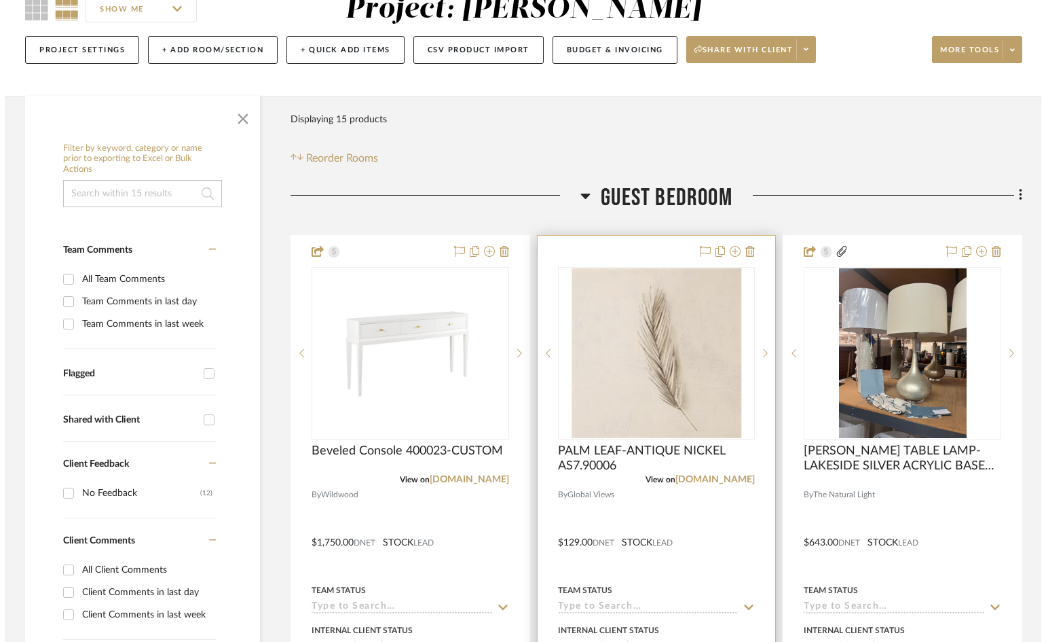
scroll to position [0, 0]
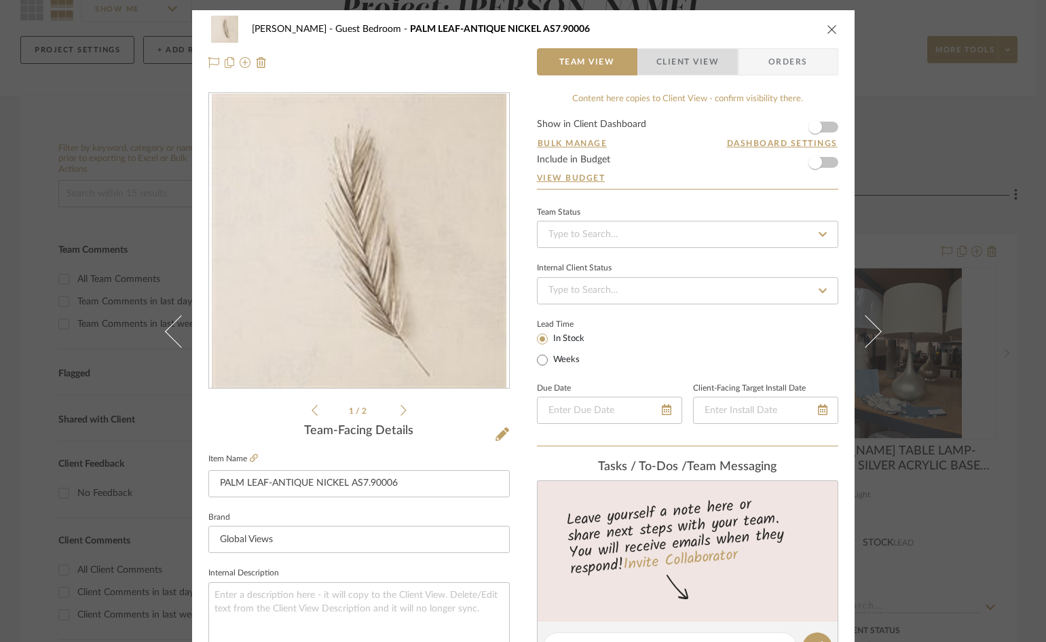
click at [696, 60] on span "Client View" at bounding box center [688, 61] width 62 height 27
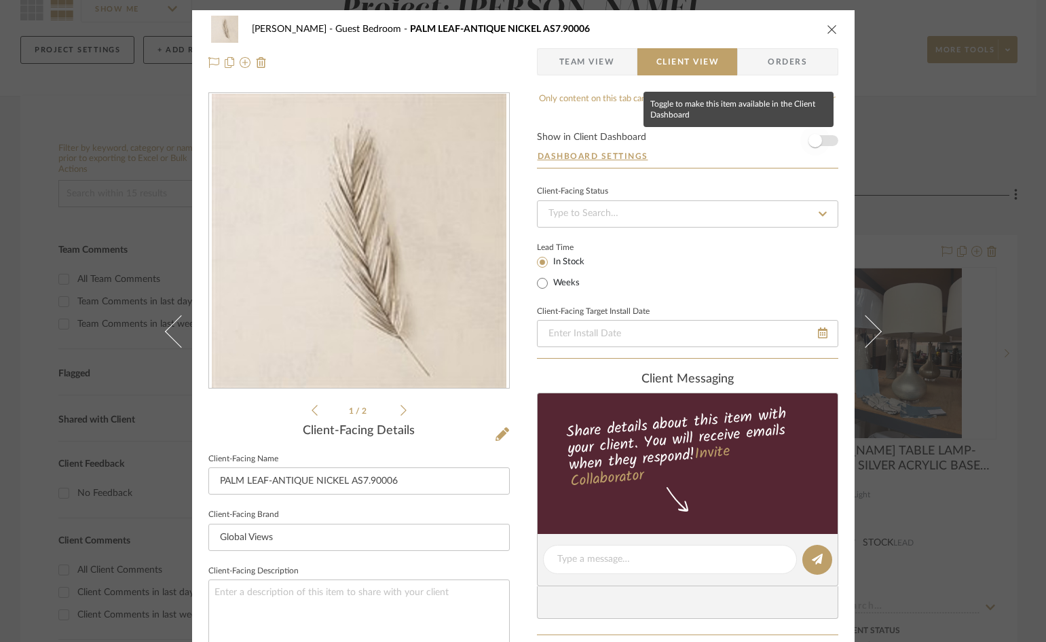
click at [811, 138] on span "button" at bounding box center [816, 141] width 14 height 14
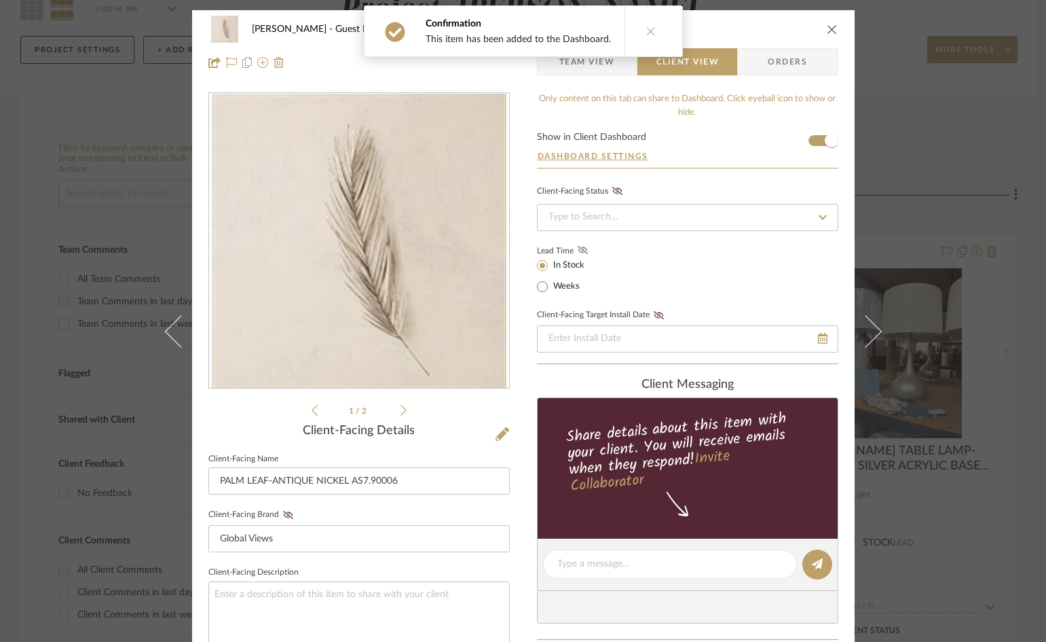
click at [578, 251] on icon at bounding box center [582, 250] width 10 height 8
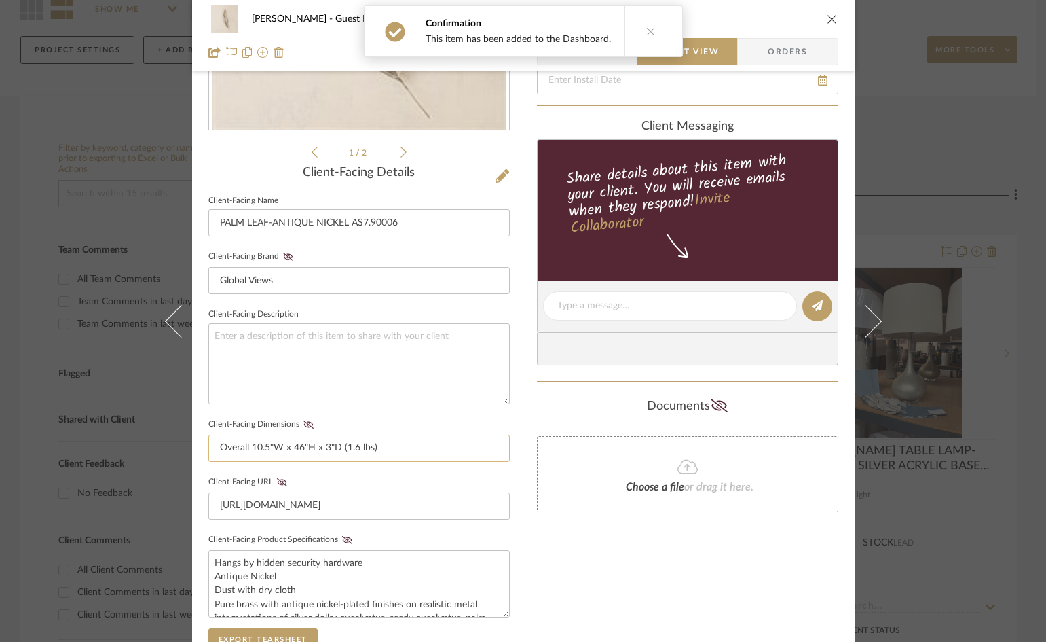
scroll to position [272, 0]
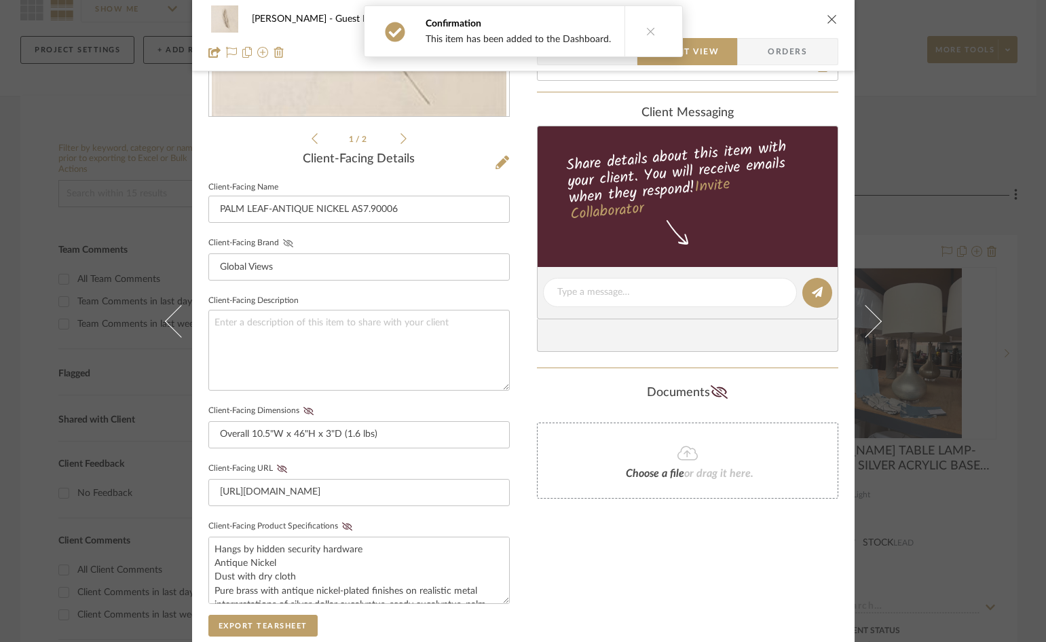
click at [284, 242] on icon at bounding box center [287, 243] width 10 height 8
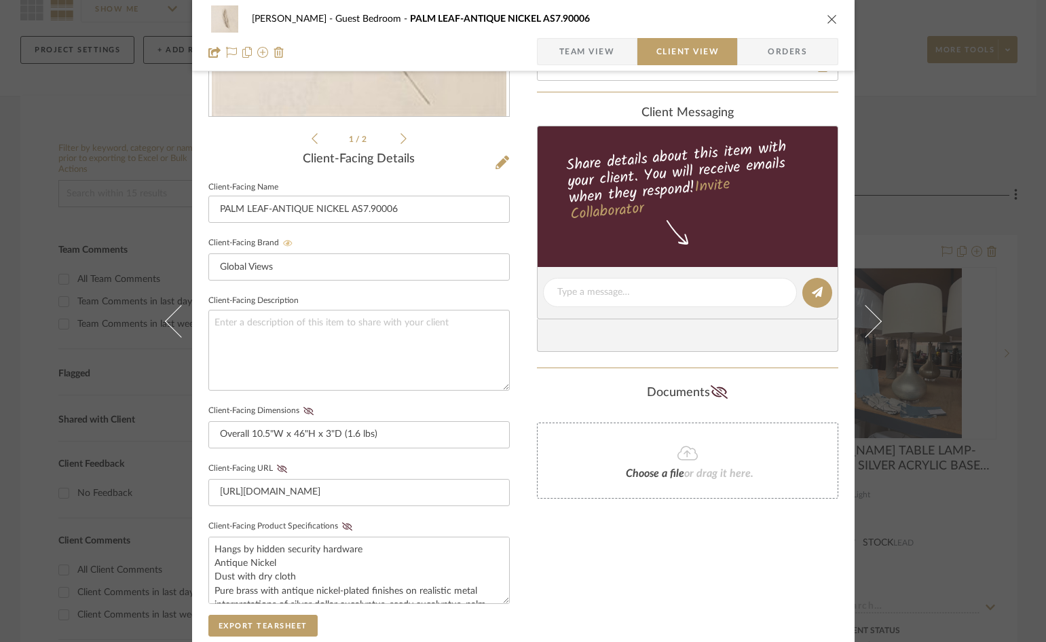
click at [284, 242] on icon at bounding box center [288, 243] width 10 height 6
click at [306, 409] on icon at bounding box center [308, 411] width 10 height 8
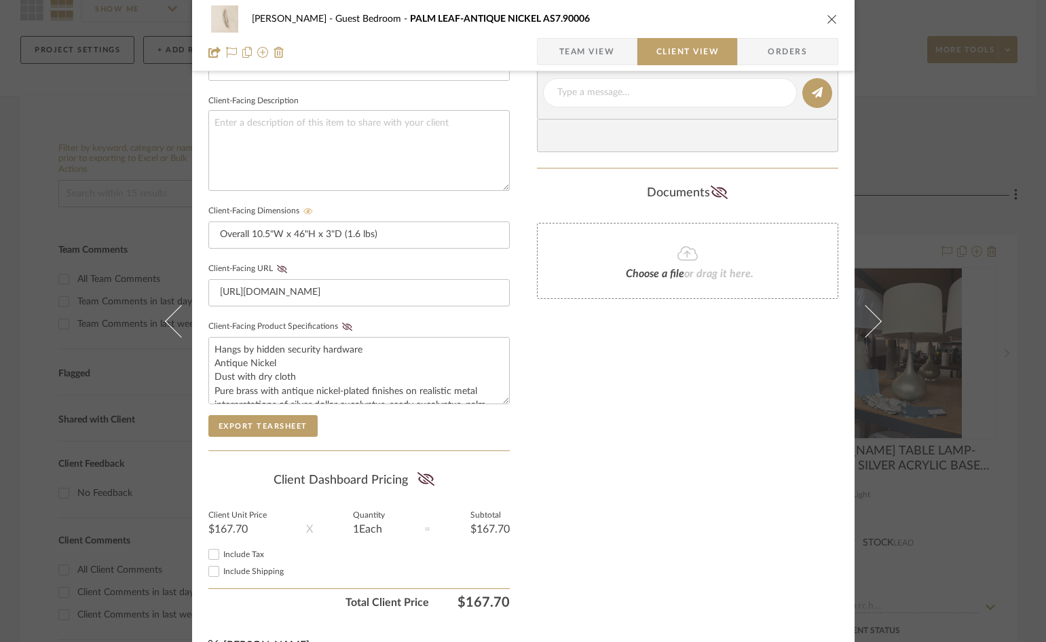
scroll to position [499, 0]
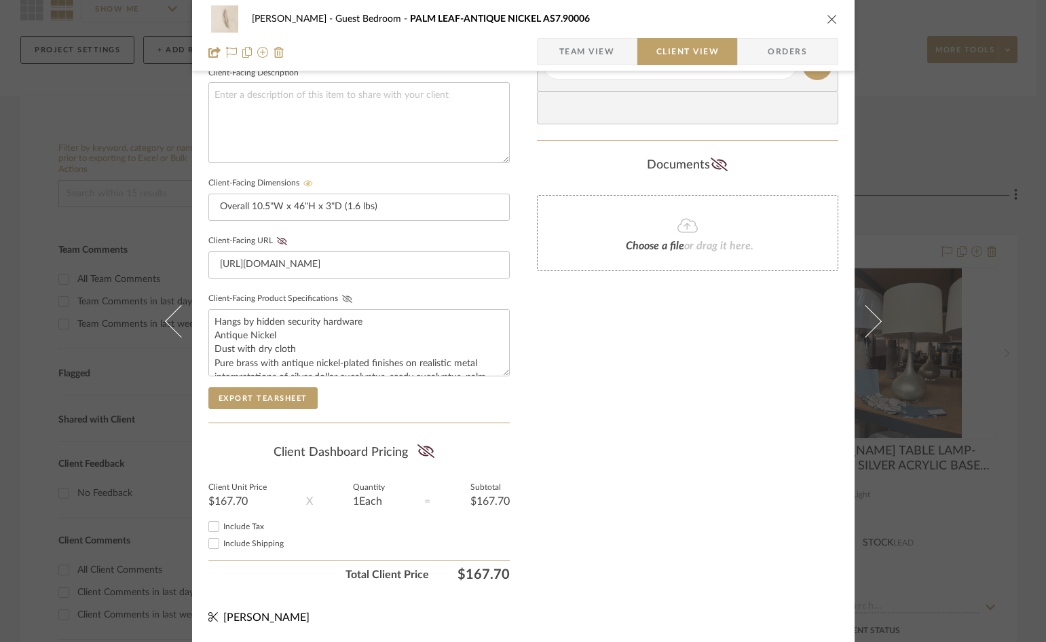
click at [342, 297] on icon at bounding box center [347, 299] width 10 height 8
click at [422, 450] on icon at bounding box center [426, 451] width 17 height 14
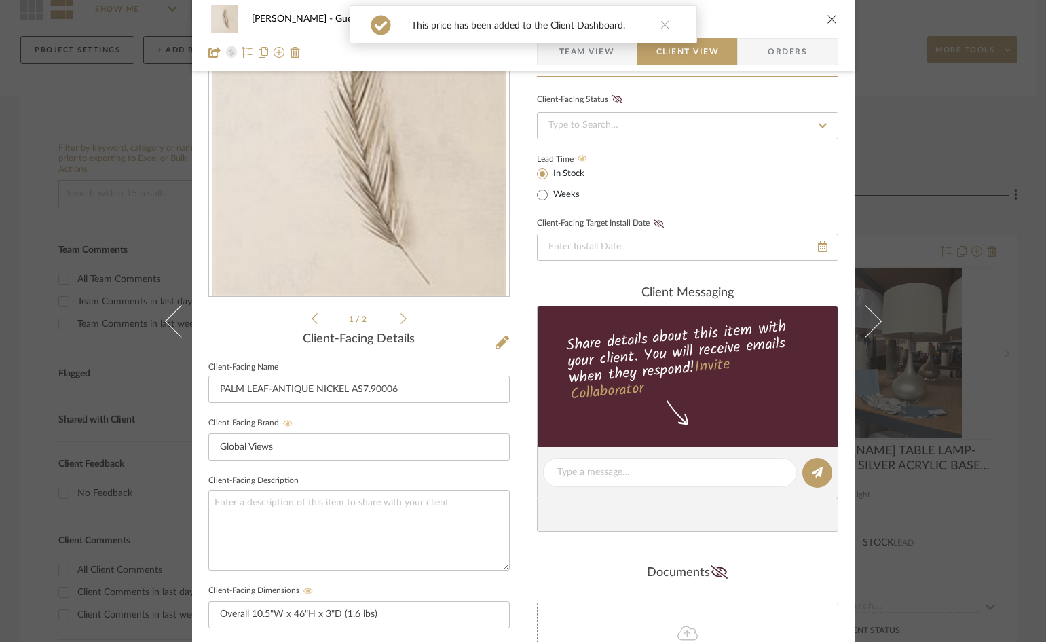
scroll to position [0, 0]
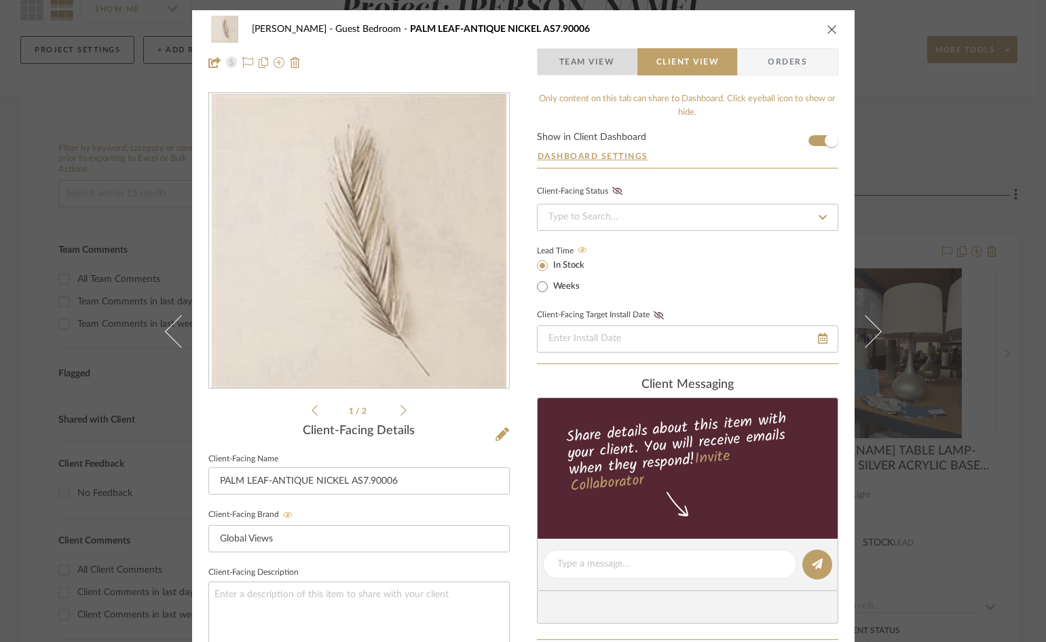
click at [573, 62] on span "Team View" at bounding box center [587, 61] width 56 height 27
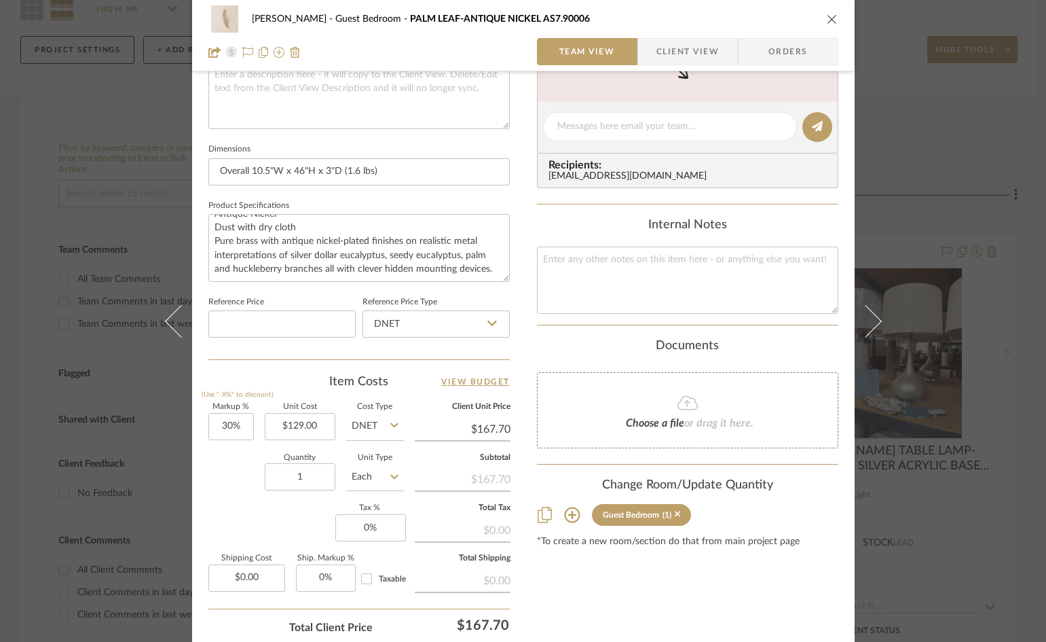
scroll to position [543, 0]
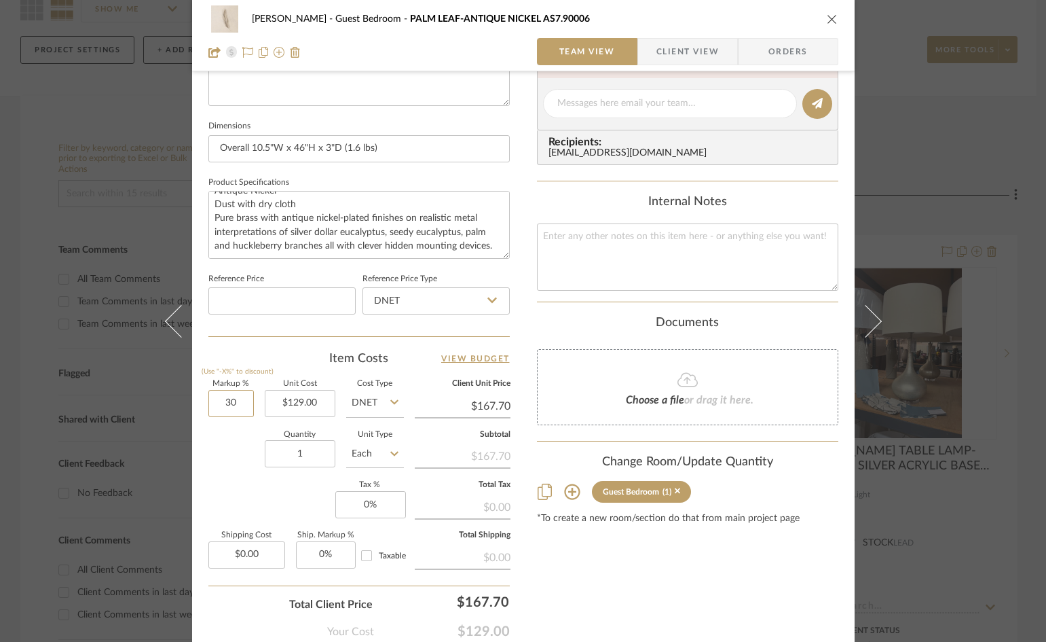
drag, startPoint x: 244, startPoint y: 401, endPoint x: 212, endPoint y: 378, distance: 39.0
click at [245, 401] on input "30" at bounding box center [230, 403] width 45 height 27
type input "50%"
type input "129.00"
type input "$193.50"
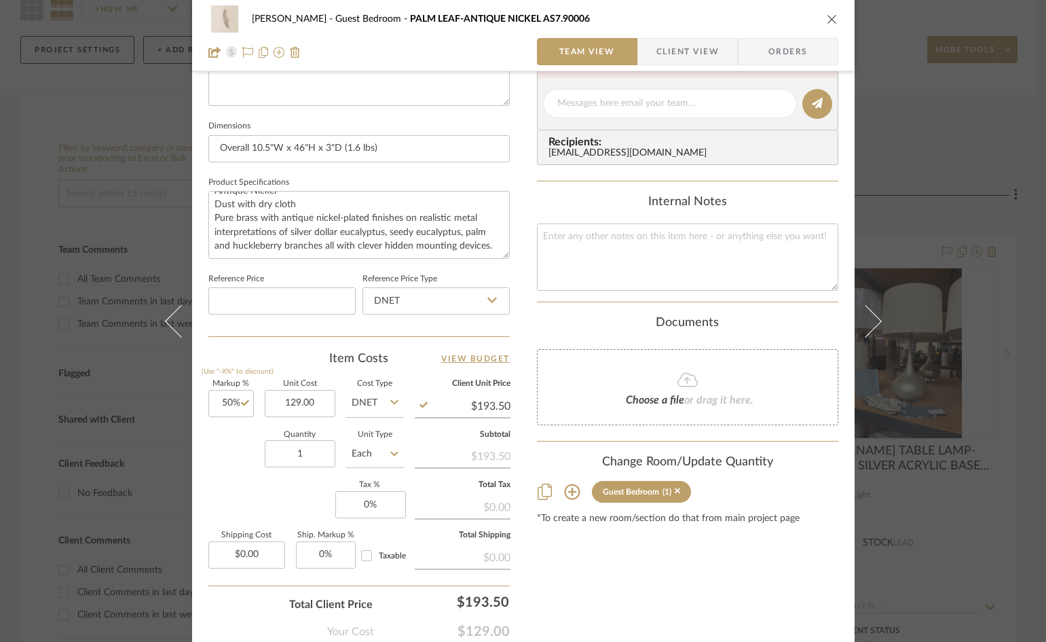
type input "$129.00"
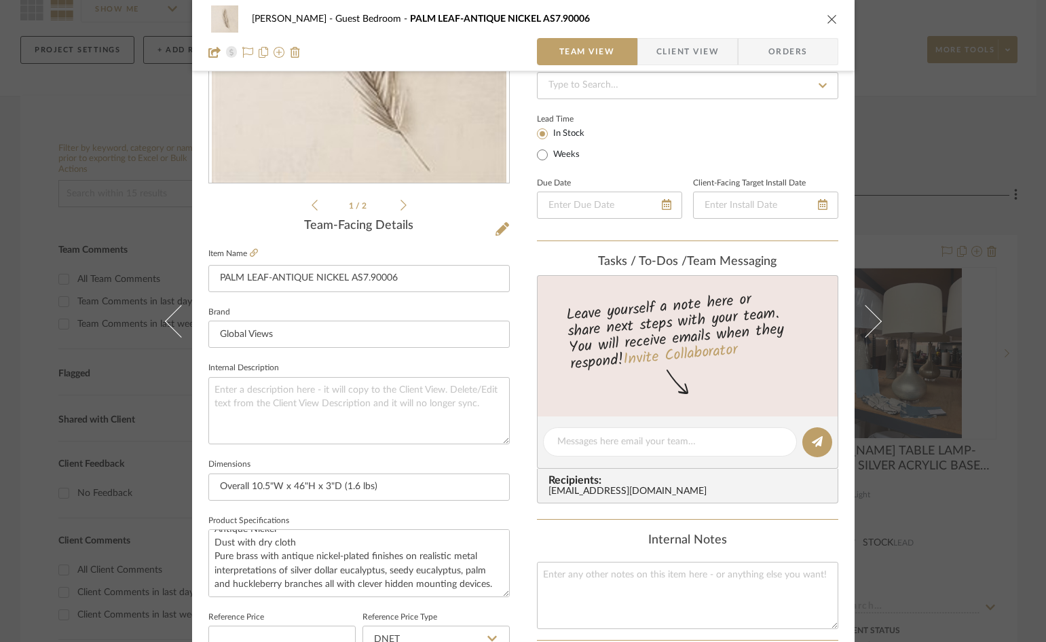
scroll to position [204, 0]
type input "$193.50"
drag, startPoint x: 402, startPoint y: 283, endPoint x: 60, endPoint y: 300, distance: 341.9
click at [60, 300] on div "WHITNEY Guest Bedroom PALM LEAF-ANTIQUE NICKEL AS7.90006 Team View Client View …" at bounding box center [523, 321] width 1046 height 642
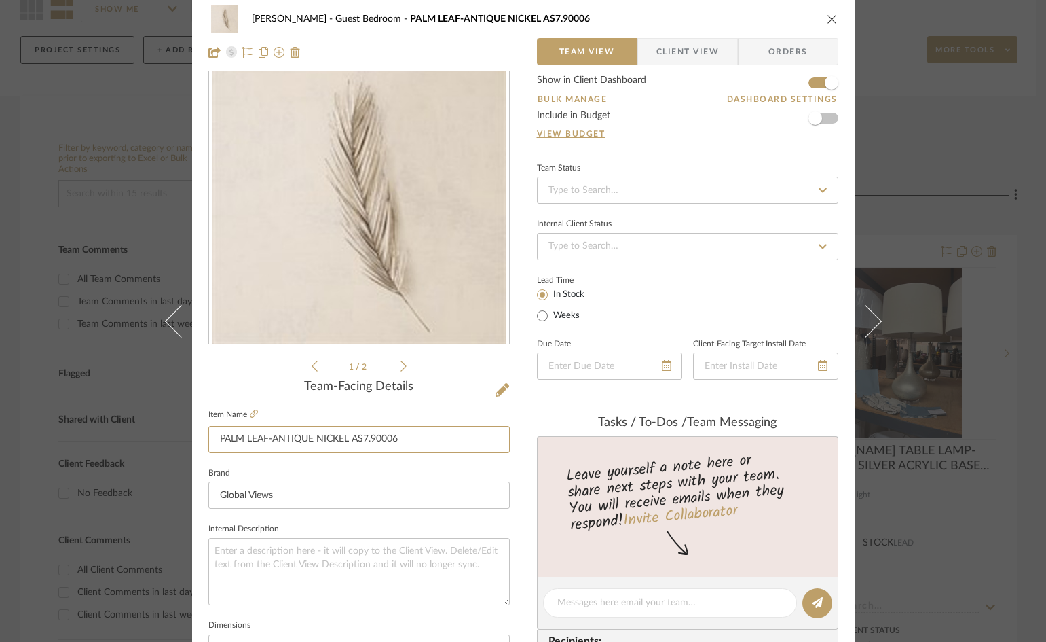
scroll to position [0, 0]
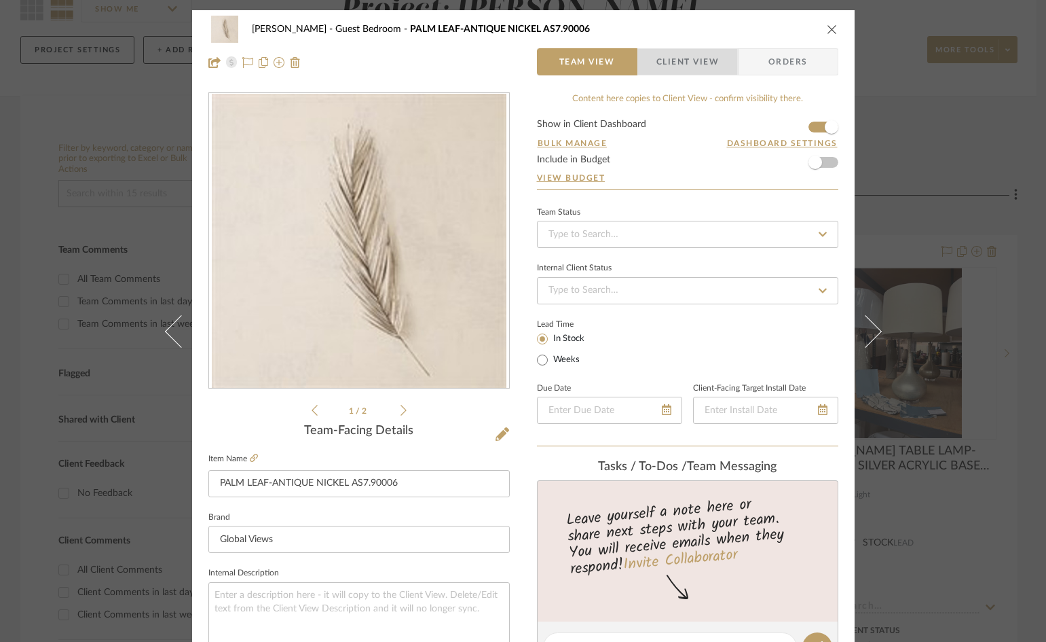
click at [695, 63] on span "Client View" at bounding box center [688, 61] width 62 height 27
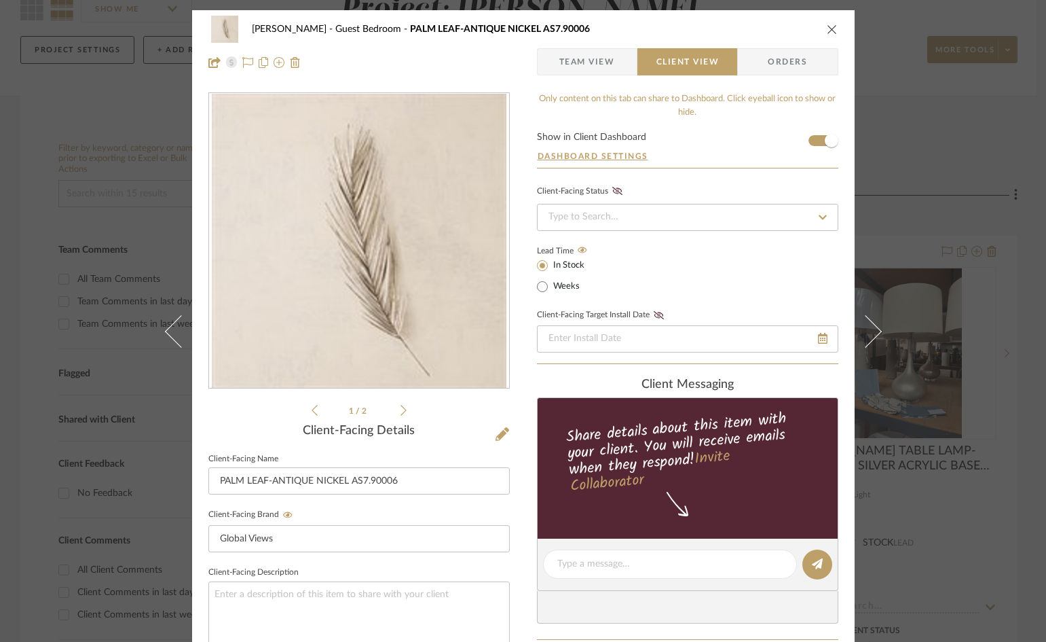
click at [830, 26] on icon "close" at bounding box center [832, 29] width 11 height 11
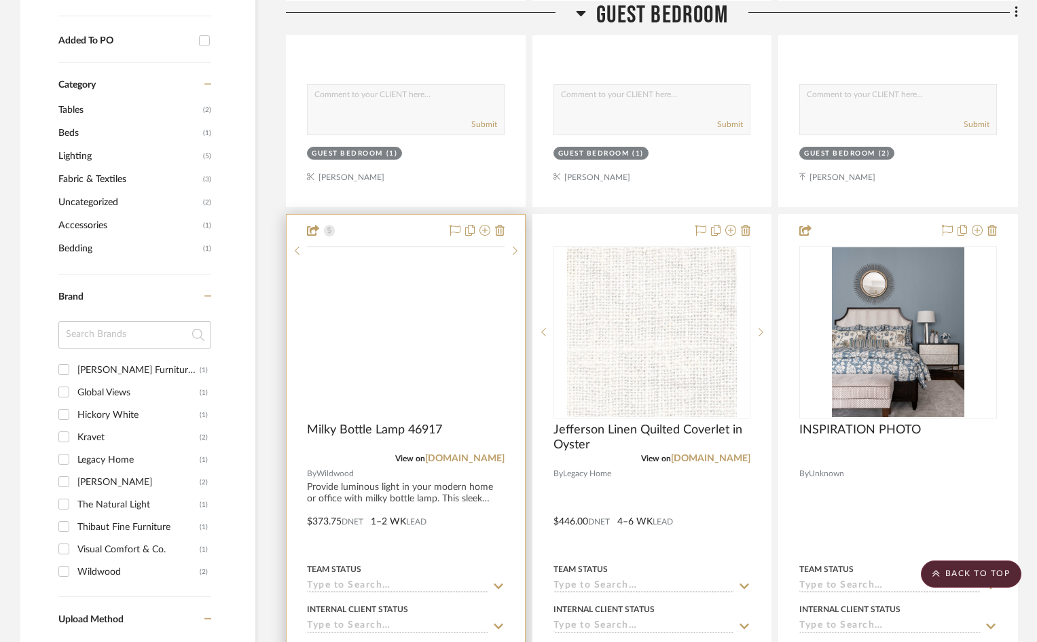
scroll to position [611, 0]
